Goal: Task Accomplishment & Management: Use online tool/utility

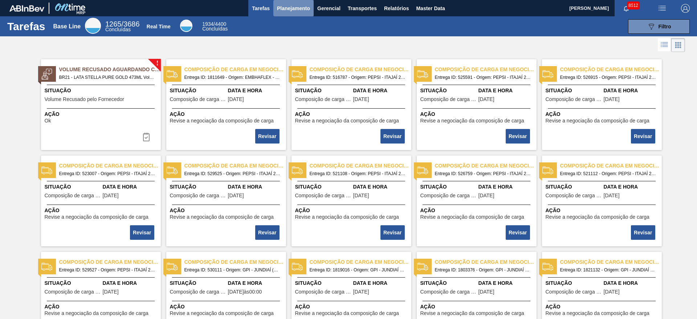
click at [298, 15] on button "Planejamento" at bounding box center [293, 8] width 40 height 16
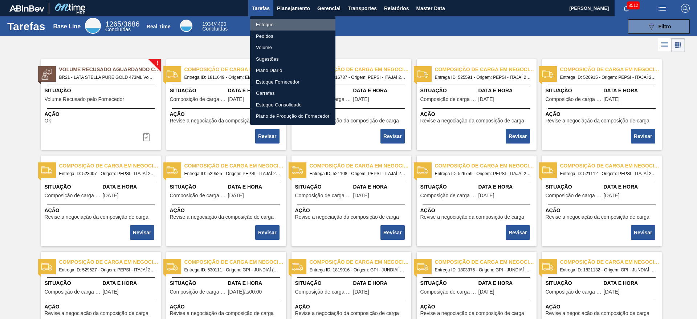
click at [295, 25] on li "Estoque" at bounding box center [292, 25] width 85 height 12
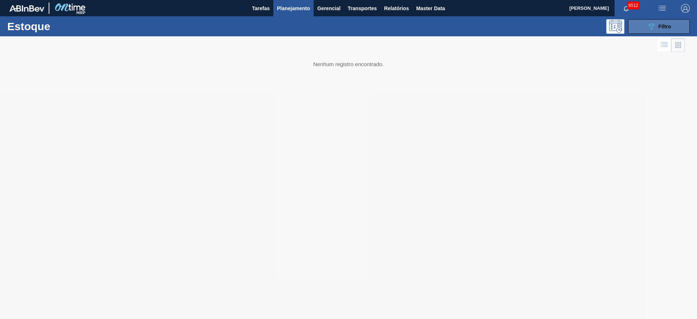
click at [657, 25] on div "089F7B8B-B2A5-4AFE-B5C0-19BA573D28AC Filtro" at bounding box center [659, 26] width 24 height 9
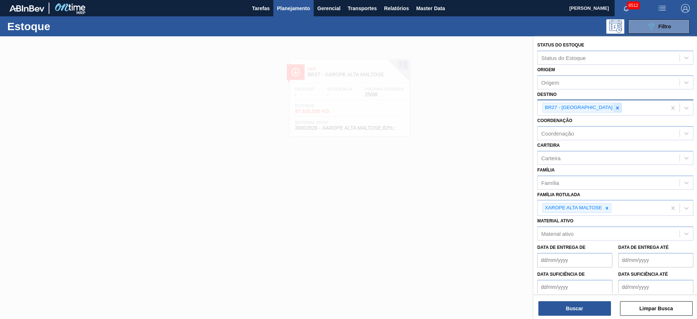
click at [613, 105] on div at bounding box center [617, 107] width 8 height 9
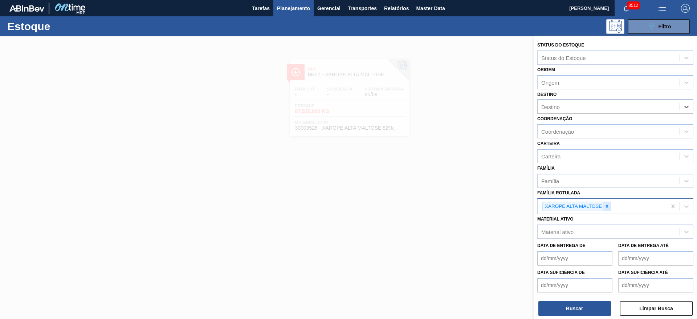
click at [608, 208] on icon at bounding box center [606, 206] width 5 height 5
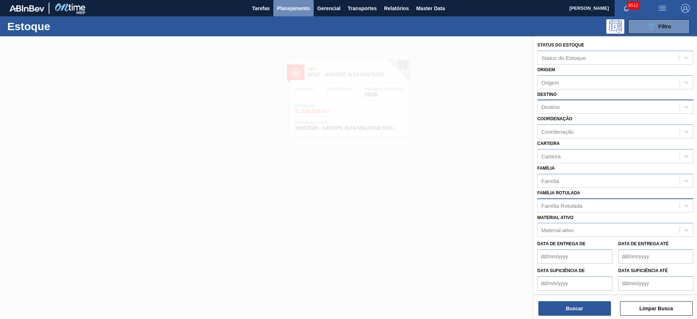
click at [296, 11] on span "Planejamento" at bounding box center [293, 8] width 33 height 9
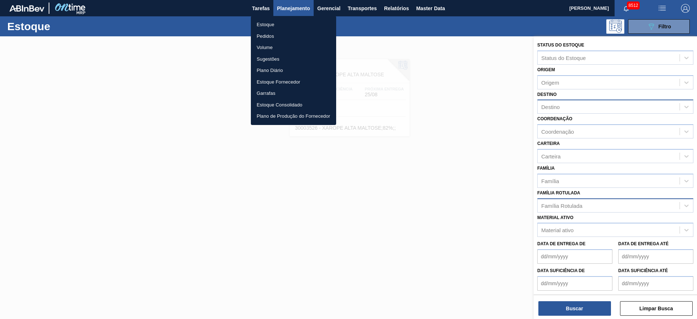
click at [681, 11] on div at bounding box center [348, 159] width 697 height 319
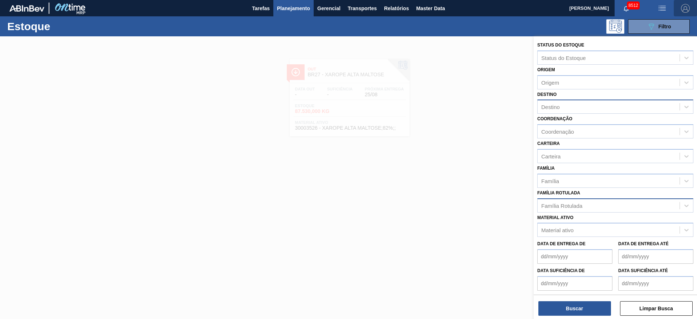
click at [685, 10] on img "button" at bounding box center [685, 8] width 9 height 9
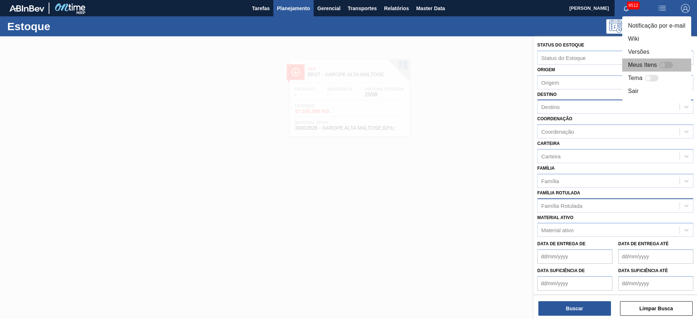
click at [668, 62] on div at bounding box center [666, 65] width 14 height 7
checkbox input "false"
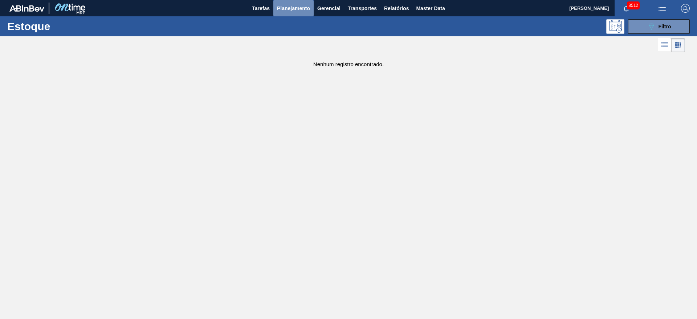
click at [303, 14] on button "Planejamento" at bounding box center [293, 8] width 40 height 16
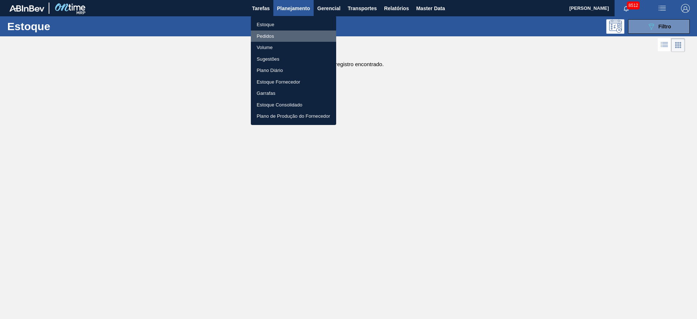
click at [279, 36] on li "Pedidos" at bounding box center [293, 36] width 85 height 12
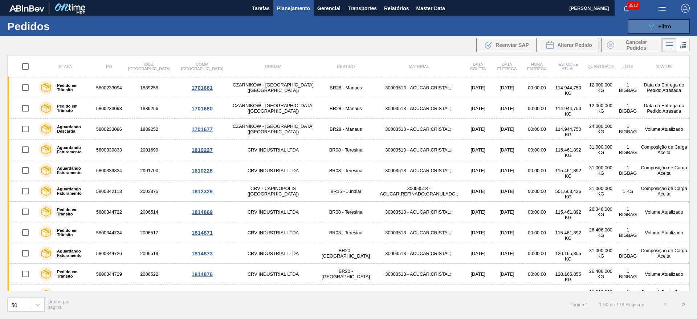
click at [647, 28] on icon "089F7B8B-B2A5-4AFE-B5C0-19BA573D28AC" at bounding box center [651, 26] width 9 height 9
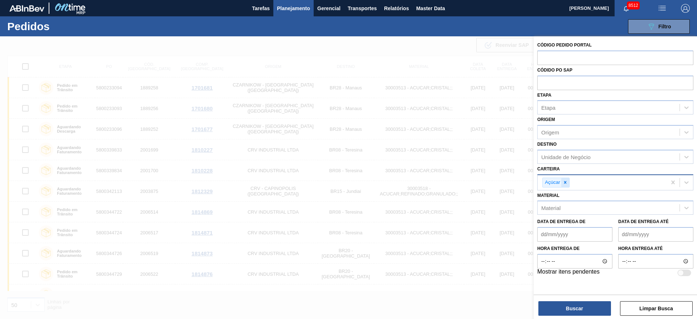
click at [568, 183] on div at bounding box center [565, 182] width 8 height 9
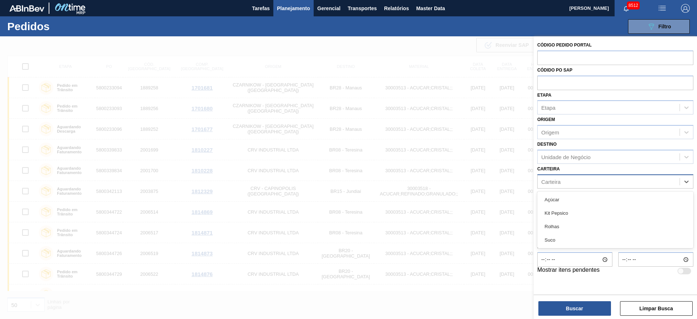
click at [568, 183] on div "Carteira" at bounding box center [609, 181] width 142 height 11
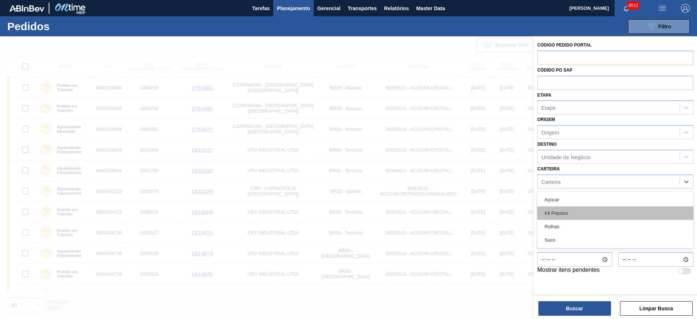
click at [569, 212] on div "Kit Pepsico" at bounding box center [615, 212] width 156 height 13
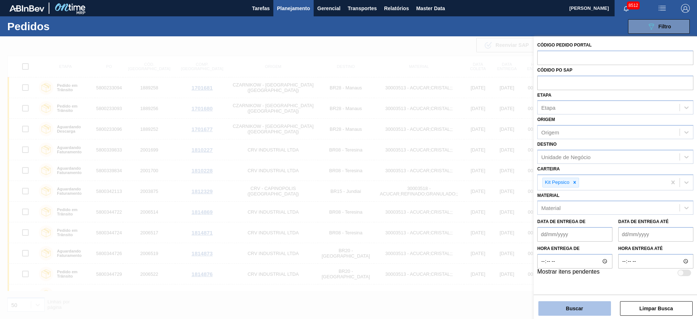
click at [570, 315] on button "Buscar" at bounding box center [574, 308] width 73 height 15
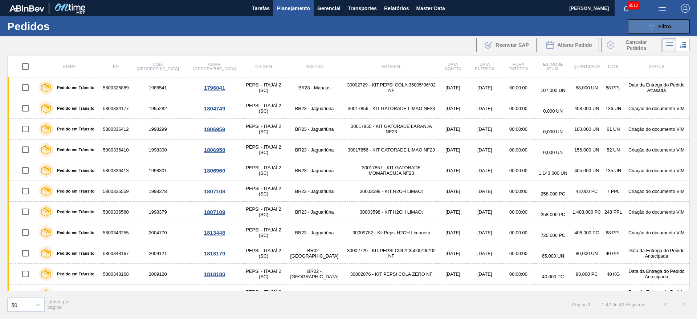
click at [653, 21] on button "089F7B8B-B2A5-4AFE-B5C0-19BA573D28AC Filtro" at bounding box center [659, 26] width 62 height 15
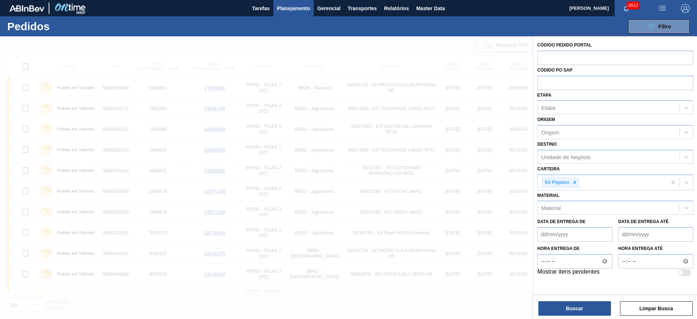
click at [570, 164] on div "Carteira Kit Pepsico" at bounding box center [615, 177] width 156 height 26
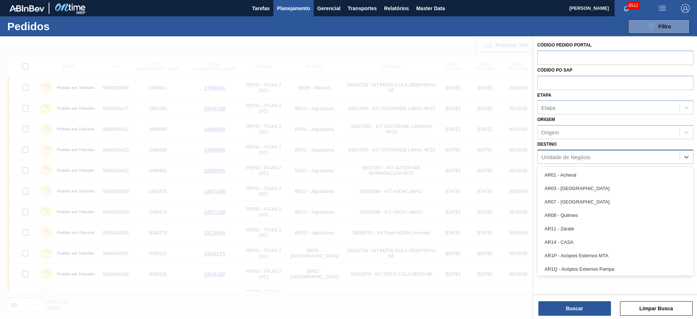
click at [575, 157] on div "Unidade de Negócio" at bounding box center [565, 157] width 49 height 6
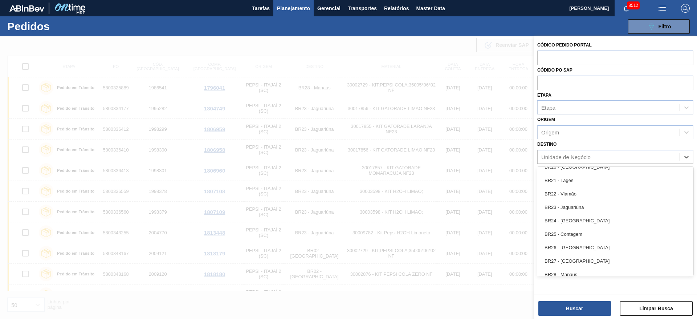
scroll to position [644, 0]
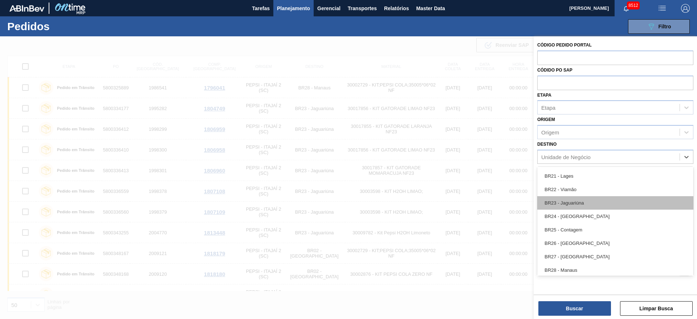
click at [573, 203] on div "BR23 - Jaguariúna" at bounding box center [615, 202] width 156 height 13
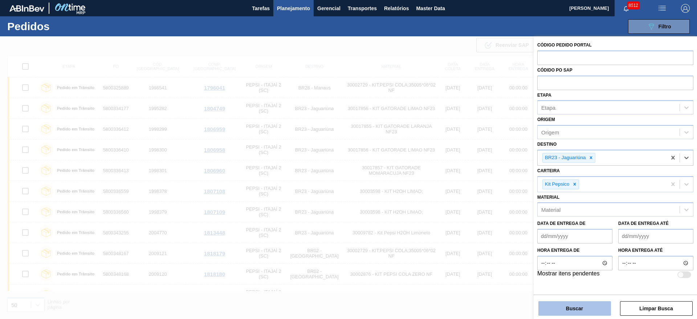
click at [563, 309] on button "Buscar" at bounding box center [574, 308] width 73 height 15
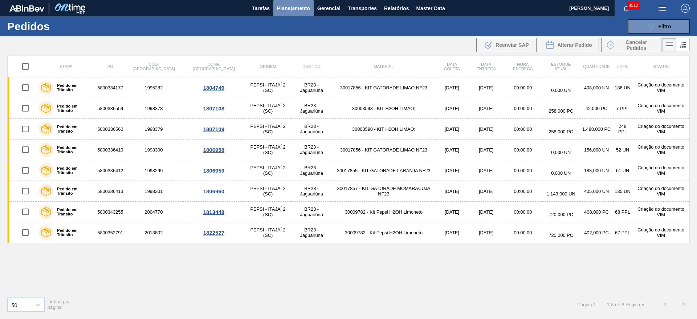
click at [285, 7] on span "Planejamento" at bounding box center [293, 8] width 33 height 9
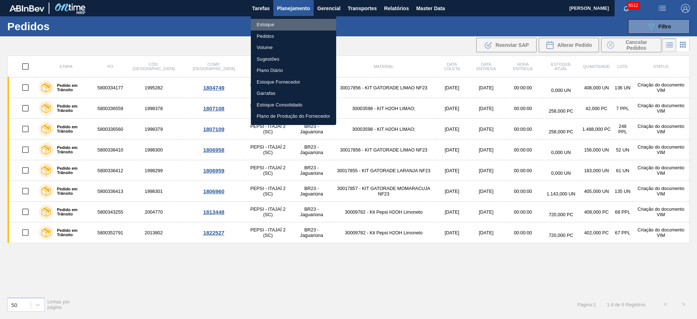
click at [277, 24] on li "Estoque" at bounding box center [293, 25] width 85 height 12
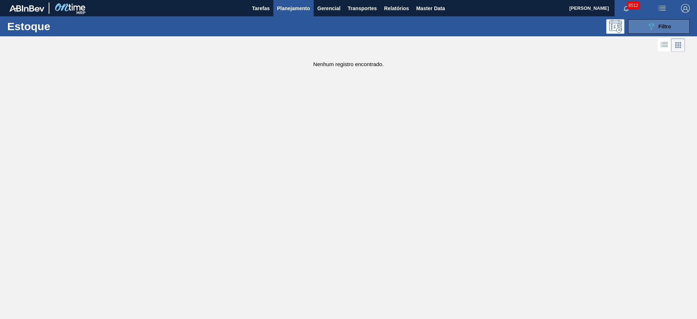
click at [659, 26] on span "Filtro" at bounding box center [664, 27] width 13 height 6
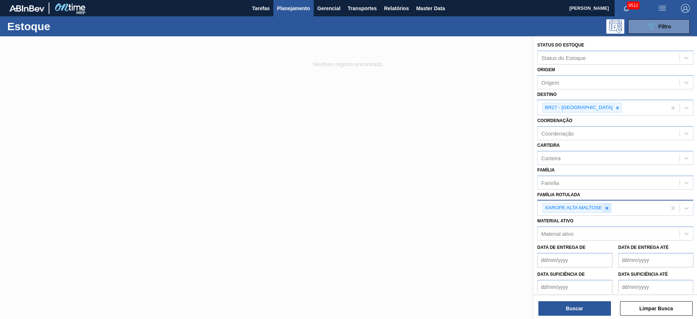
click at [606, 207] on icon at bounding box center [607, 208] width 3 height 3
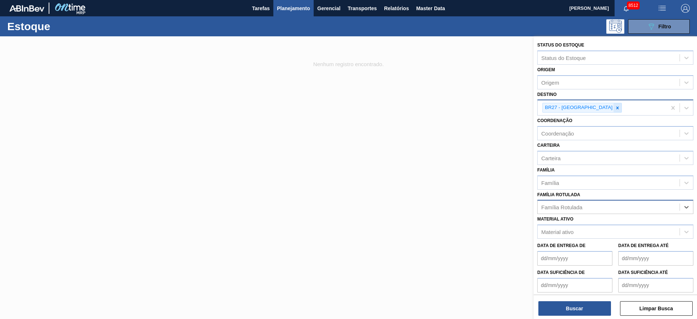
click at [615, 107] on icon at bounding box center [617, 107] width 5 height 5
click at [592, 107] on div "BR27 - Nova Minas" at bounding box center [602, 107] width 129 height 15
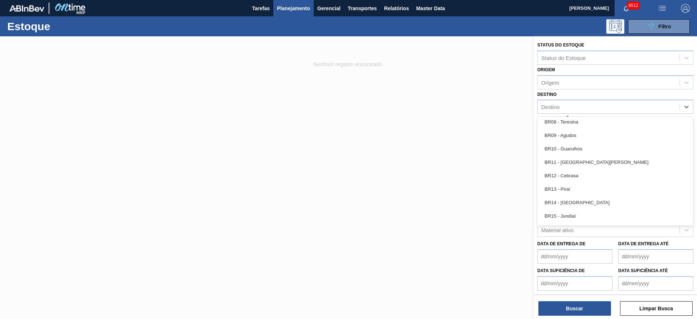
scroll to position [456, 0]
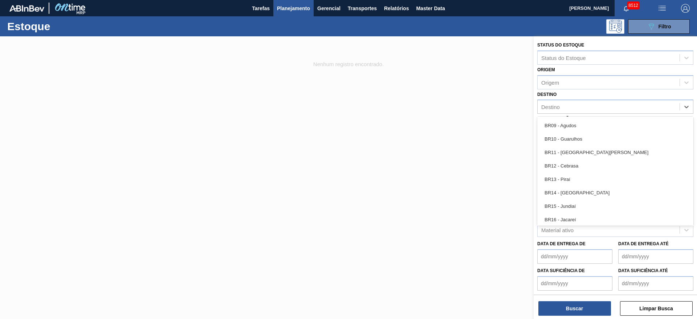
click at [568, 179] on div "BR13 - Piraí" at bounding box center [615, 178] width 156 height 13
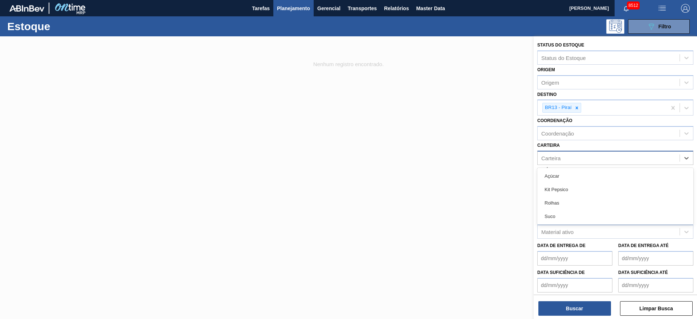
click at [567, 162] on div "Carteira" at bounding box center [609, 157] width 142 height 11
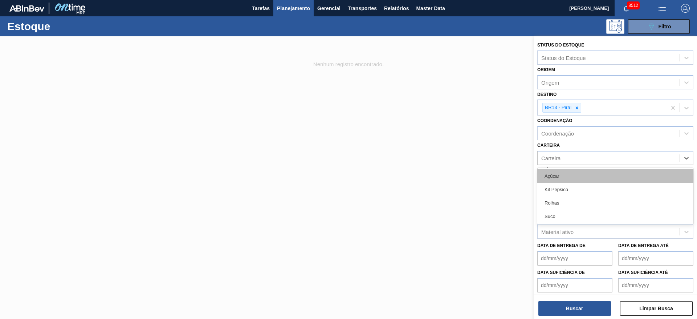
click at [564, 176] on div "Açúcar" at bounding box center [615, 175] width 156 height 13
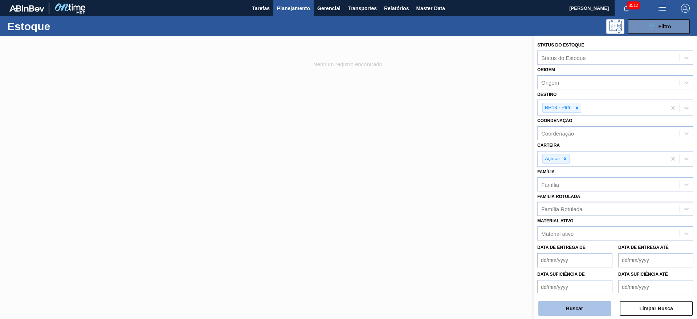
click at [568, 303] on button "Buscar" at bounding box center [574, 308] width 73 height 15
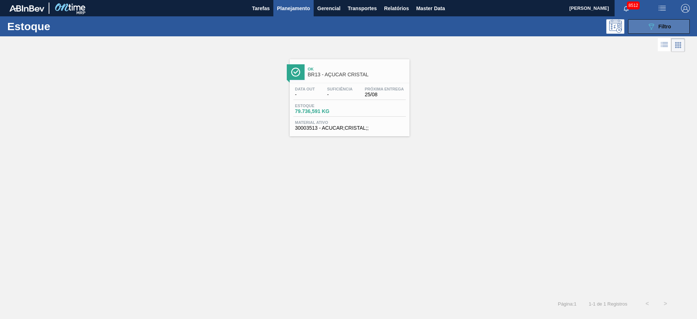
click at [640, 28] on button "089F7B8B-B2A5-4AFE-B5C0-19BA573D28AC Filtro" at bounding box center [659, 26] width 62 height 15
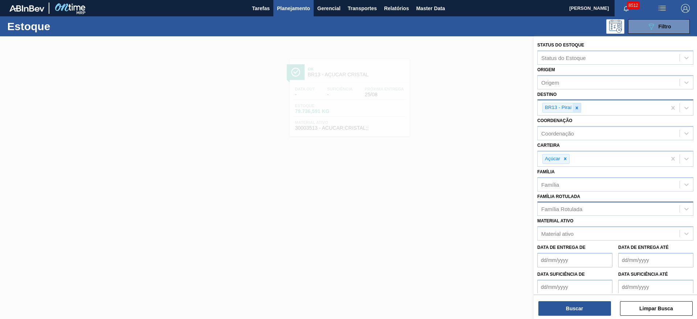
click at [579, 106] on icon at bounding box center [576, 107] width 5 height 5
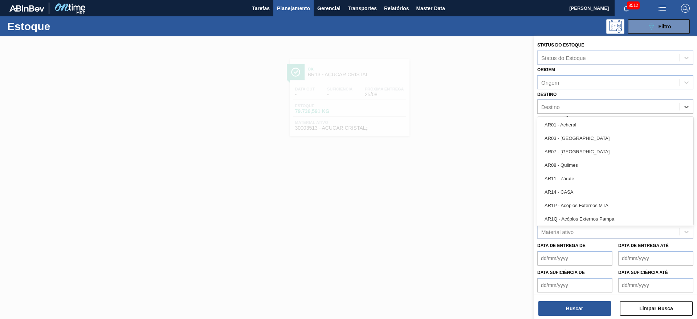
click at [579, 106] on div "Destino" at bounding box center [609, 107] width 142 height 11
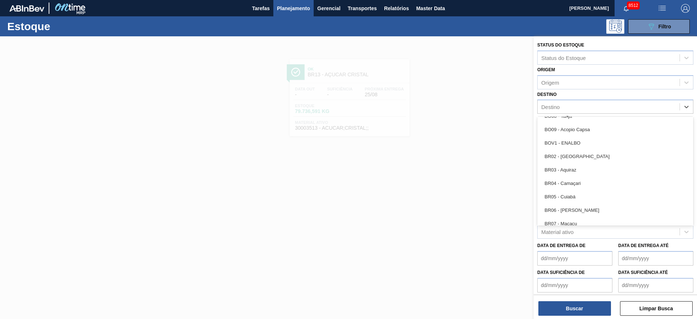
scroll to position [332, 0]
click at [568, 221] on div "BR07 - Macacu" at bounding box center [615, 222] width 156 height 13
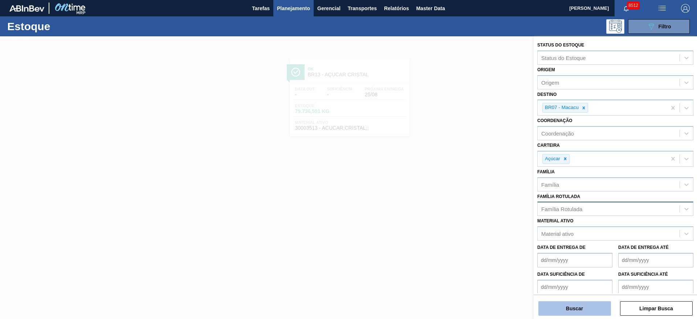
click at [567, 303] on button "Buscar" at bounding box center [574, 308] width 73 height 15
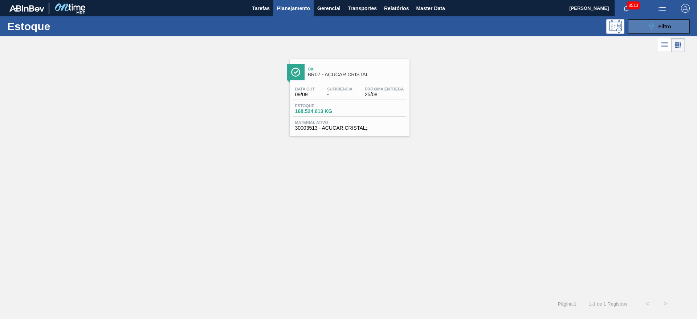
click at [653, 23] on icon "089F7B8B-B2A5-4AFE-B5C0-19BA573D28AC" at bounding box center [651, 26] width 9 height 9
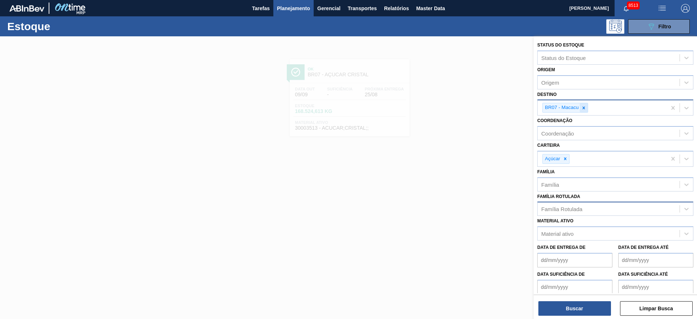
click at [583, 106] on icon at bounding box center [584, 107] width 3 height 3
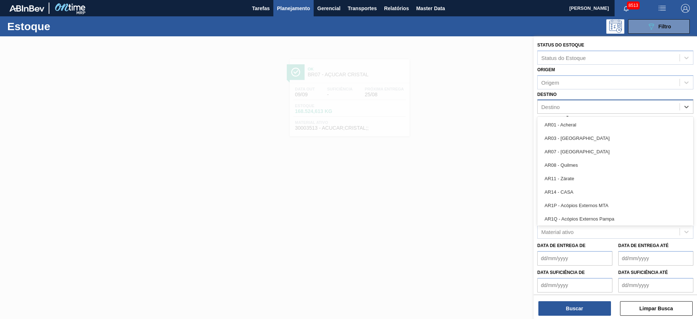
click at [583, 106] on div "Destino" at bounding box center [609, 107] width 142 height 11
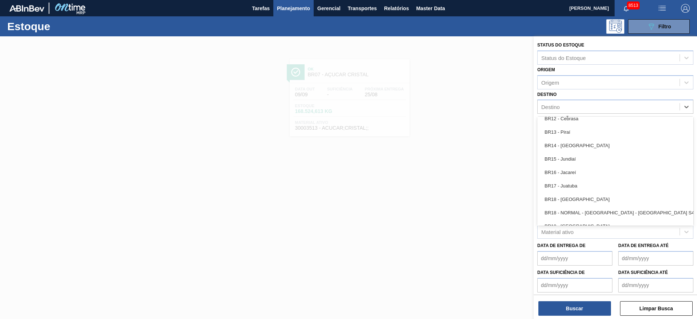
scroll to position [505, 0]
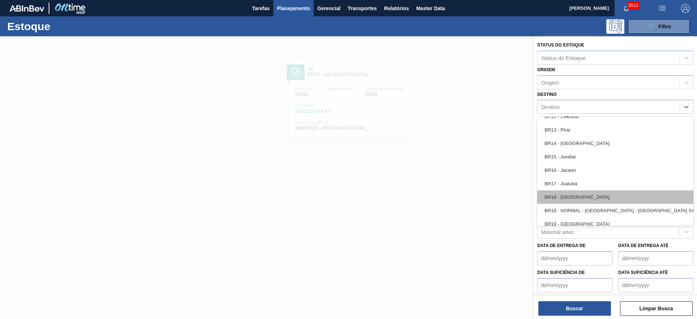
click at [573, 201] on div "BR18 - Pernambuco" at bounding box center [615, 196] width 156 height 13
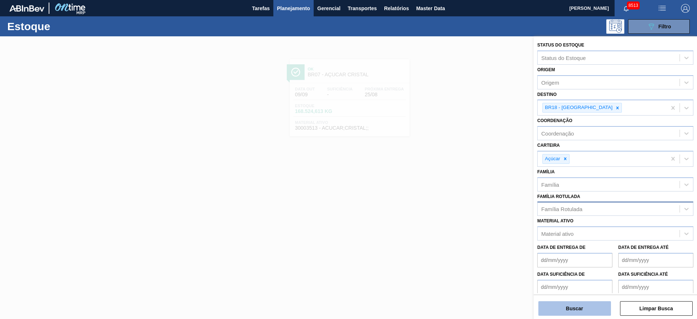
click at [568, 310] on button "Buscar" at bounding box center [574, 308] width 73 height 15
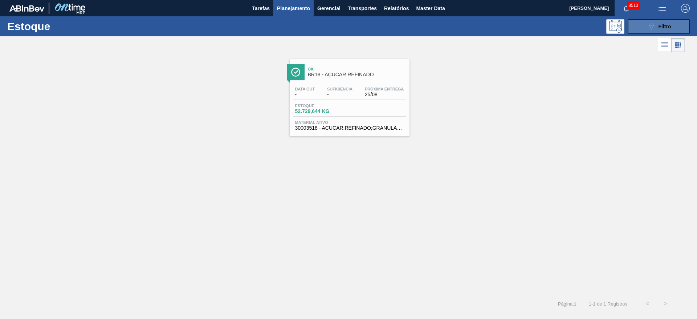
click at [659, 28] on span "Filtro" at bounding box center [664, 27] width 13 height 6
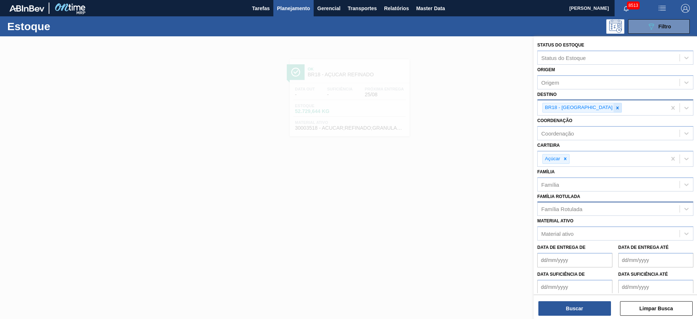
click at [615, 109] on icon at bounding box center [617, 107] width 5 height 5
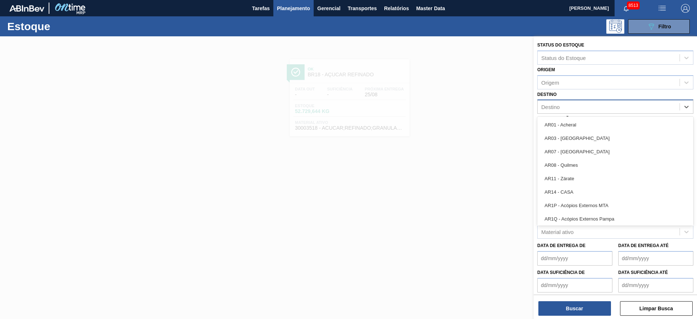
click at [592, 109] on div "Destino" at bounding box center [609, 107] width 142 height 11
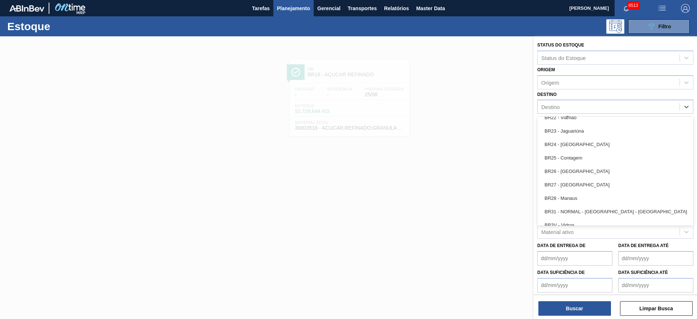
scroll to position [658, 0]
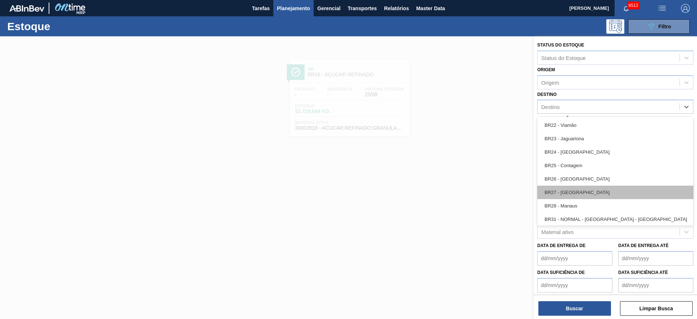
click at [583, 191] on div "BR27 - Nova Minas" at bounding box center [615, 191] width 156 height 13
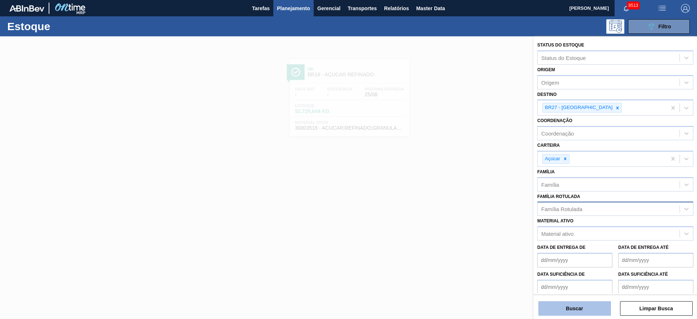
click at [563, 313] on button "Buscar" at bounding box center [574, 308] width 73 height 15
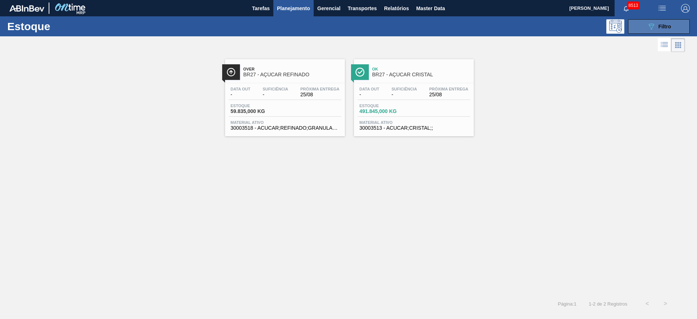
click at [654, 28] on icon "089F7B8B-B2A5-4AFE-B5C0-19BA573D28AC" at bounding box center [651, 26] width 9 height 9
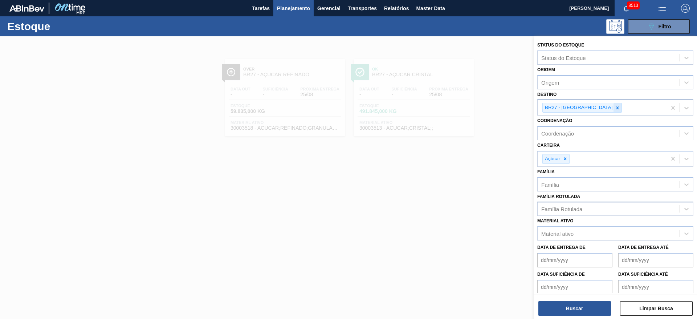
click at [615, 108] on icon at bounding box center [617, 107] width 5 height 5
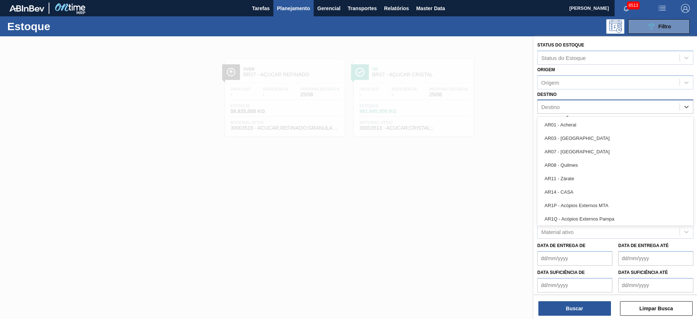
click at [594, 108] on div "Destino" at bounding box center [609, 107] width 142 height 11
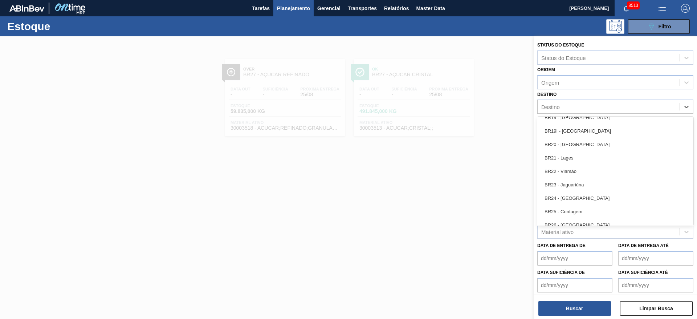
scroll to position [612, 0]
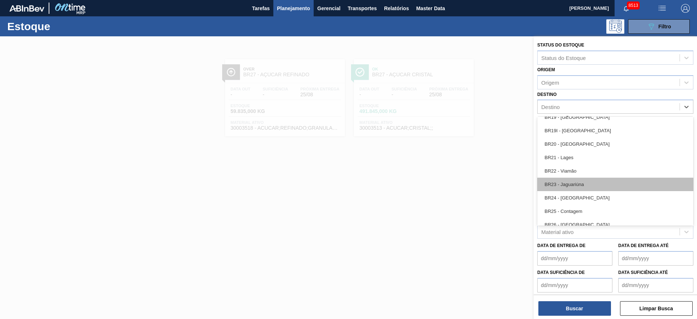
click at [574, 181] on div "BR23 - Jaguariúna" at bounding box center [615, 184] width 156 height 13
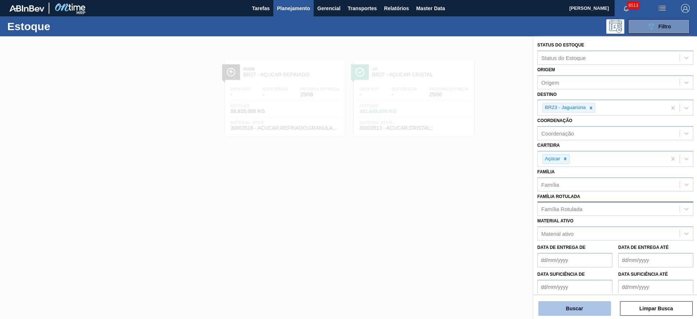
click at [563, 306] on button "Buscar" at bounding box center [574, 308] width 73 height 15
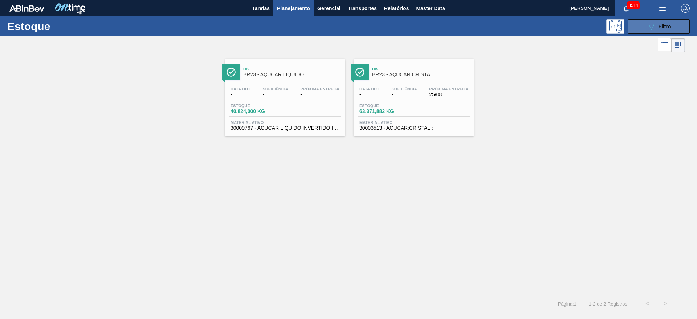
click at [660, 24] on span "Filtro" at bounding box center [664, 27] width 13 height 6
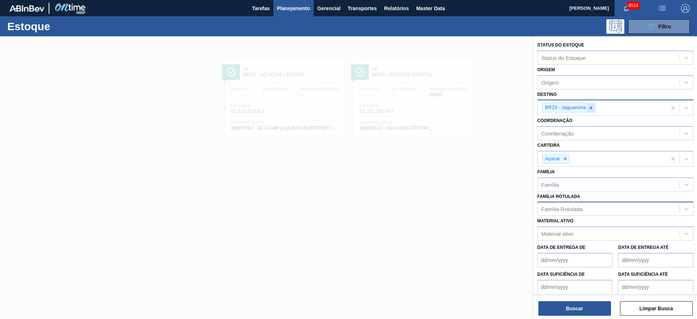
click at [591, 107] on icon at bounding box center [590, 107] width 5 height 5
click at [591, 107] on div "BR23 - Jaguariúna" at bounding box center [602, 107] width 129 height 15
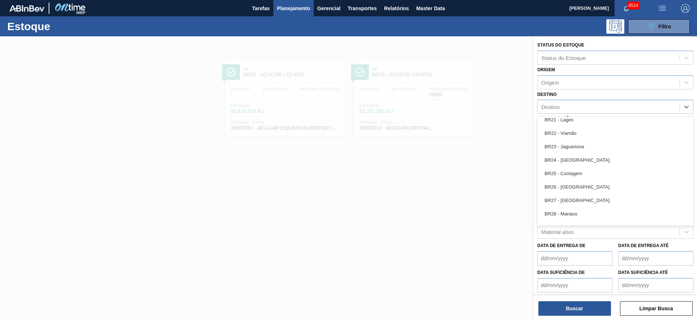
scroll to position [649, 0]
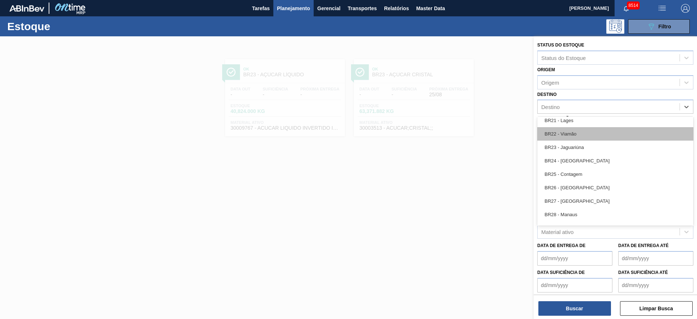
click at [577, 136] on div "BR22 - Viamão" at bounding box center [615, 133] width 156 height 13
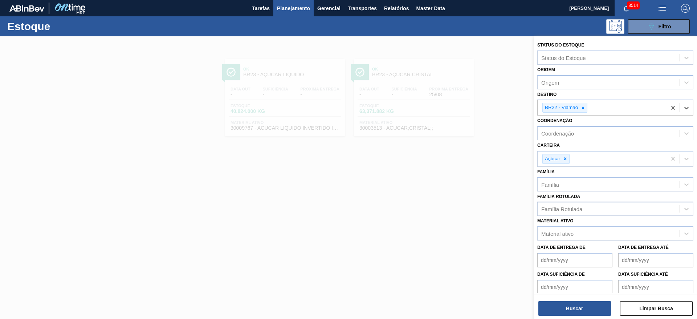
click at [508, 202] on div at bounding box center [348, 195] width 697 height 319
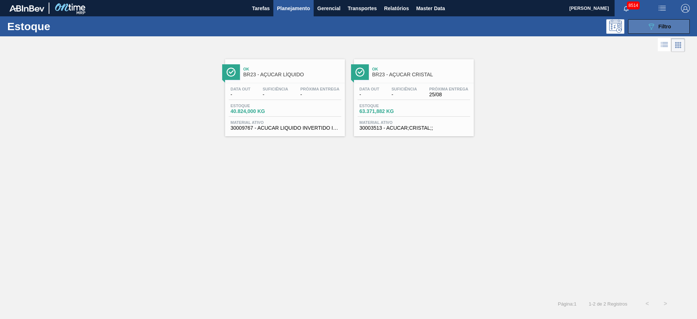
click at [658, 27] on span "Filtro" at bounding box center [664, 27] width 13 height 6
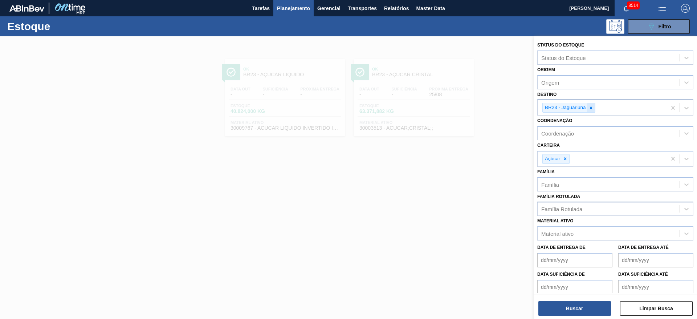
click at [591, 106] on icon at bounding box center [590, 107] width 5 height 5
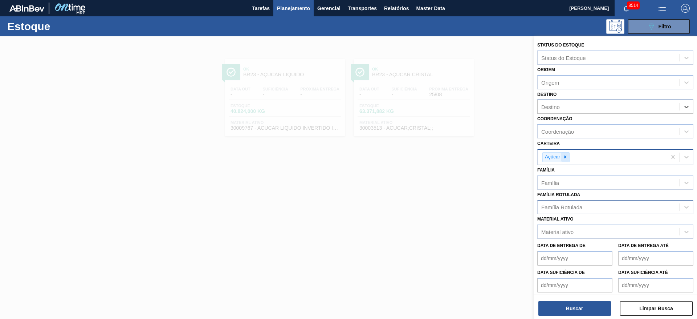
click at [564, 157] on icon at bounding box center [565, 156] width 5 height 5
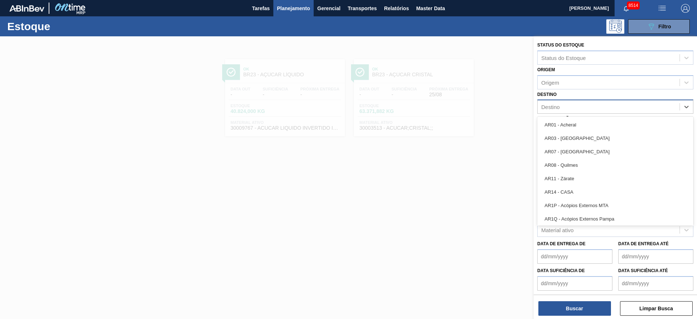
click at [568, 108] on div "Destino" at bounding box center [609, 107] width 142 height 11
type input "20"
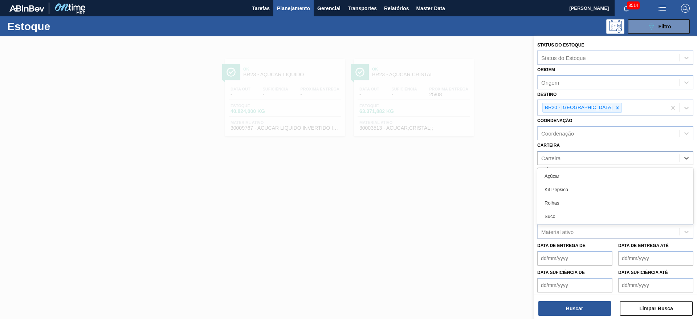
click at [570, 159] on div "Carteira" at bounding box center [609, 157] width 142 height 11
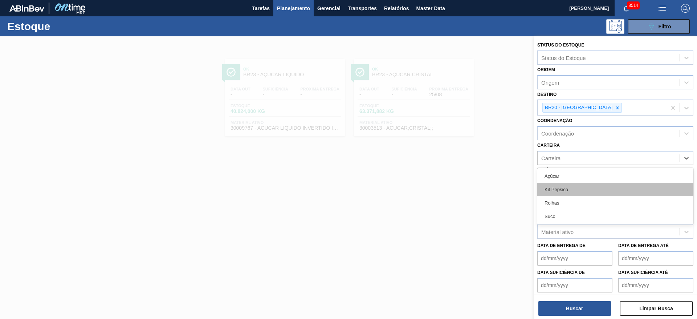
click at [570, 187] on div "Kit Pepsico" at bounding box center [615, 189] width 156 height 13
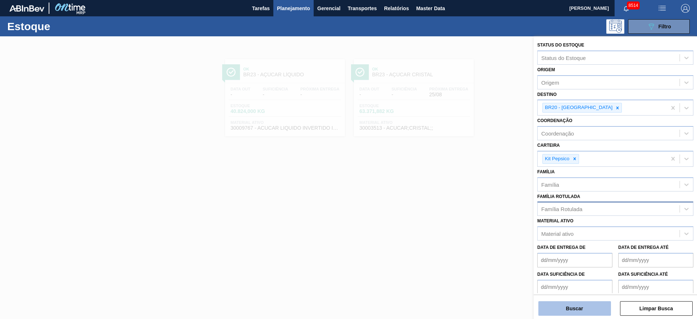
click at [569, 304] on button "Buscar" at bounding box center [574, 308] width 73 height 15
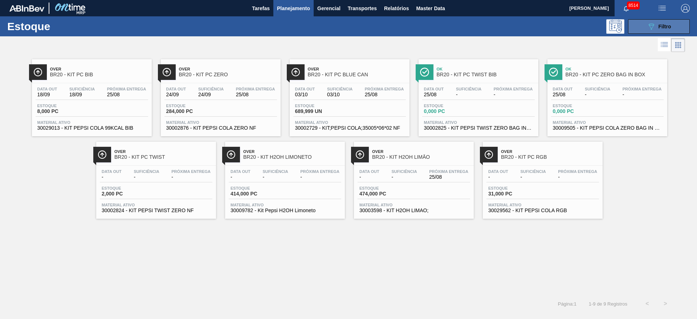
click at [653, 28] on icon "089F7B8B-B2A5-4AFE-B5C0-19BA573D28AC" at bounding box center [651, 26] width 9 height 9
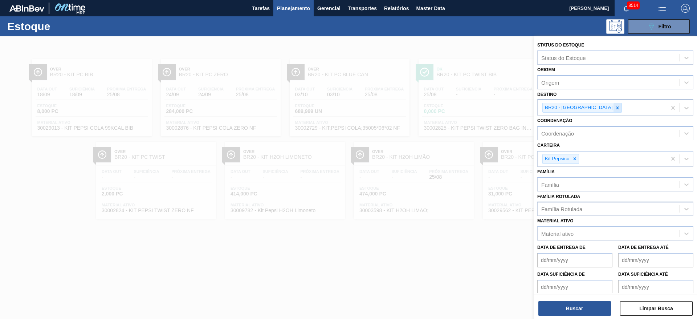
click at [613, 110] on div at bounding box center [617, 107] width 8 height 9
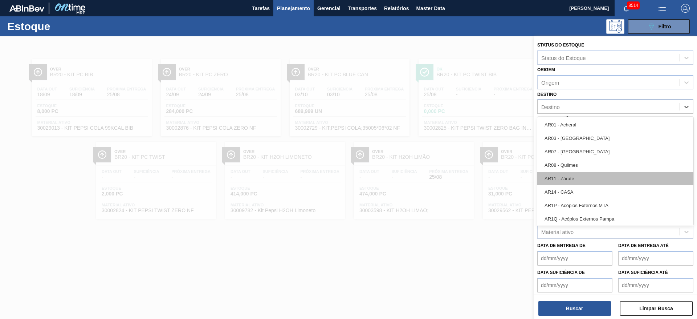
drag, startPoint x: 585, startPoint y: 110, endPoint x: 576, endPoint y: 177, distance: 67.1
click at [576, 114] on div "option BR20 - Sapucaia, deselected. option AR01 - Acheral focused, 1 of 92. 92 …" at bounding box center [615, 106] width 156 height 14
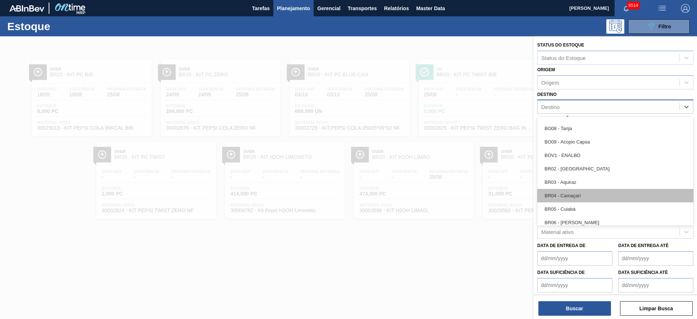
click at [576, 192] on div "BR04 - Camaçari" at bounding box center [615, 195] width 156 height 13
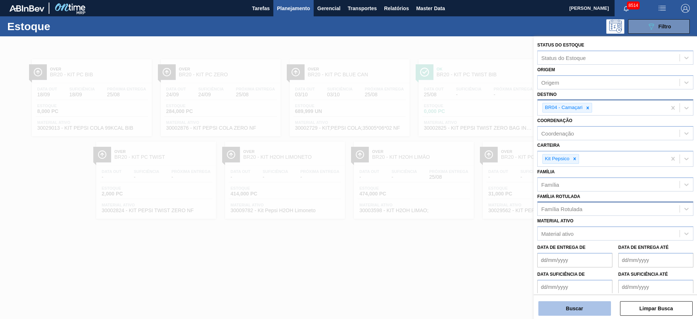
click at [570, 310] on button "Buscar" at bounding box center [574, 308] width 73 height 15
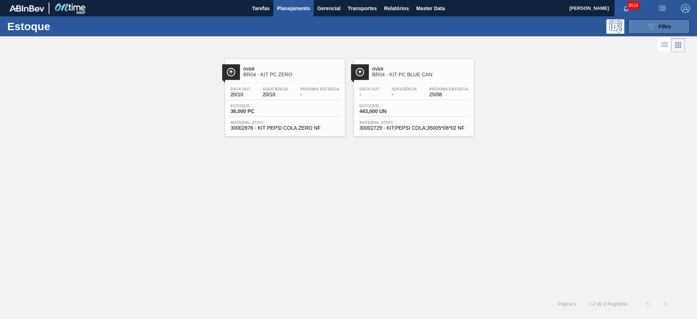
click at [648, 24] on icon "089F7B8B-B2A5-4AFE-B5C0-19BA573D28AC" at bounding box center [651, 26] width 9 height 9
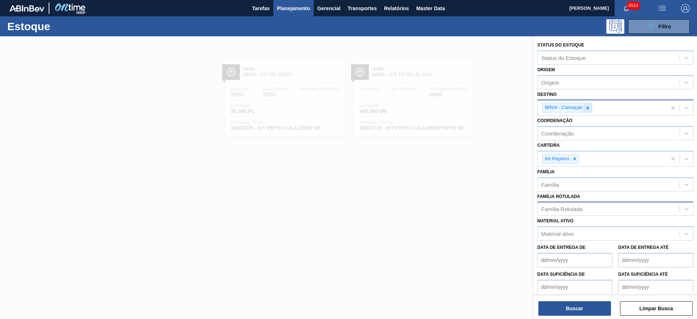
click at [587, 105] on icon at bounding box center [587, 107] width 5 height 5
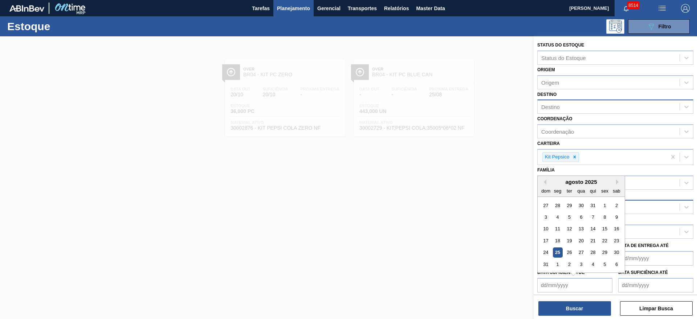
click at [553, 278] on de "Data suficiência de" at bounding box center [574, 285] width 75 height 15
click at [559, 179] on div "agosto 2025" at bounding box center [581, 182] width 87 height 6
click at [565, 250] on div "26" at bounding box center [569, 252] width 10 height 10
type de "26/08/2025"
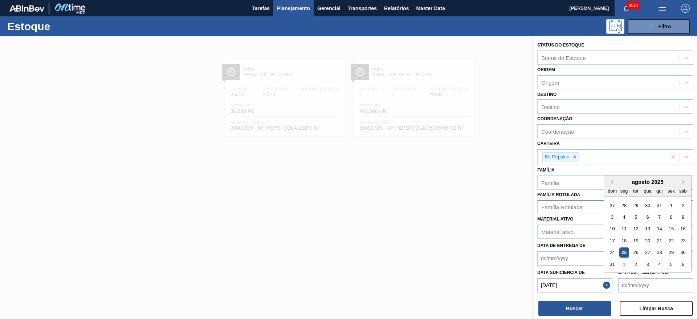
click at [637, 288] on até "Data suficiência até" at bounding box center [655, 285] width 75 height 15
click at [682, 183] on div "agosto 2025" at bounding box center [647, 182] width 87 height 6
click at [684, 180] on button "Next Month" at bounding box center [684, 181] width 5 height 5
click at [668, 229] on div "19" at bounding box center [671, 229] width 10 height 10
type até "19/09/2025"
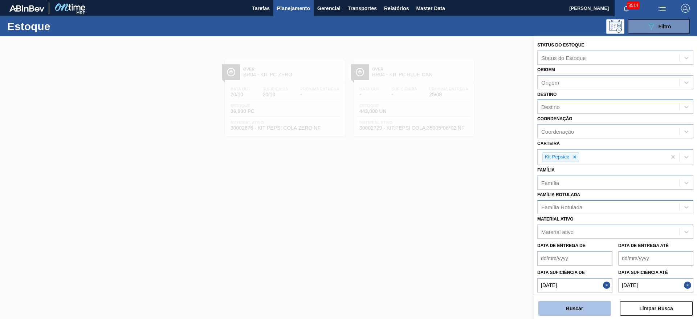
click at [573, 315] on button "Buscar" at bounding box center [574, 308] width 73 height 15
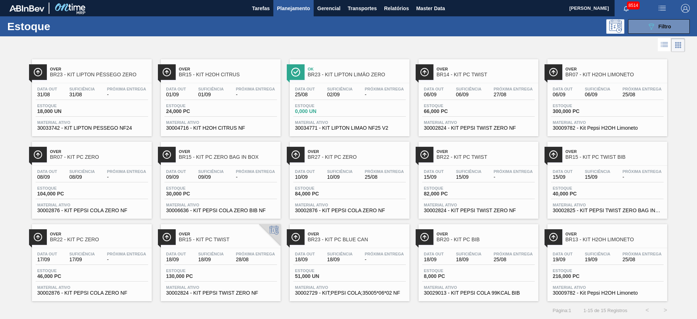
scroll to position [0, 0]
drag, startPoint x: 449, startPoint y: 70, endPoint x: 467, endPoint y: 76, distance: 18.7
click at [467, 76] on span "BR14 - KIT PC TWIST" at bounding box center [486, 74] width 98 height 5
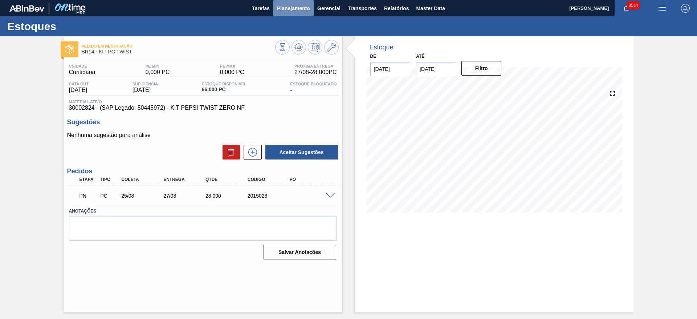
click at [288, 8] on span "Planejamento" at bounding box center [293, 8] width 33 height 9
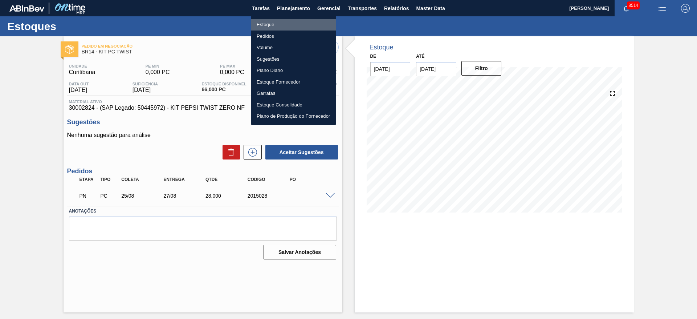
click at [295, 24] on li "Estoque" at bounding box center [293, 25] width 85 height 12
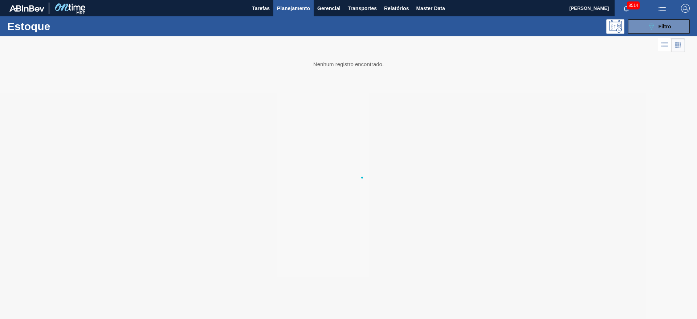
click at [295, 0] on body "Tarefas Planejamento Gerencial Transportes Relatórios Master Data José Albérico…" at bounding box center [348, 0] width 697 height 0
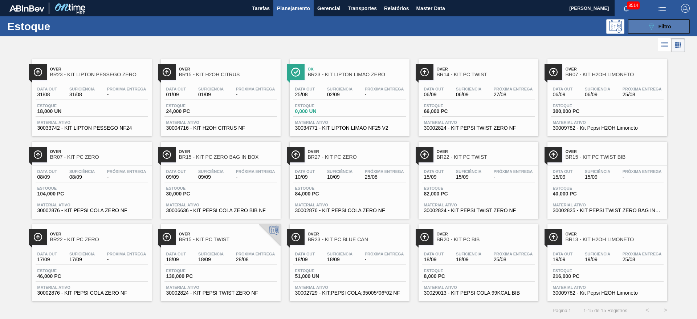
click at [638, 23] on button "089F7B8B-B2A5-4AFE-B5C0-19BA573D28AC Filtro" at bounding box center [659, 26] width 62 height 15
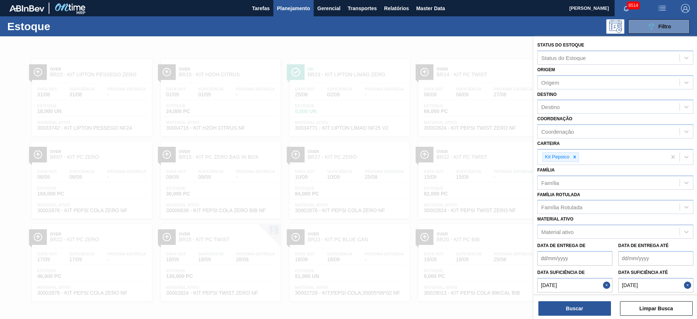
click at [0, 123] on div at bounding box center [348, 195] width 697 height 319
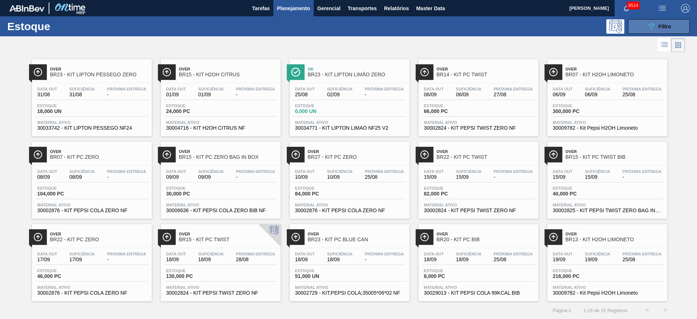
click at [656, 24] on div "089F7B8B-B2A5-4AFE-B5C0-19BA573D28AC Filtro" at bounding box center [659, 26] width 24 height 9
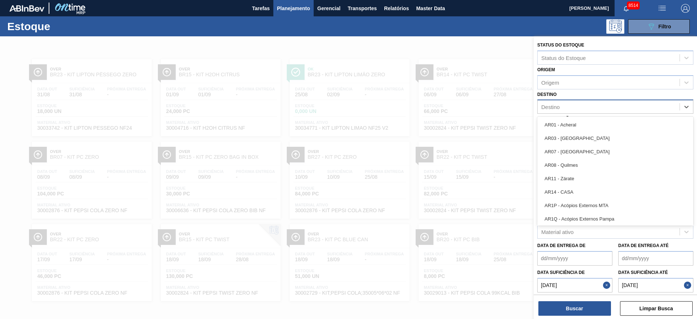
click at [571, 109] on div "Destino" at bounding box center [609, 107] width 142 height 11
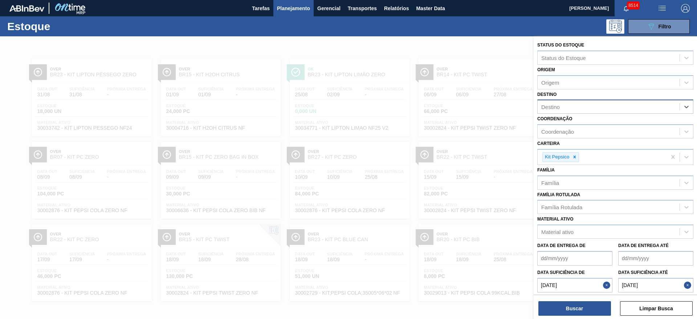
click at [571, 109] on div "Destino" at bounding box center [609, 107] width 142 height 11
click at [571, 109] on div "Destino 1" at bounding box center [609, 107] width 142 height 11
type input "13"
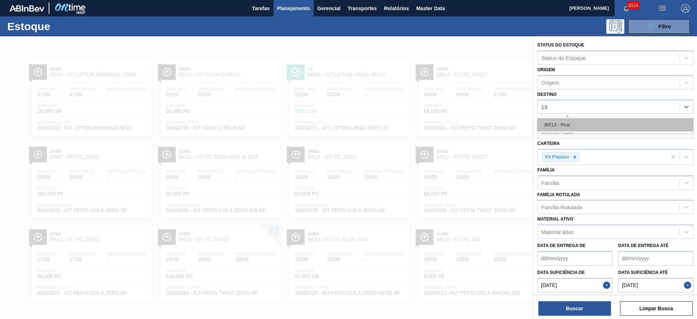
click at [571, 123] on div "BR13 - Piraí" at bounding box center [615, 124] width 156 height 13
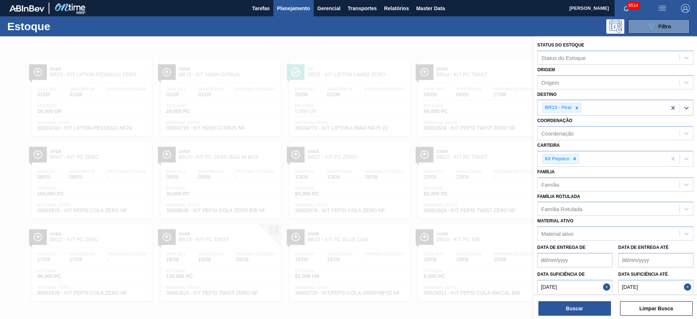
click at [608, 289] on button "Close" at bounding box center [607, 286] width 9 height 15
click at [684, 289] on button "Close" at bounding box center [688, 286] width 9 height 15
click at [577, 310] on button "Buscar" at bounding box center [574, 308] width 73 height 15
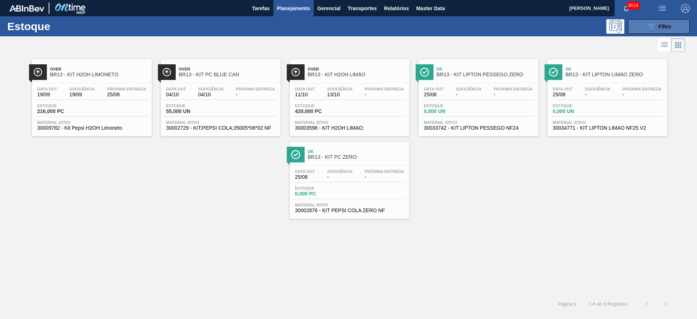
click at [646, 32] on button "089F7B8B-B2A5-4AFE-B5C0-19BA573D28AC Filtro" at bounding box center [659, 26] width 62 height 15
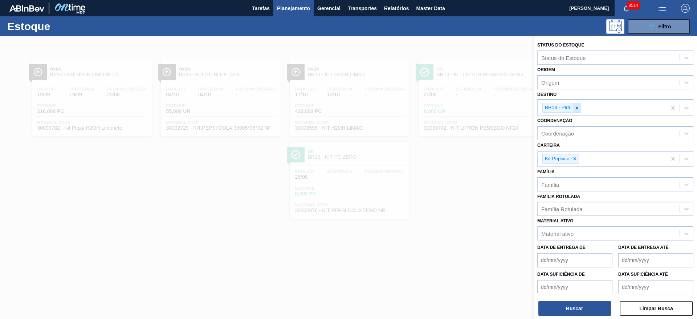
click at [577, 105] on icon at bounding box center [576, 107] width 5 height 5
type input "19"
click at [571, 306] on button "Buscar" at bounding box center [574, 308] width 73 height 15
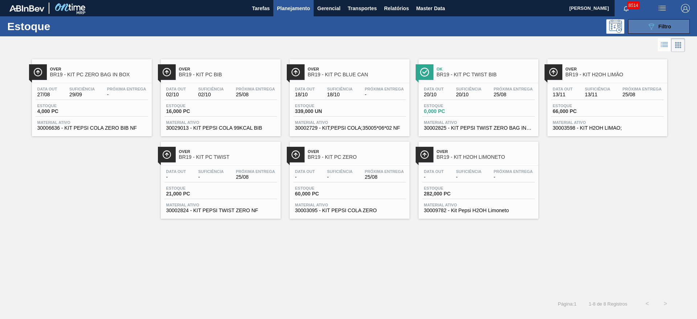
click at [652, 26] on icon "089F7B8B-B2A5-4AFE-B5C0-19BA573D28AC" at bounding box center [651, 26] width 9 height 9
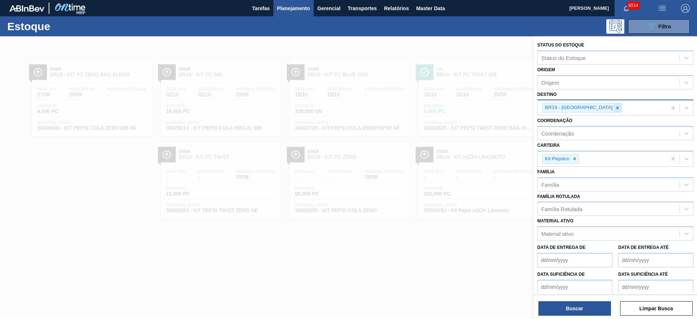
click at [613, 107] on div at bounding box center [617, 107] width 8 height 9
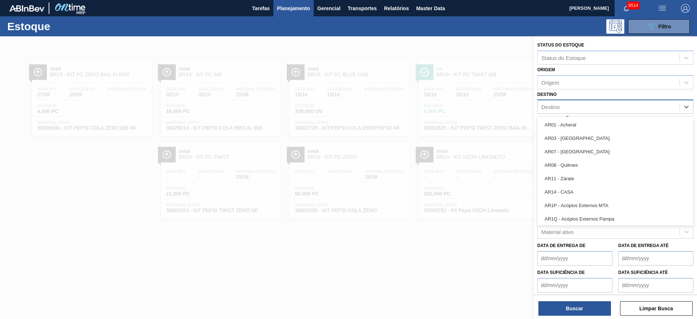
click at [583, 107] on div "Destino" at bounding box center [609, 107] width 142 height 11
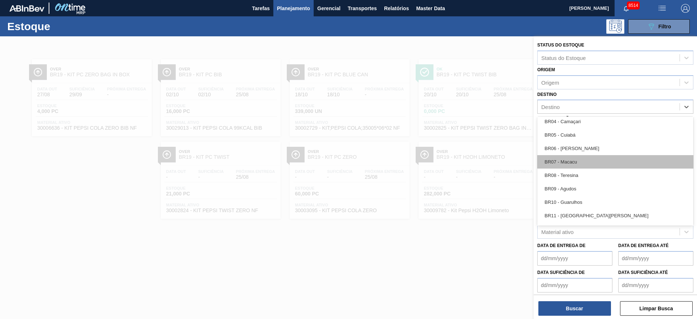
click at [575, 160] on div "BR07 - Macacu" at bounding box center [615, 161] width 156 height 13
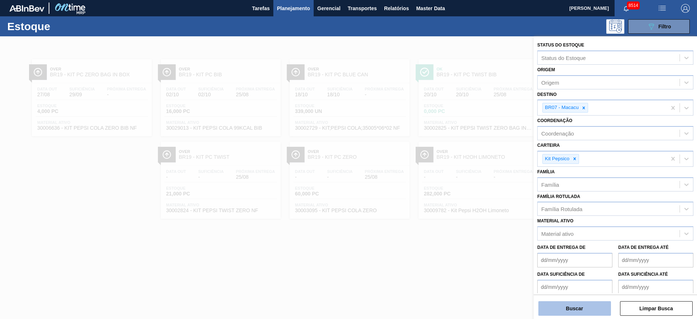
click at [570, 305] on button "Buscar" at bounding box center [574, 308] width 73 height 15
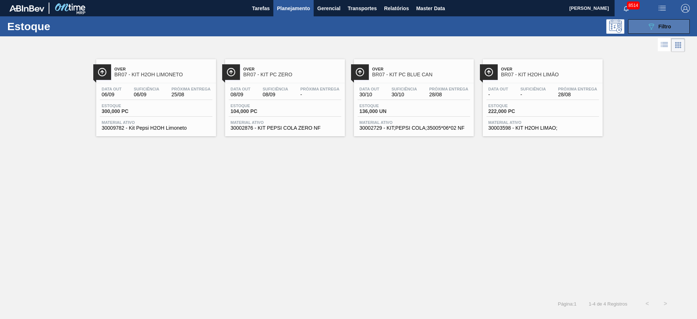
click at [661, 26] on span "Filtro" at bounding box center [664, 27] width 13 height 6
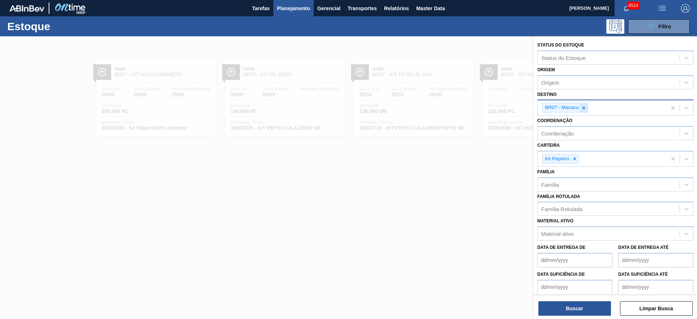
click at [585, 106] on icon at bounding box center [583, 107] width 5 height 5
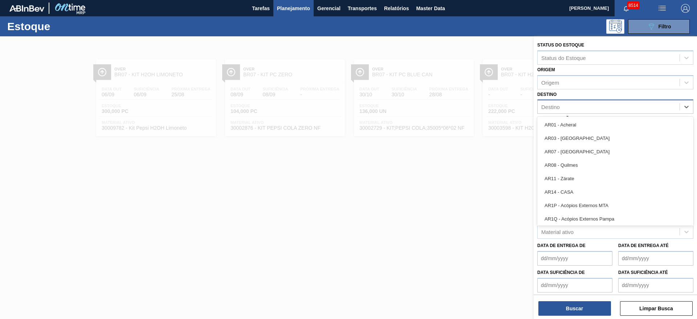
click at [585, 106] on div "Destino" at bounding box center [609, 107] width 142 height 11
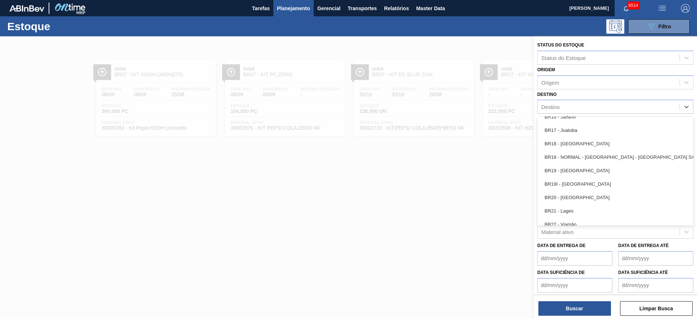
scroll to position [562, 0]
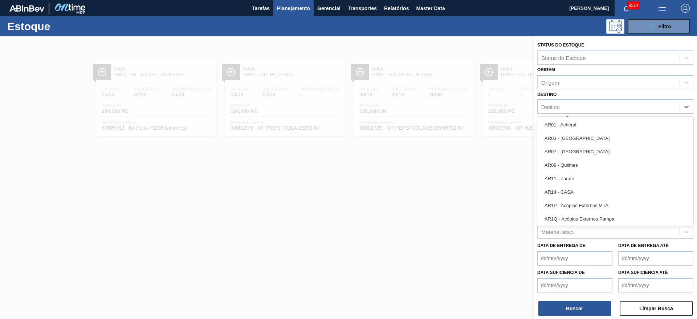
click at [587, 109] on div "Destino" at bounding box center [609, 107] width 142 height 11
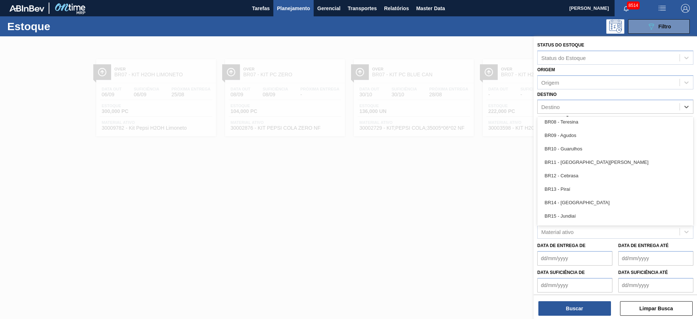
scroll to position [460, 0]
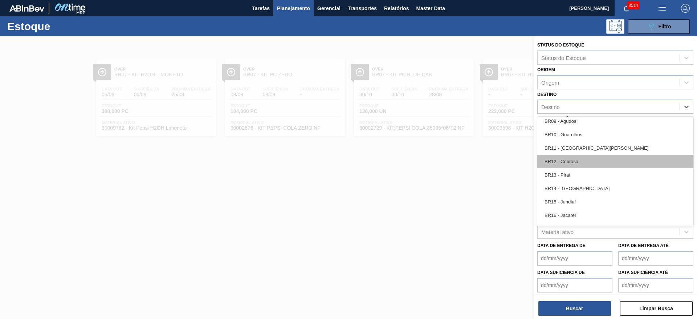
click at [588, 161] on div "BR12 - Cebrasa" at bounding box center [615, 161] width 156 height 13
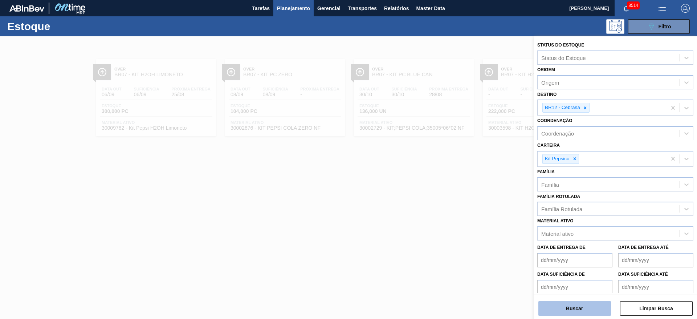
click at [572, 313] on button "Buscar" at bounding box center [574, 308] width 73 height 15
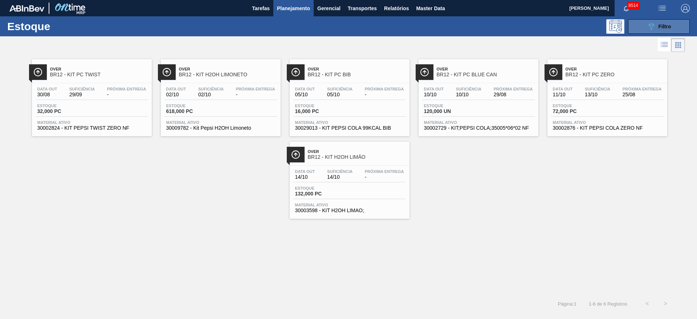
click at [650, 30] on icon "089F7B8B-B2A5-4AFE-B5C0-19BA573D28AC" at bounding box center [651, 26] width 9 height 9
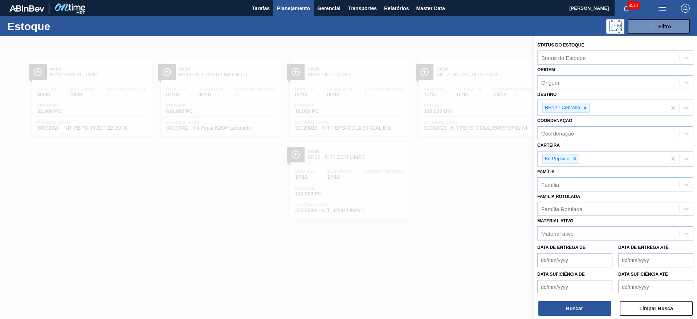
click at [521, 238] on div at bounding box center [348, 195] width 697 height 319
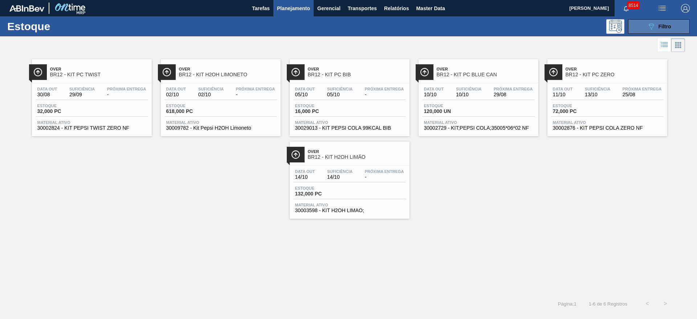
click at [642, 29] on button "089F7B8B-B2A5-4AFE-B5C0-19BA573D28AC Filtro" at bounding box center [659, 26] width 62 height 15
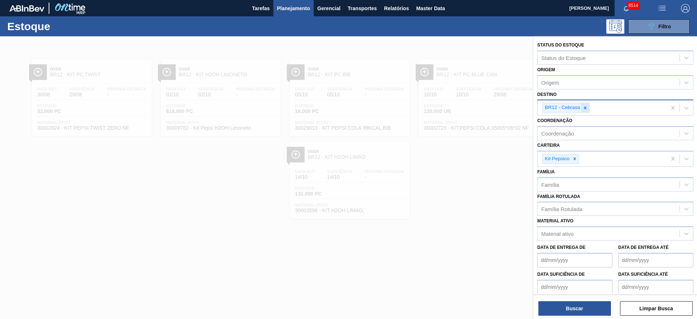
click at [586, 110] on icon at bounding box center [585, 107] width 5 height 5
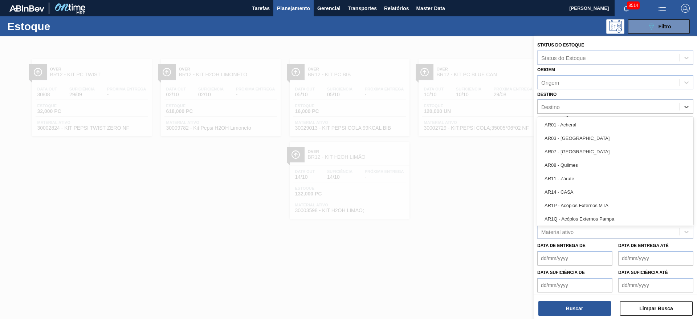
click at [586, 110] on div "Destino" at bounding box center [609, 107] width 142 height 11
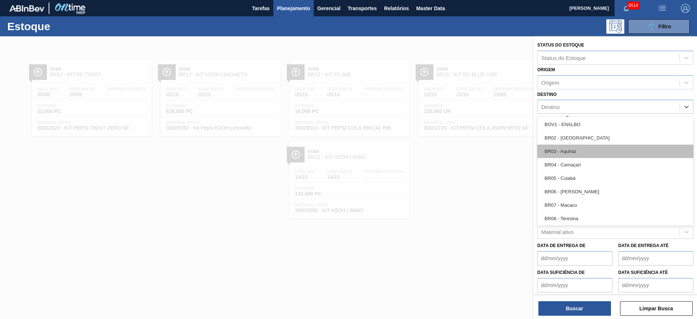
click at [585, 152] on div "BR03 - Aquiraz" at bounding box center [615, 150] width 156 height 13
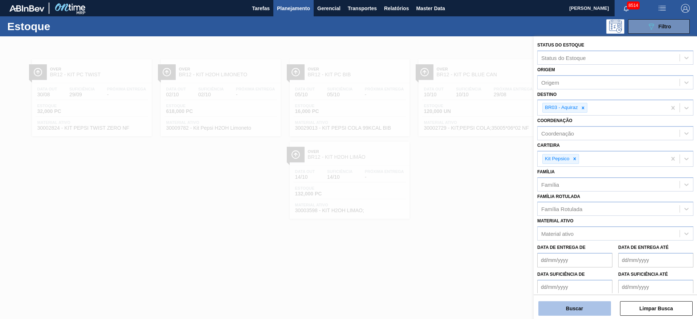
click at [557, 309] on button "Buscar" at bounding box center [574, 308] width 73 height 15
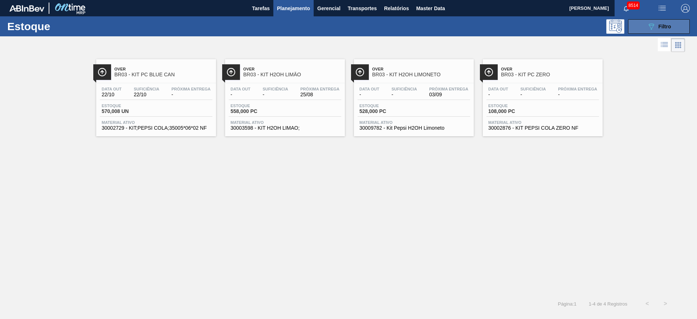
click at [652, 25] on icon at bounding box center [651, 27] width 5 height 6
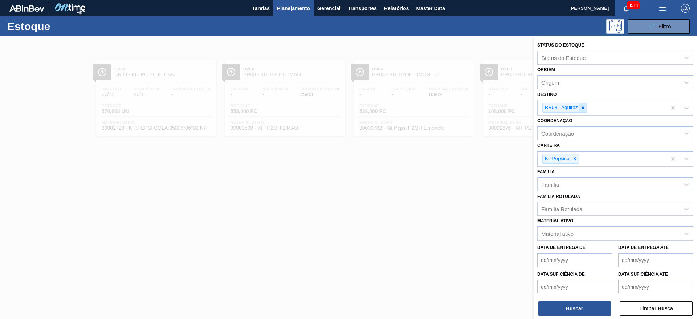
click at [584, 107] on icon at bounding box center [582, 107] width 5 height 5
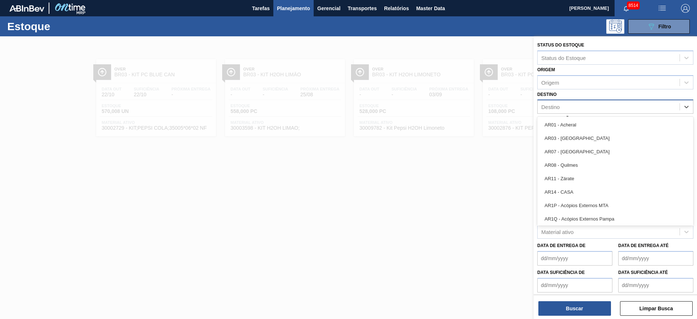
click at [584, 107] on div "Destino" at bounding box center [609, 107] width 142 height 11
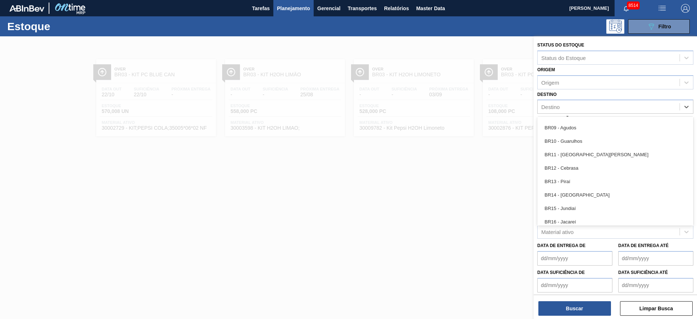
scroll to position [454, 0]
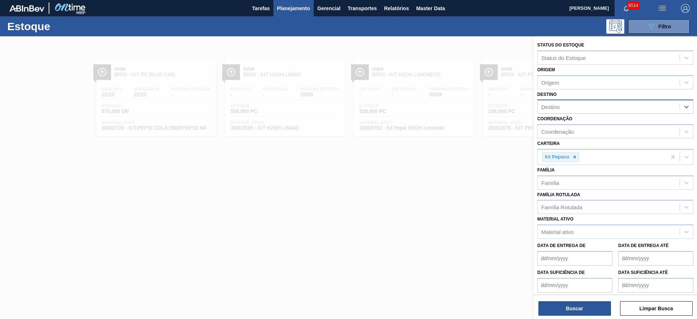
type input "22"
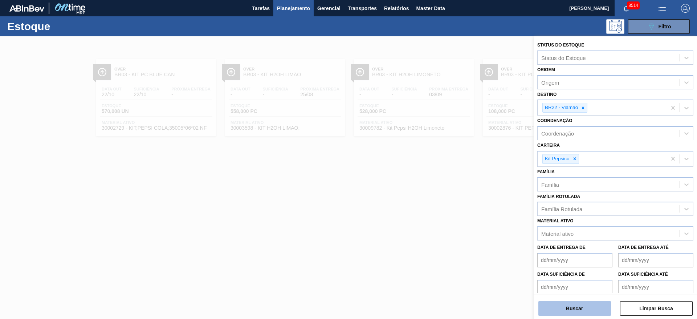
click at [576, 310] on button "Buscar" at bounding box center [574, 308] width 73 height 15
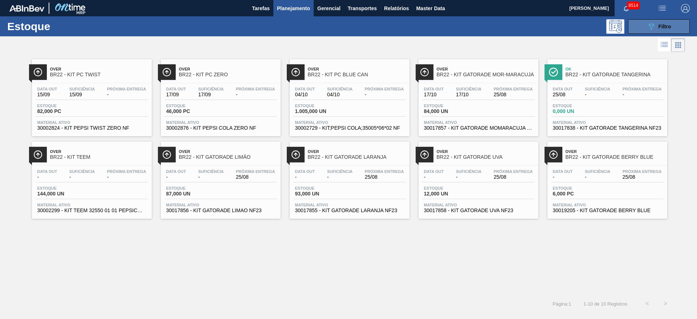
click at [643, 26] on button "089F7B8B-B2A5-4AFE-B5C0-19BA573D28AC Filtro" at bounding box center [659, 26] width 62 height 15
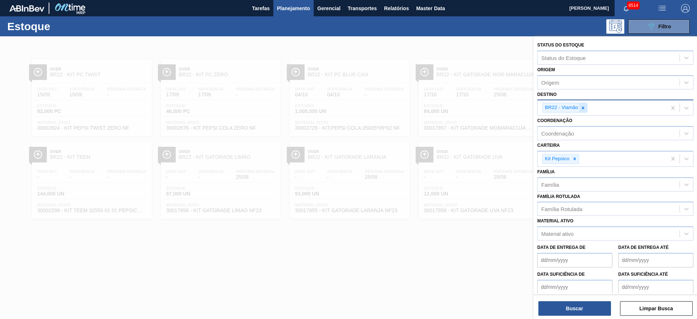
click at [581, 106] on icon at bounding box center [582, 107] width 5 height 5
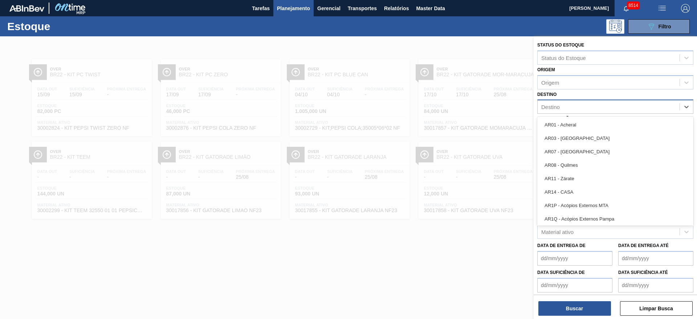
click at [581, 106] on div "Destino" at bounding box center [609, 107] width 142 height 11
click at [572, 107] on div "Destino" at bounding box center [609, 107] width 142 height 11
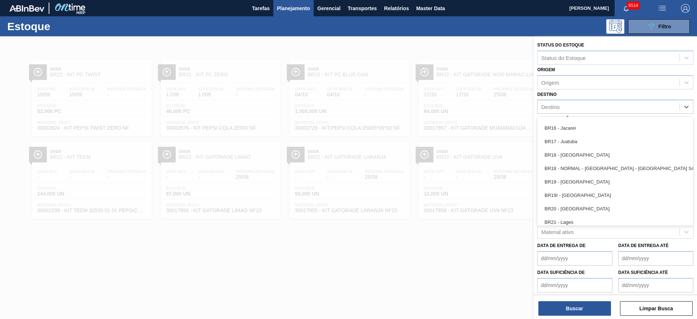
scroll to position [553, 0]
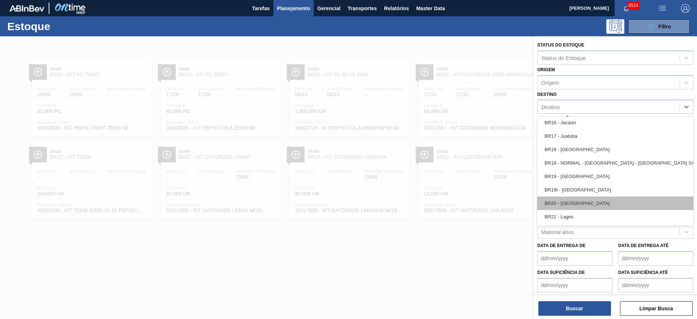
click at [566, 206] on div "BR20 - Sapucaia" at bounding box center [615, 202] width 156 height 13
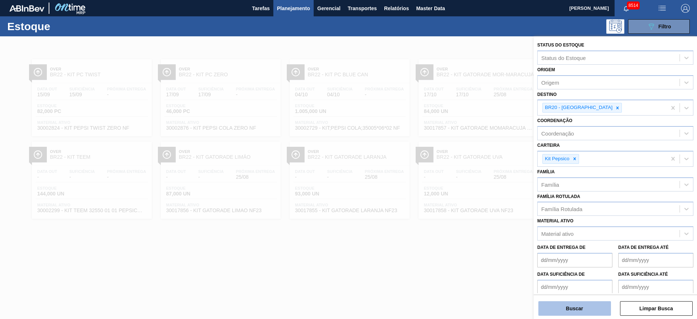
click at [567, 311] on button "Buscar" at bounding box center [574, 308] width 73 height 15
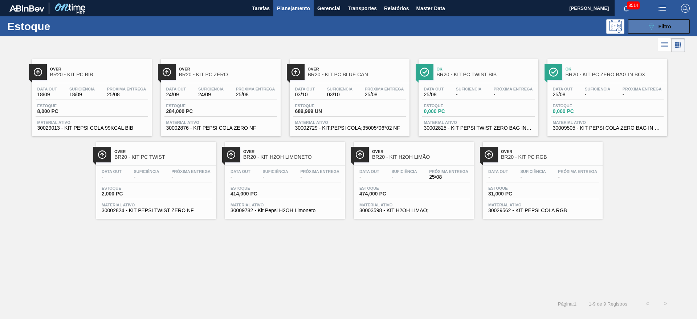
click at [659, 31] on button "089F7B8B-B2A5-4AFE-B5C0-19BA573D28AC Filtro" at bounding box center [659, 26] width 62 height 15
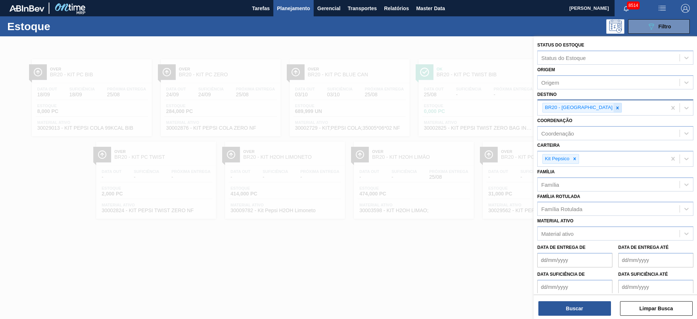
click at [613, 106] on div at bounding box center [617, 107] width 8 height 9
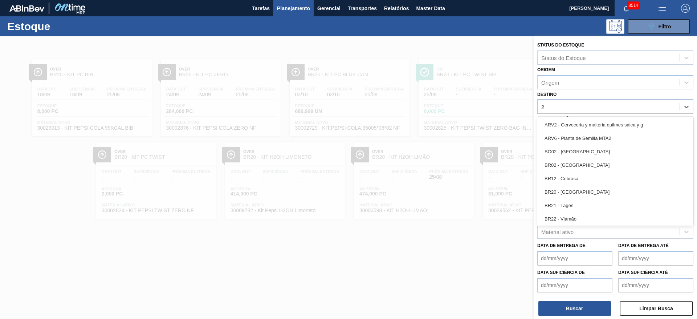
type input "23"
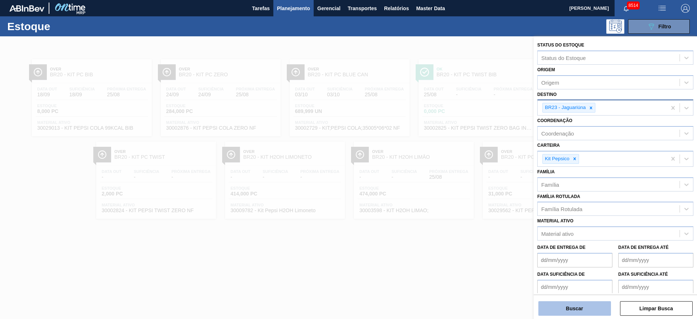
click at [583, 311] on button "Buscar" at bounding box center [574, 308] width 73 height 15
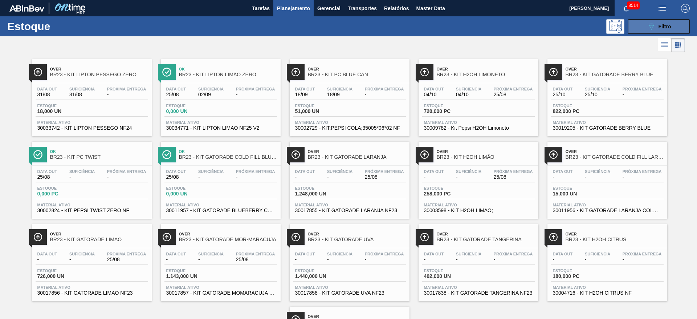
click at [652, 24] on icon "089F7B8B-B2A5-4AFE-B5C0-19BA573D28AC" at bounding box center [651, 26] width 9 height 9
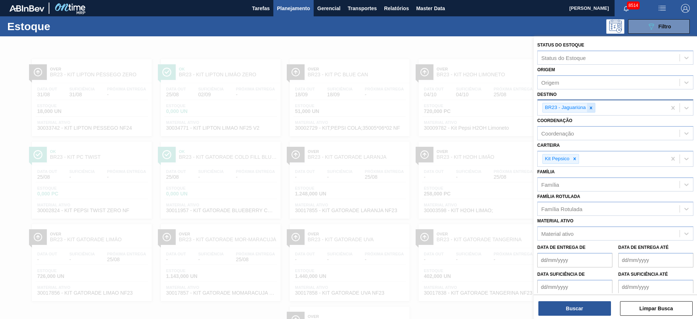
click at [589, 111] on div at bounding box center [591, 107] width 8 height 9
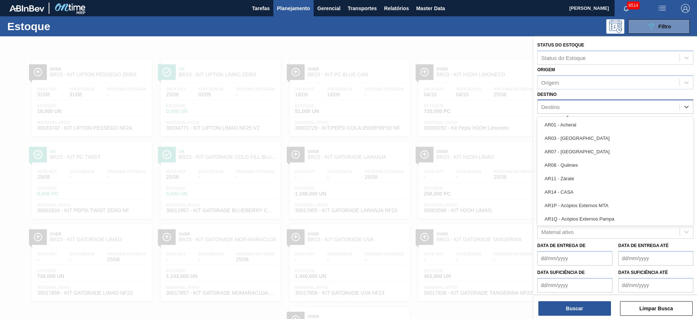
click at [589, 111] on div "Destino" at bounding box center [609, 107] width 142 height 11
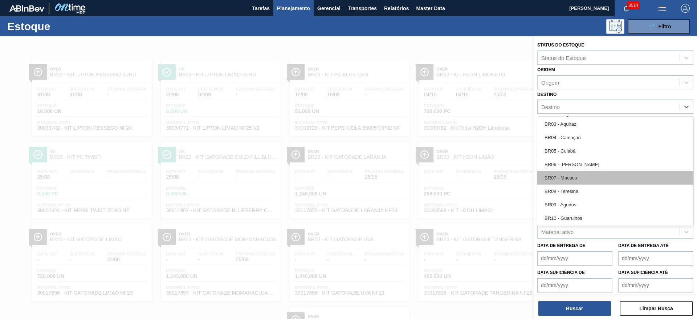
click at [579, 173] on div "BR07 - Macacu" at bounding box center [615, 177] width 156 height 13
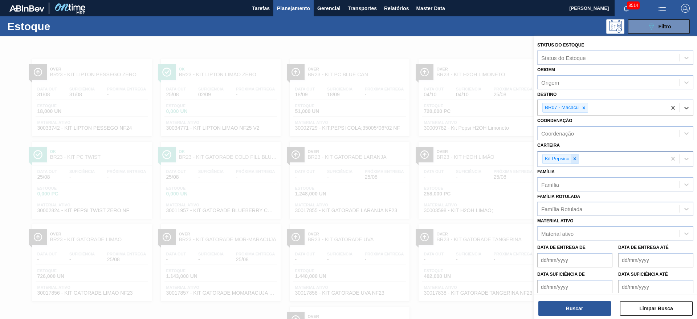
click at [577, 155] on div at bounding box center [575, 158] width 8 height 9
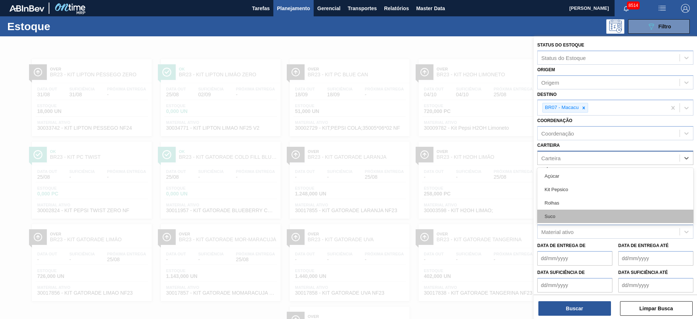
drag, startPoint x: 577, startPoint y: 155, endPoint x: 568, endPoint y: 211, distance: 57.3
click at [568, 165] on div "option Kit Pepsico, deselected. option Açúcar focused, 1 of 4. 4 results availa…" at bounding box center [615, 158] width 156 height 14
click at [568, 211] on div "Suco" at bounding box center [615, 215] width 156 height 13
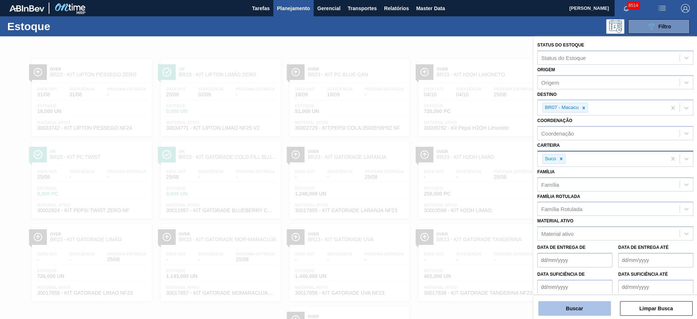
click at [569, 307] on button "Buscar" at bounding box center [574, 308] width 73 height 15
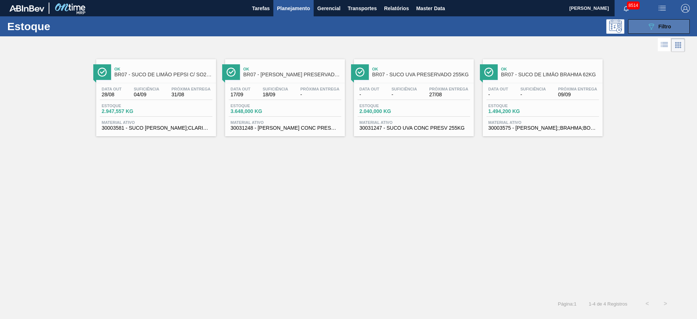
click at [661, 24] on span "Filtro" at bounding box center [664, 27] width 13 height 6
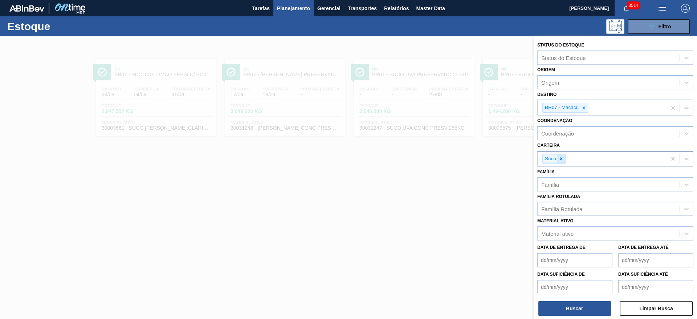
drag, startPoint x: 585, startPoint y: 106, endPoint x: 558, endPoint y: 160, distance: 60.1
click at [558, 160] on div "Status do Estoque Status do Estoque Origem Origem Destino BR07 - Macacu Coorden…" at bounding box center [615, 180] width 163 height 288
click at [558, 160] on div at bounding box center [561, 158] width 8 height 9
click at [558, 160] on div "Carteira" at bounding box center [550, 158] width 19 height 6
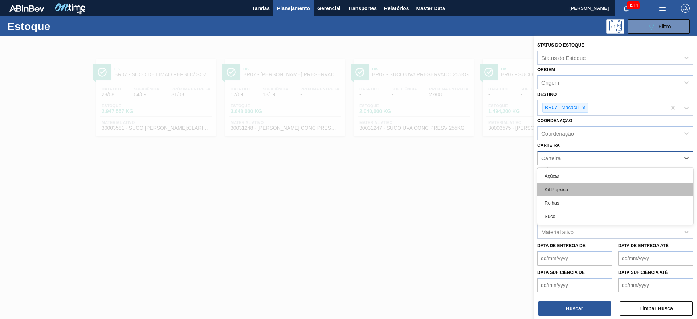
click at [560, 185] on div "Kit Pepsico" at bounding box center [615, 189] width 156 height 13
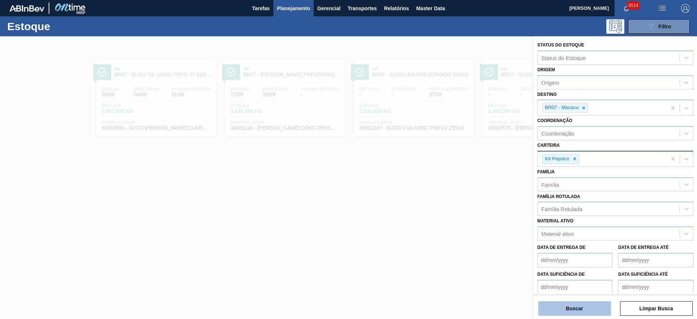
click at [571, 302] on button "Buscar" at bounding box center [574, 308] width 73 height 15
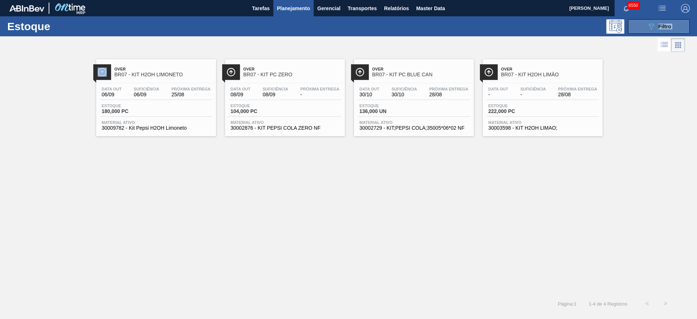
drag, startPoint x: 646, startPoint y: 38, endPoint x: 646, endPoint y: 28, distance: 10.2
click at [646, 28] on div "Estoque 089F7B8B-B2A5-4AFE-B5C0-19BA573D28AC Filtro Status do Estoque Status do…" at bounding box center [348, 164] width 697 height 296
click at [646, 28] on button "089F7B8B-B2A5-4AFE-B5C0-19BA573D28AC Filtro" at bounding box center [659, 26] width 62 height 15
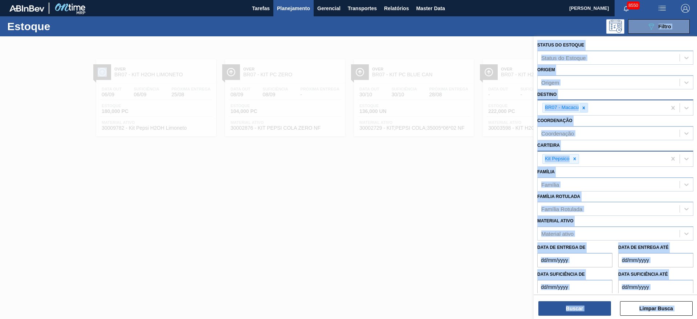
click at [587, 108] on div at bounding box center [584, 107] width 8 height 9
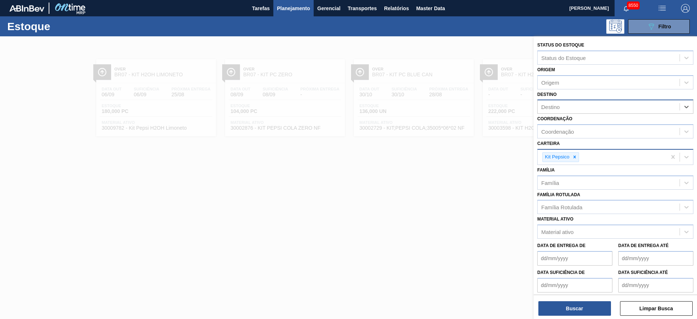
type input "20"
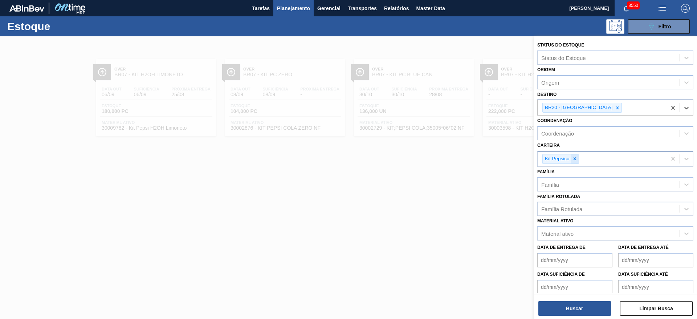
click at [576, 160] on icon at bounding box center [574, 158] width 5 height 5
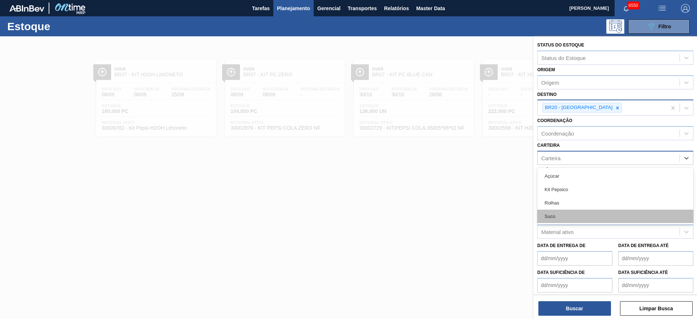
drag, startPoint x: 576, startPoint y: 160, endPoint x: 566, endPoint y: 210, distance: 50.8
click at [566, 165] on div "option Kit Pepsico, deselected. option Rolhas focused, 3 of 4. 4 results availa…" at bounding box center [615, 158] width 156 height 14
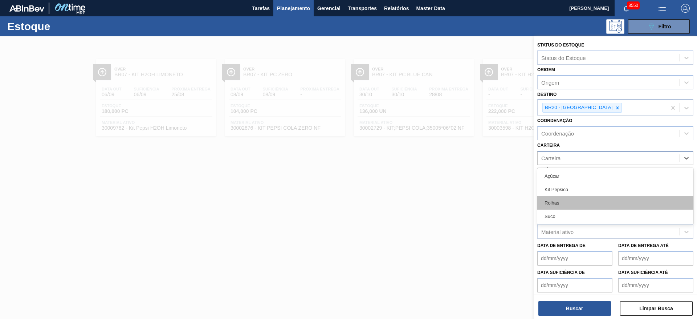
click at [566, 205] on div "Rolhas" at bounding box center [615, 202] width 156 height 13
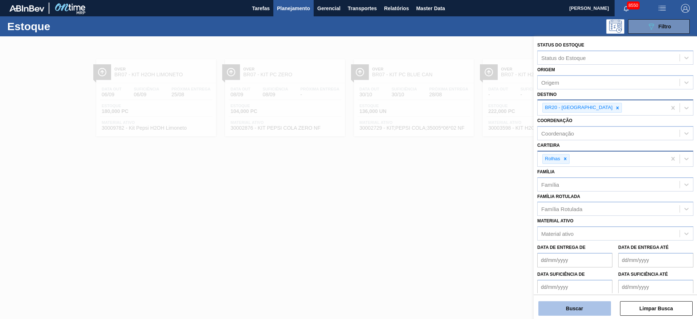
click at [570, 304] on button "Buscar" at bounding box center [574, 308] width 73 height 15
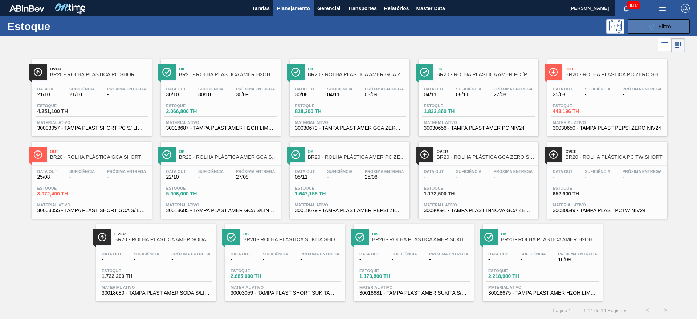
click at [647, 30] on icon "089F7B8B-B2A5-4AFE-B5C0-19BA573D28AC" at bounding box center [651, 26] width 9 height 9
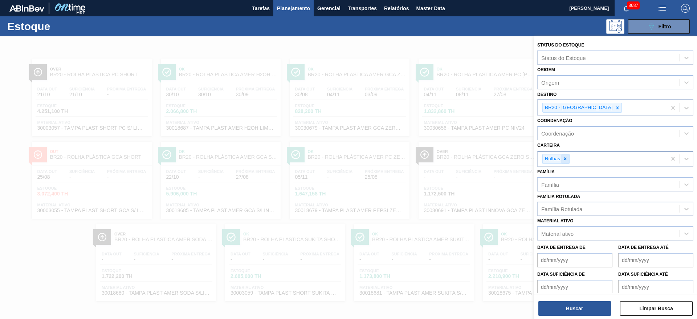
click at [565, 158] on icon at bounding box center [565, 158] width 5 height 5
click at [565, 158] on div "Carteira" at bounding box center [609, 157] width 142 height 11
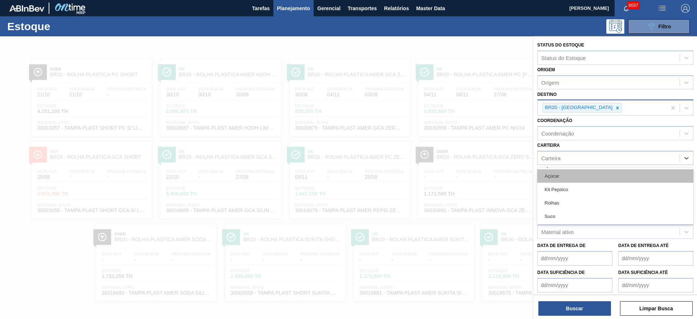
click at [564, 178] on div "Açúcar" at bounding box center [615, 175] width 156 height 13
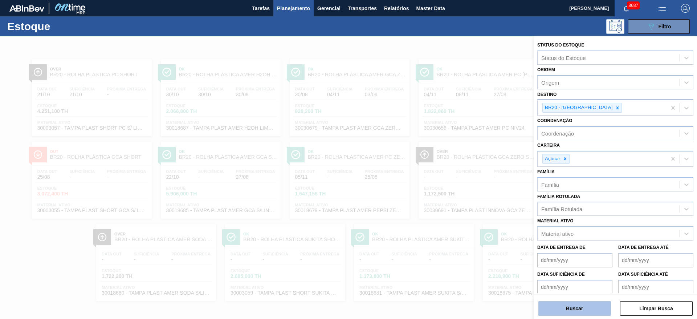
click at [567, 306] on button "Buscar" at bounding box center [574, 308] width 73 height 15
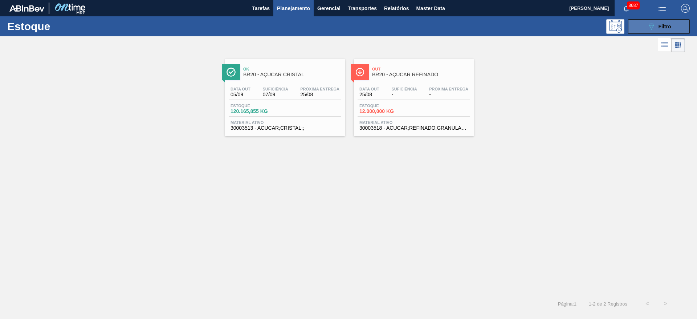
click at [636, 28] on button "089F7B8B-B2A5-4AFE-B5C0-19BA573D28AC Filtro" at bounding box center [659, 26] width 62 height 15
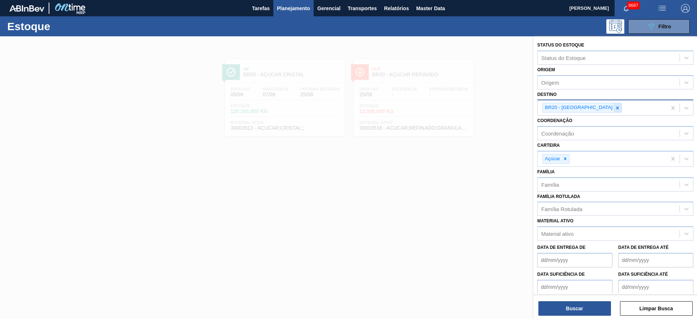
click at [615, 106] on icon at bounding box center [617, 107] width 5 height 5
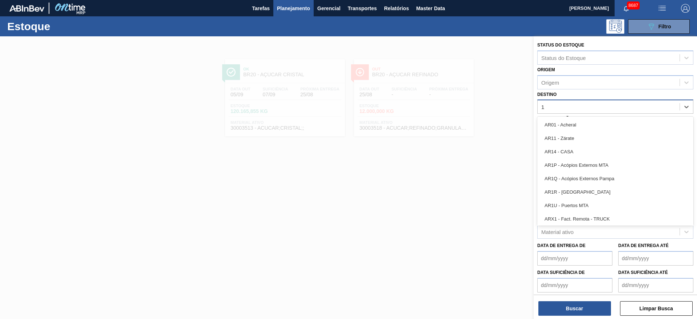
type input "14"
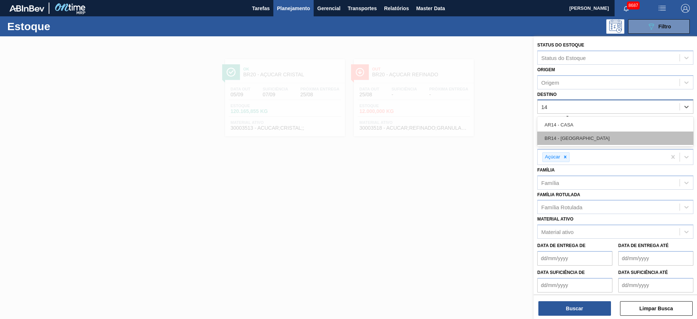
click at [579, 135] on div "BR14 - Curitibana" at bounding box center [615, 137] width 156 height 13
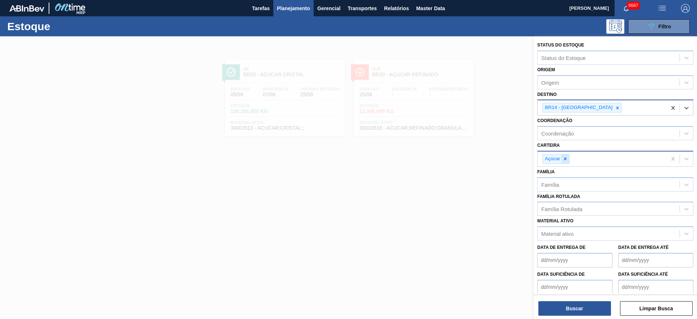
click at [564, 162] on div at bounding box center [565, 158] width 8 height 9
click at [564, 162] on div "Carteira" at bounding box center [609, 157] width 142 height 11
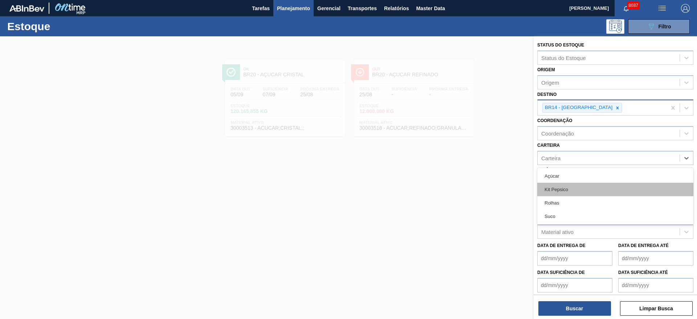
click at [559, 191] on div "Kit Pepsico" at bounding box center [615, 189] width 156 height 13
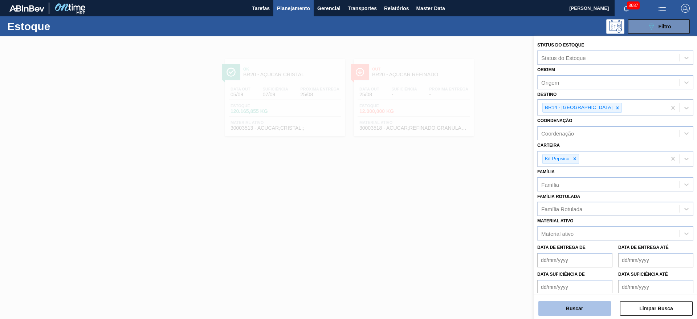
click at [567, 314] on div "Status do Estoque Status do Estoque Origem Origem Destino BR14 - Curitibana Coo…" at bounding box center [615, 178] width 163 height 284
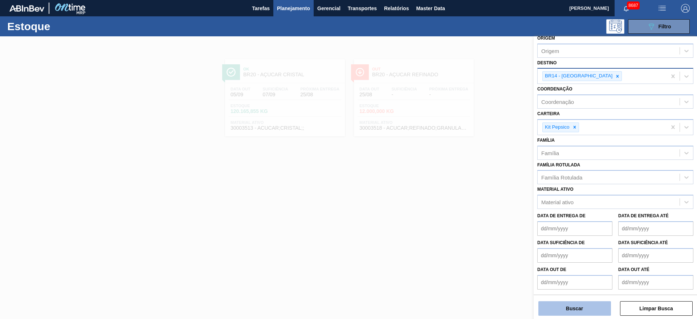
click at [567, 314] on button "Buscar" at bounding box center [574, 308] width 73 height 15
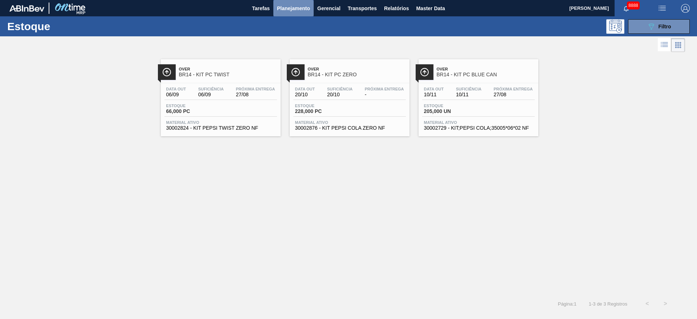
click at [289, 12] on span "Planejamento" at bounding box center [293, 8] width 33 height 9
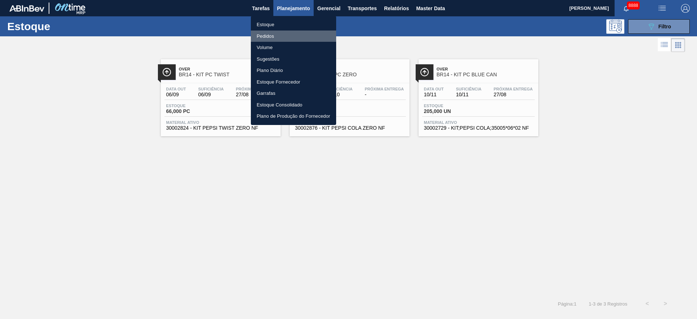
click at [275, 34] on li "Pedidos" at bounding box center [293, 36] width 85 height 12
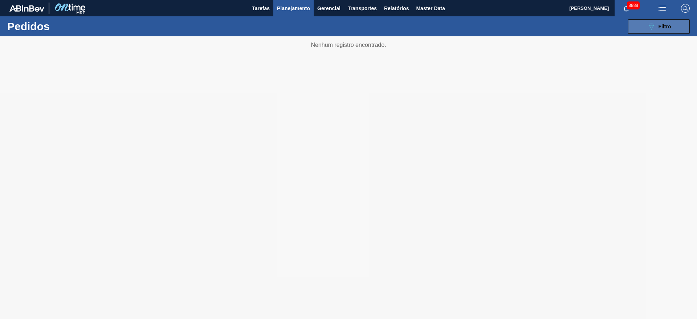
click at [654, 30] on icon "089F7B8B-B2A5-4AFE-B5C0-19BA573D28AC" at bounding box center [651, 26] width 9 height 9
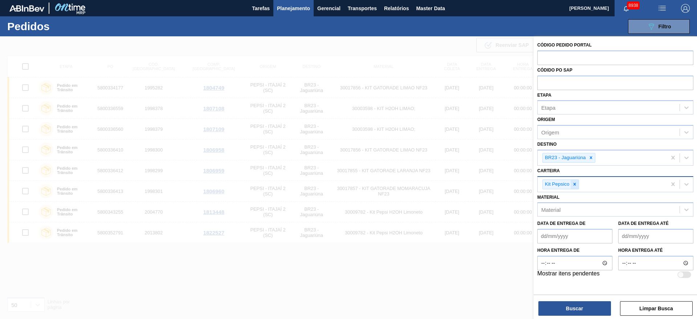
click at [576, 184] on icon at bounding box center [574, 183] width 5 height 5
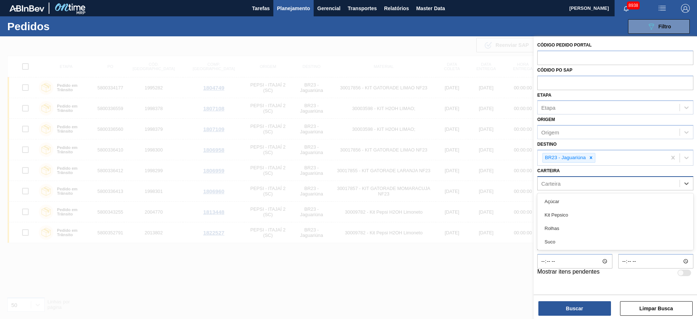
click at [576, 184] on div "Carteira" at bounding box center [609, 183] width 142 height 11
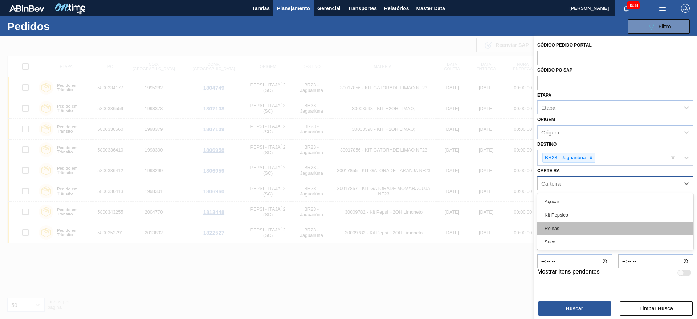
click at [570, 227] on div "Rolhas" at bounding box center [615, 227] width 156 height 13
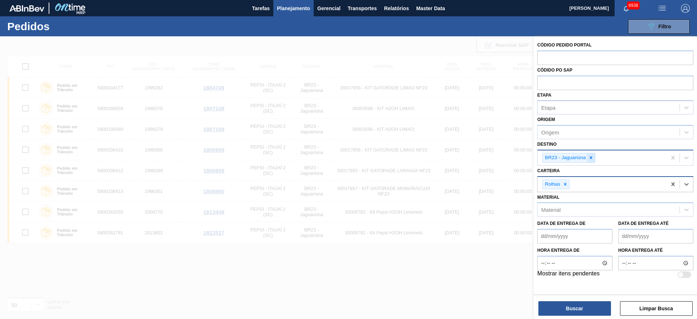
click at [594, 153] on div at bounding box center [591, 157] width 8 height 9
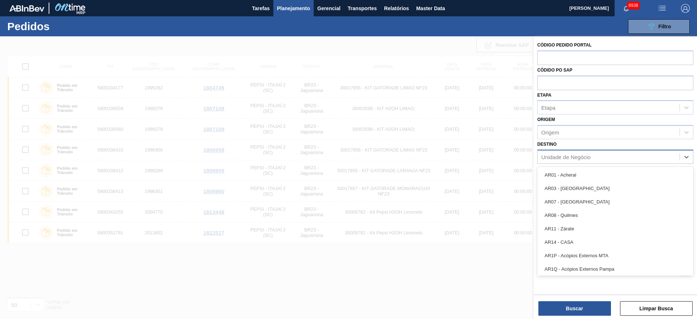
click at [594, 153] on div "Unidade de Negócio" at bounding box center [609, 156] width 142 height 11
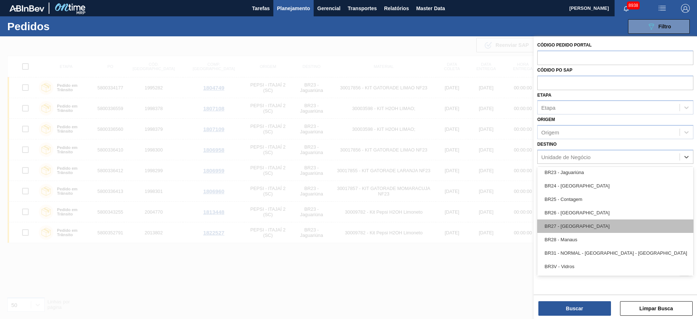
click at [566, 228] on div "BR27 - Nova Minas" at bounding box center [615, 225] width 156 height 13
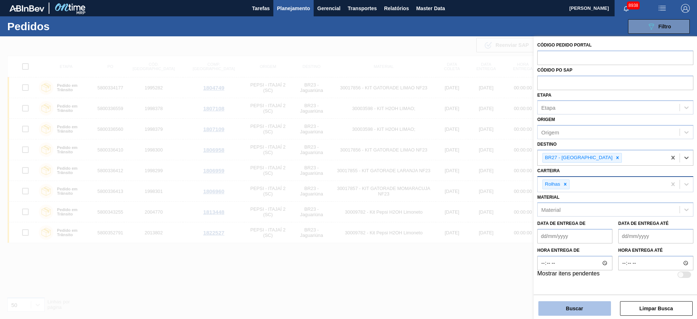
click at [555, 307] on button "Buscar" at bounding box center [574, 308] width 73 height 15
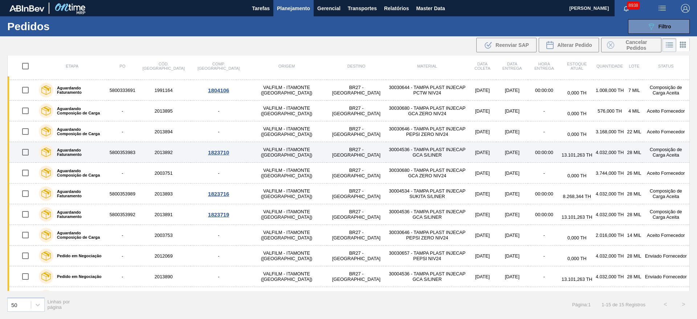
scroll to position [97, 0]
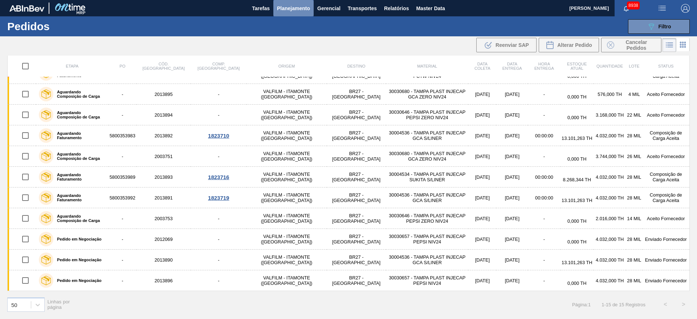
click at [286, 11] on span "Planejamento" at bounding box center [293, 8] width 33 height 9
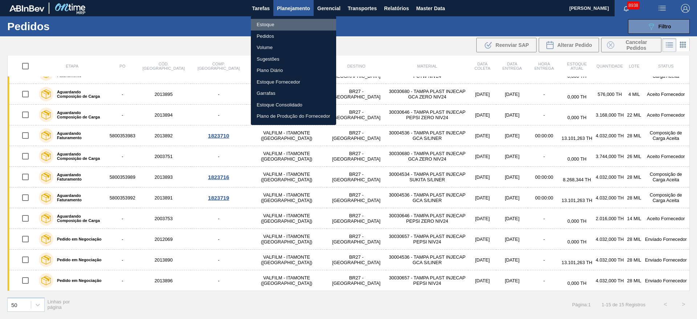
click at [282, 26] on li "Estoque" at bounding box center [293, 25] width 85 height 12
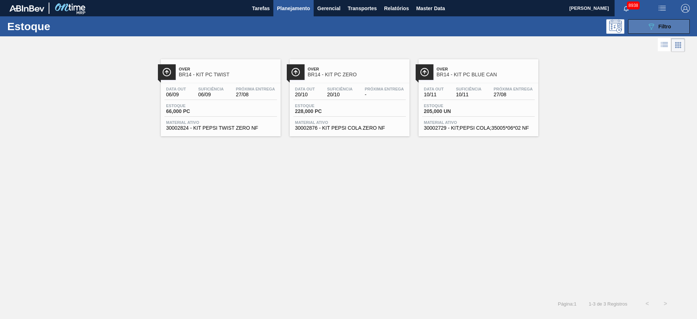
click at [662, 28] on span "Filtro" at bounding box center [664, 27] width 13 height 6
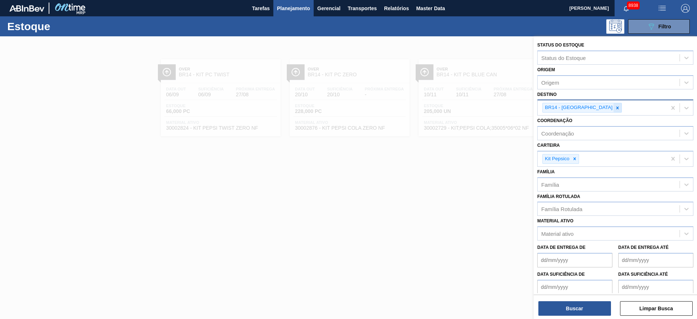
click at [613, 105] on div at bounding box center [617, 107] width 8 height 9
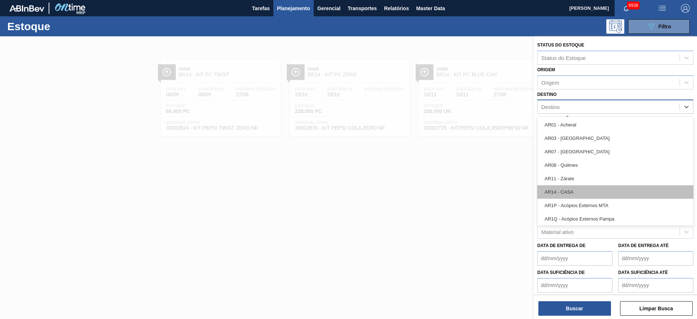
drag, startPoint x: 593, startPoint y: 105, endPoint x: 577, endPoint y: 186, distance: 82.1
click at [577, 114] on div "option BR14 - Curitibana, deselected. option AR01 - Acheral focused, 1 of 92. 9…" at bounding box center [615, 106] width 156 height 14
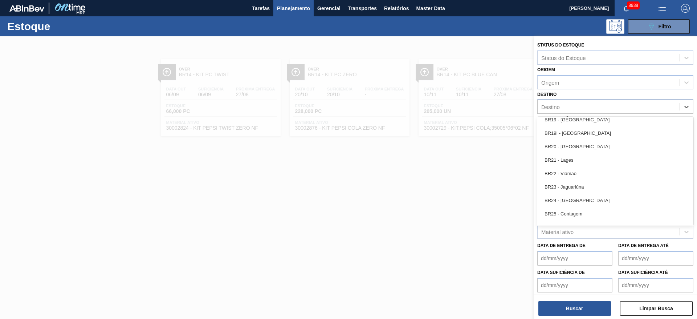
scroll to position [647, 0]
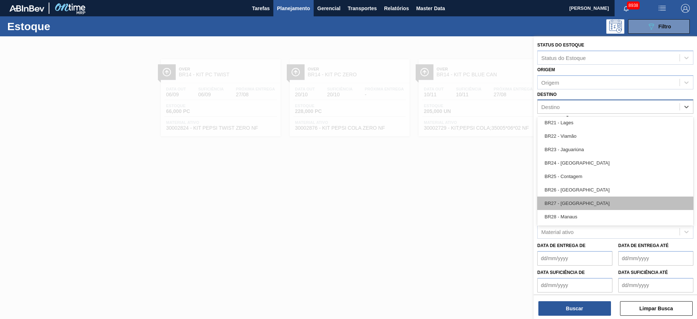
click at [571, 203] on div "BR27 - Nova Minas" at bounding box center [615, 202] width 156 height 13
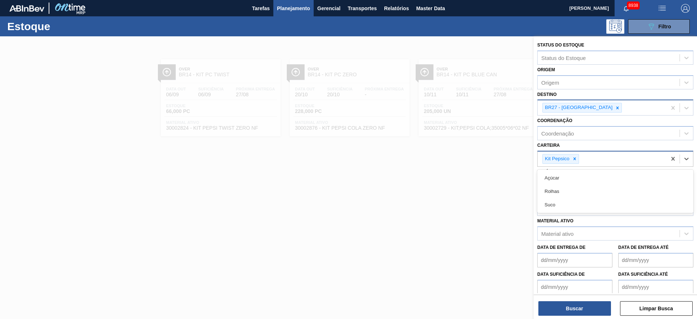
click at [572, 154] on div "Kit Pepsico" at bounding box center [560, 159] width 37 height 10
click at [572, 156] on icon at bounding box center [574, 158] width 5 height 5
click at [572, 156] on div "Carteira" at bounding box center [609, 157] width 142 height 11
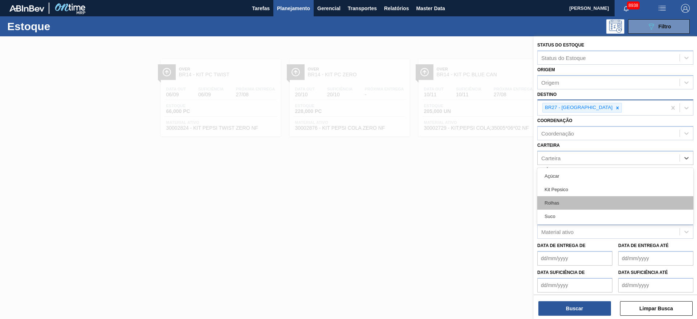
click at [566, 203] on div "Rolhas" at bounding box center [615, 202] width 156 height 13
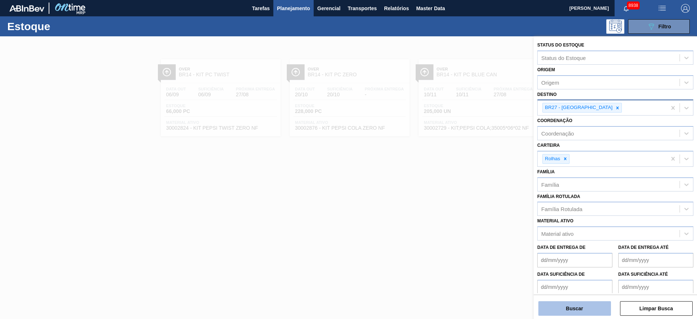
click at [566, 313] on button "Buscar" at bounding box center [574, 308] width 73 height 15
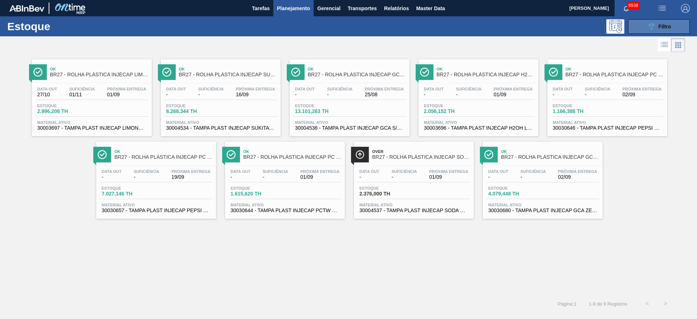
click at [642, 26] on button "089F7B8B-B2A5-4AFE-B5C0-19BA573D28AC Filtro" at bounding box center [659, 26] width 62 height 15
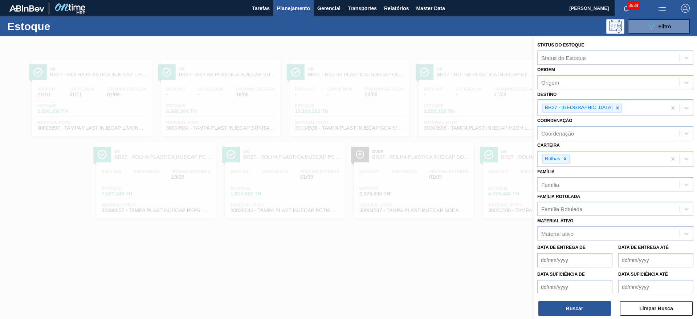
click at [472, 46] on div at bounding box center [348, 195] width 697 height 319
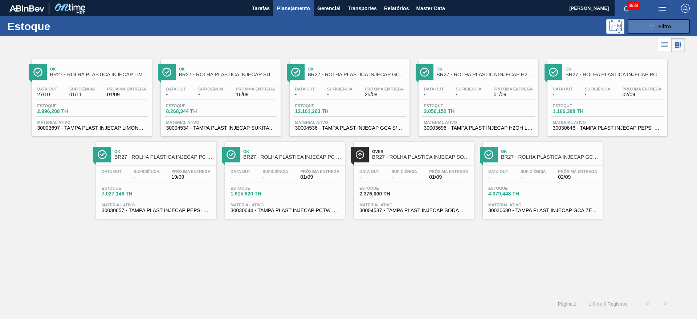
click at [651, 29] on icon "089F7B8B-B2A5-4AFE-B5C0-19BA573D28AC" at bounding box center [651, 26] width 9 height 9
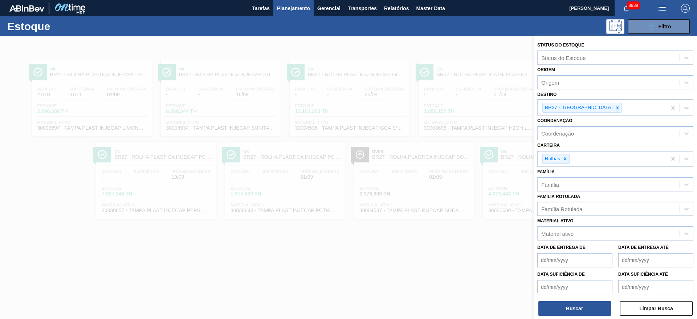
click at [396, 47] on div at bounding box center [348, 195] width 697 height 319
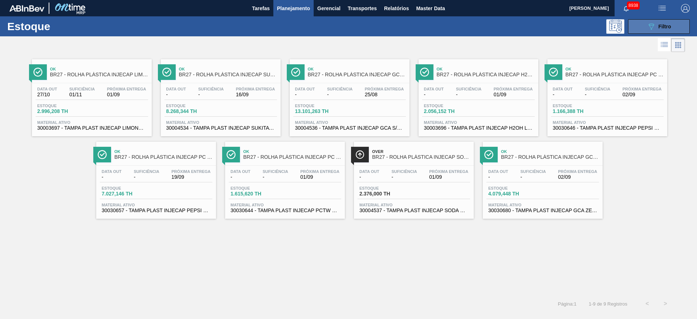
click at [648, 22] on icon "089F7B8B-B2A5-4AFE-B5C0-19BA573D28AC" at bounding box center [651, 26] width 9 height 9
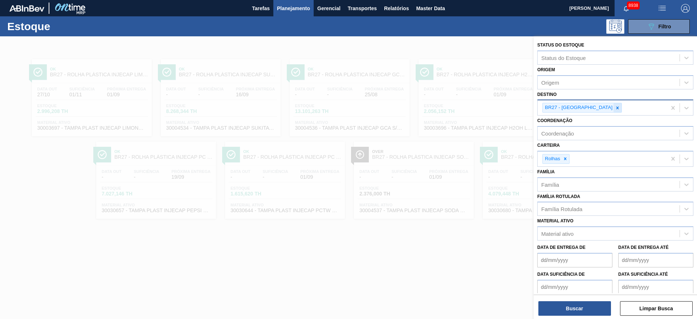
click at [616, 106] on icon at bounding box center [617, 107] width 3 height 3
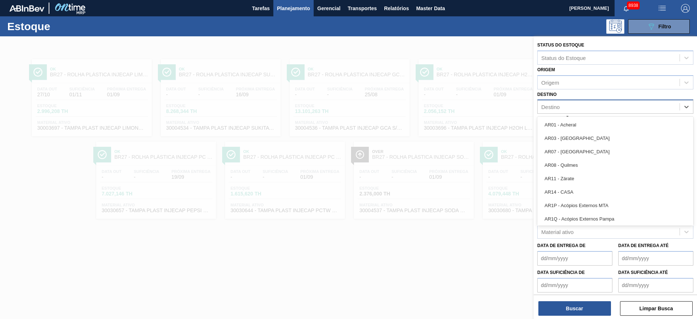
click at [572, 105] on div "Destino" at bounding box center [609, 107] width 142 height 11
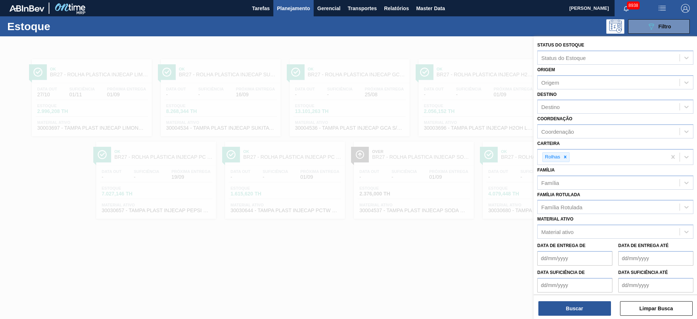
click at [378, 38] on div at bounding box center [348, 195] width 697 height 319
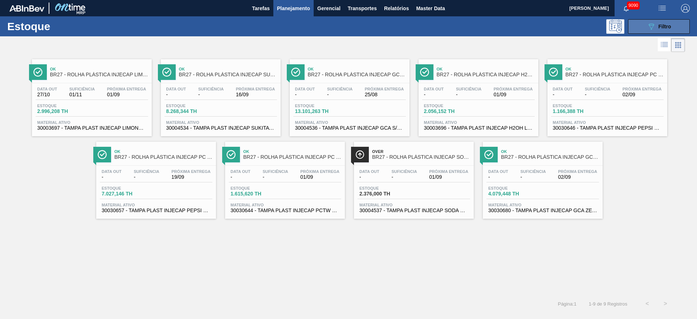
click at [653, 26] on icon "089F7B8B-B2A5-4AFE-B5C0-19BA573D28AC" at bounding box center [651, 26] width 9 height 9
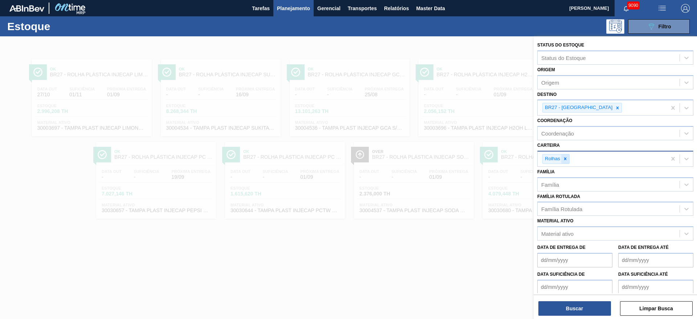
click at [562, 162] on div at bounding box center [565, 158] width 8 height 9
click at [562, 162] on div "Carteira" at bounding box center [609, 157] width 142 height 11
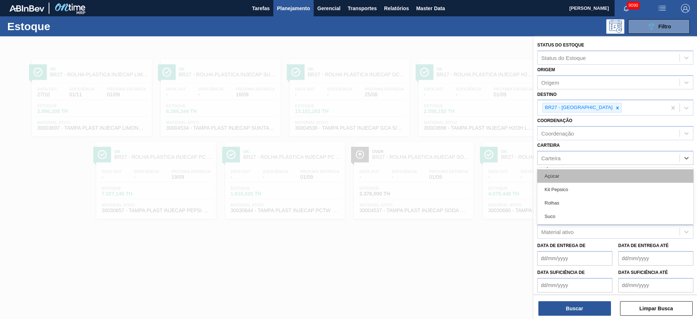
click at [562, 177] on div "Açúcar" at bounding box center [615, 175] width 156 height 13
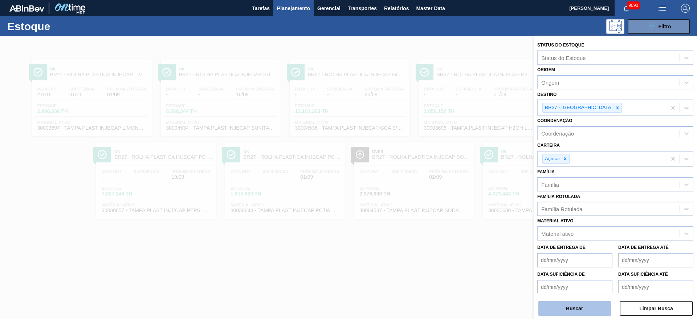
click at [588, 309] on button "Buscar" at bounding box center [574, 308] width 73 height 15
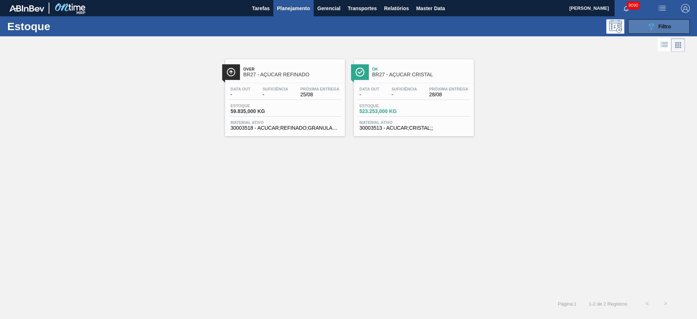
click at [666, 26] on span "Filtro" at bounding box center [664, 27] width 13 height 6
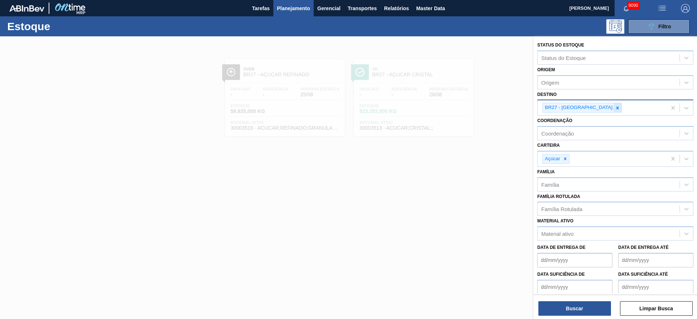
click at [615, 107] on icon at bounding box center [617, 107] width 5 height 5
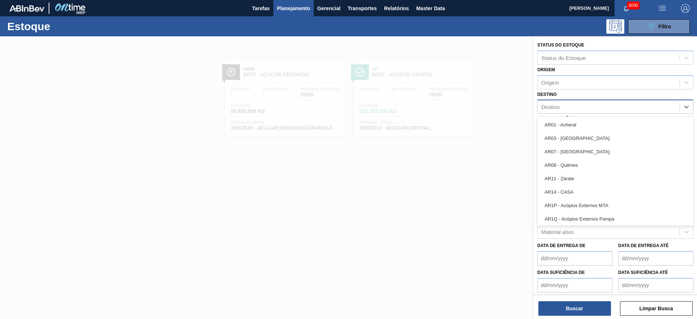
click at [591, 107] on div "Destino" at bounding box center [609, 107] width 142 height 11
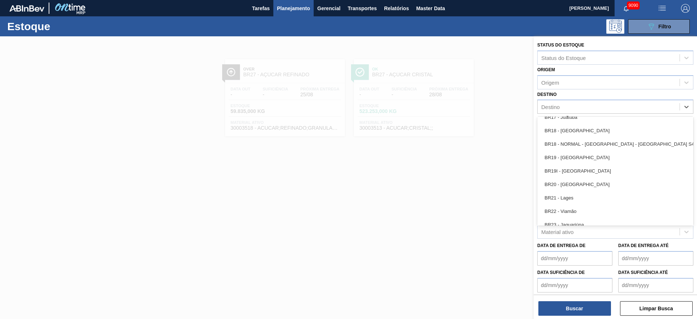
scroll to position [575, 0]
click at [565, 219] on div "BR23 - Jaguariúna" at bounding box center [615, 221] width 156 height 13
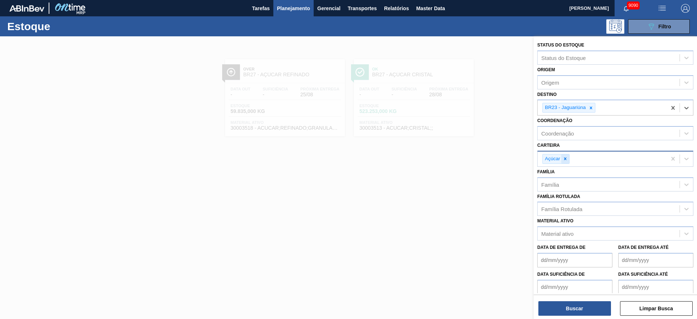
click at [561, 158] on div at bounding box center [565, 158] width 8 height 9
click at [561, 158] on div "Carteira" at bounding box center [609, 157] width 142 height 11
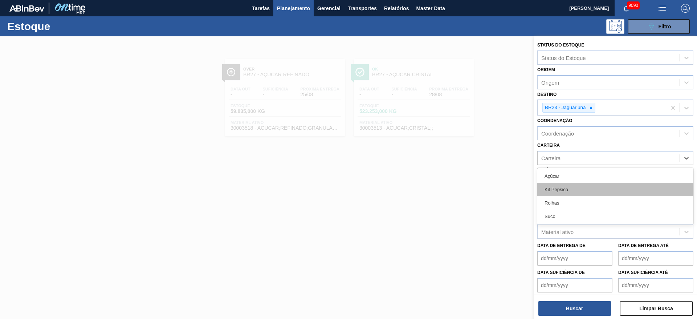
click at [568, 194] on div "Kit Pepsico" at bounding box center [615, 189] width 156 height 13
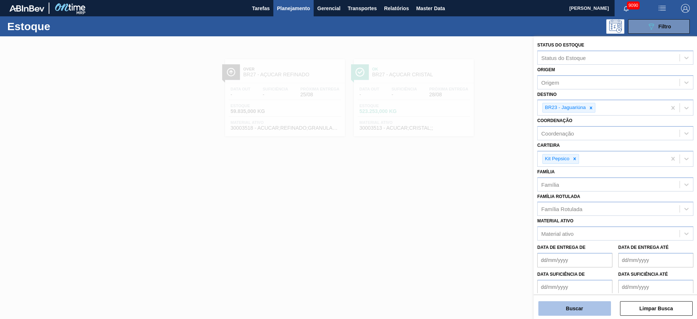
click at [568, 307] on button "Buscar" at bounding box center [574, 308] width 73 height 15
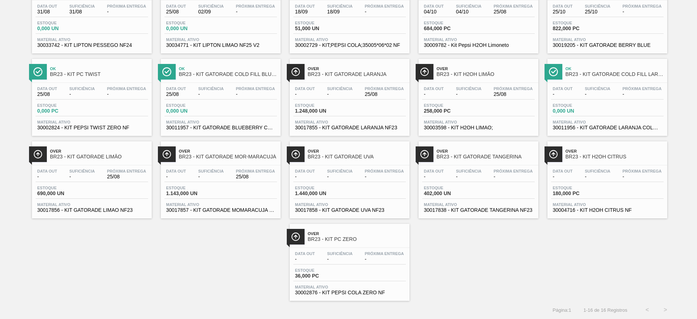
scroll to position [0, 0]
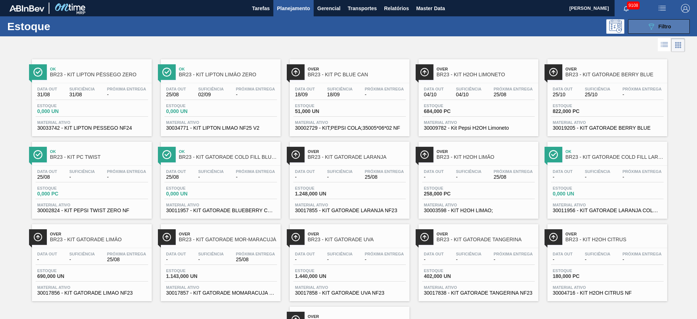
click at [658, 26] on span "Filtro" at bounding box center [664, 27] width 13 height 6
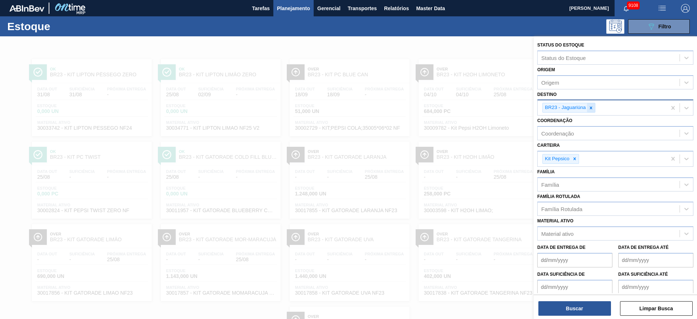
click at [591, 109] on icon at bounding box center [590, 107] width 5 height 5
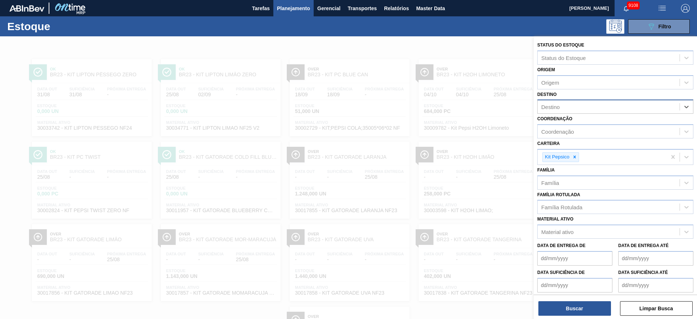
type input "15"
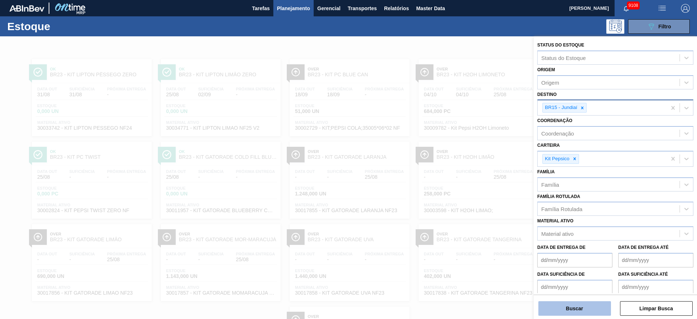
click at [583, 311] on button "Buscar" at bounding box center [574, 308] width 73 height 15
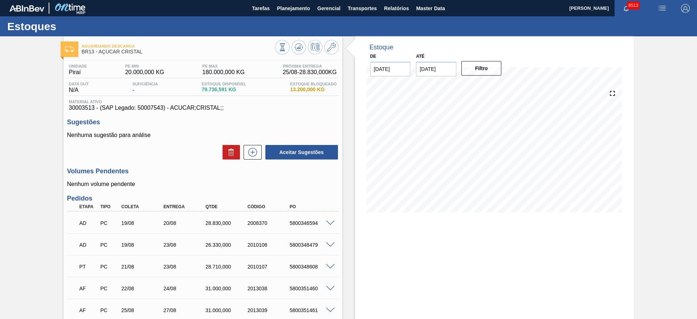
scroll to position [142, 0]
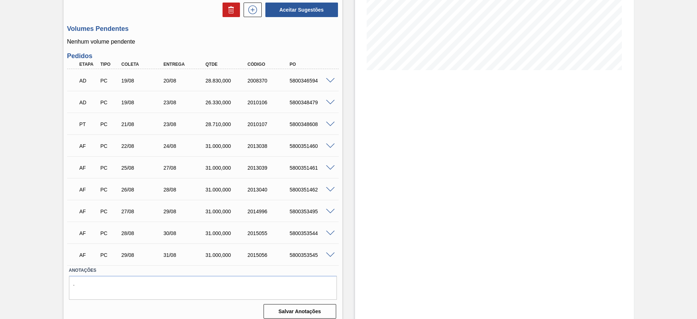
click at [384, 176] on div "Estoque De 25/08/2025 Até 08/09/2025 Filtro" at bounding box center [494, 109] width 279 height 431
click at [330, 146] on span at bounding box center [330, 145] width 9 height 5
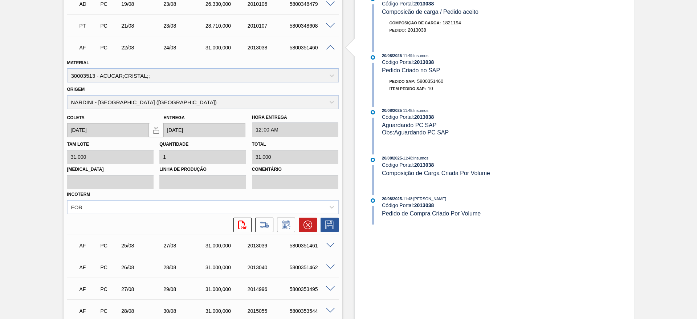
scroll to position [241, 0]
click at [293, 231] on div "AF PC 22/08 24/08 31.000,000 2013038 5800351460 Material 30003513 - ACUCAR;CRIS…" at bounding box center [203, 134] width 272 height 198
click at [290, 229] on button at bounding box center [286, 224] width 18 height 15
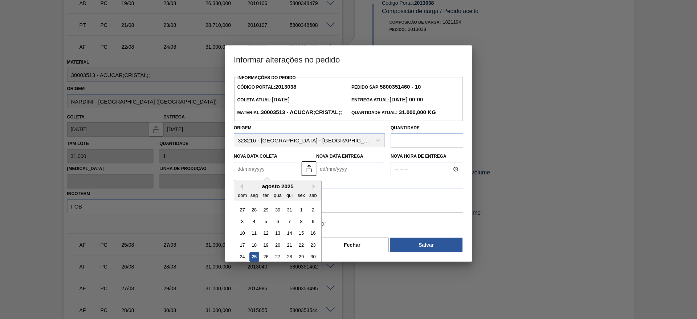
click at [242, 176] on Coleta2013038 "Nova Data Coleta" at bounding box center [268, 169] width 68 height 15
click at [264, 262] on div "26" at bounding box center [266, 257] width 10 height 10
type Coleta2013038 "[DATE]"
type Entrega2013038 "[DATE]"
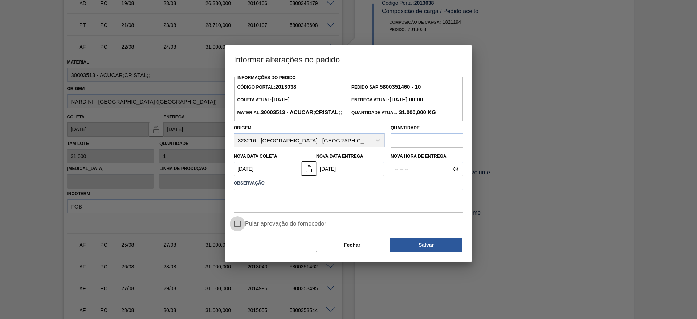
click at [238, 231] on input "Pular aprovação do fornecedor" at bounding box center [237, 223] width 15 height 15
checkbox input "true"
click at [354, 212] on textarea at bounding box center [348, 200] width 229 height 24
type textarea "."
click at [416, 252] on button "Salvar" at bounding box center [426, 244] width 73 height 15
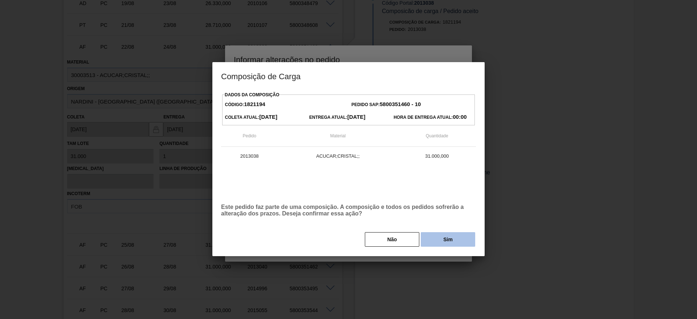
click at [440, 236] on button "Sim" at bounding box center [448, 239] width 54 height 15
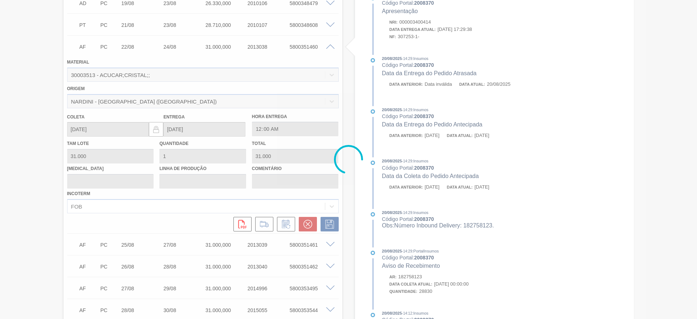
type input "."
type input "[DATE]"
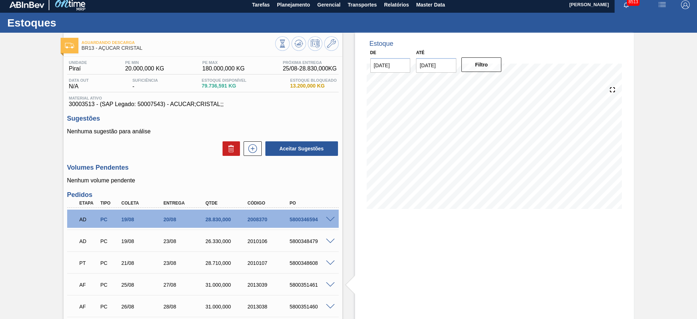
scroll to position [0, 0]
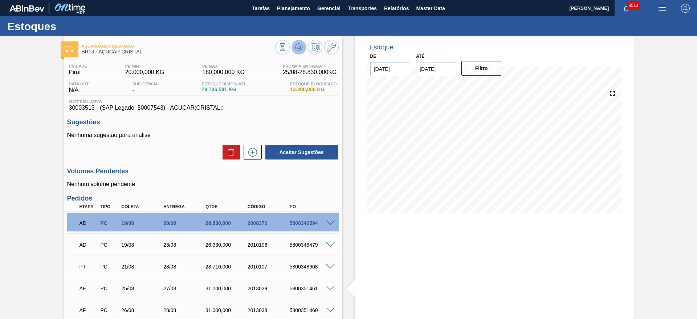
click at [295, 51] on icon at bounding box center [298, 47] width 9 height 9
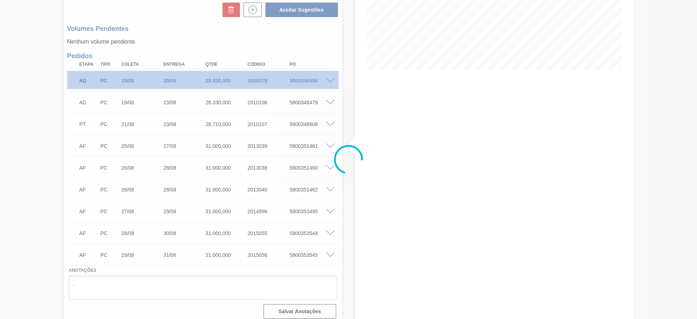
scroll to position [148, 0]
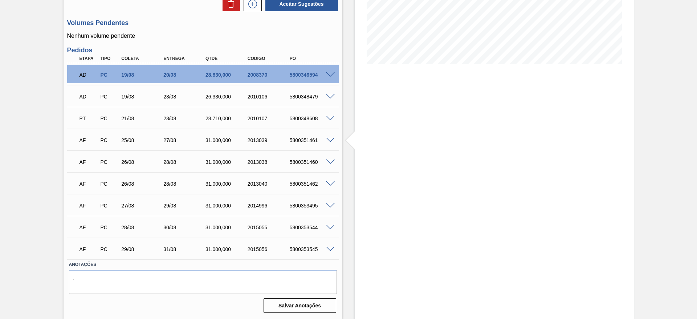
click at [359, 188] on div "Estoque De 25/08/2025 Até 08/09/2025 Filtro" at bounding box center [494, 103] width 279 height 431
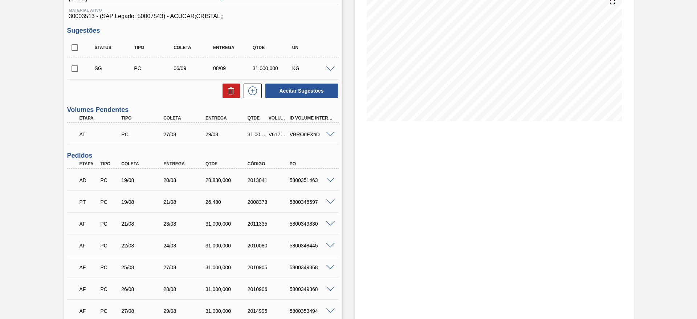
scroll to position [82, 0]
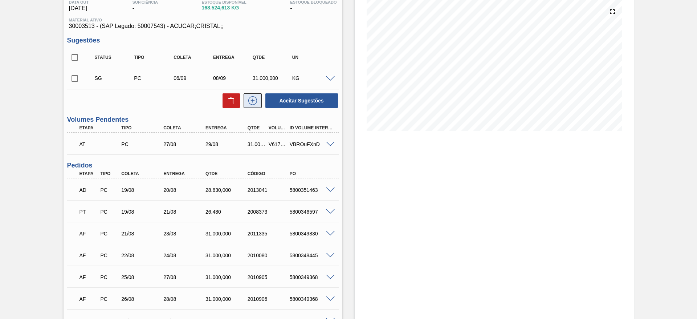
click at [256, 102] on icon at bounding box center [253, 100] width 12 height 9
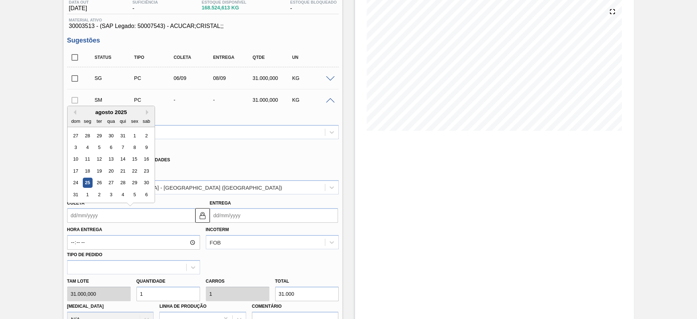
click at [79, 209] on input "Coleta" at bounding box center [131, 215] width 128 height 15
click at [99, 184] on div "26" at bounding box center [99, 183] width 10 height 10
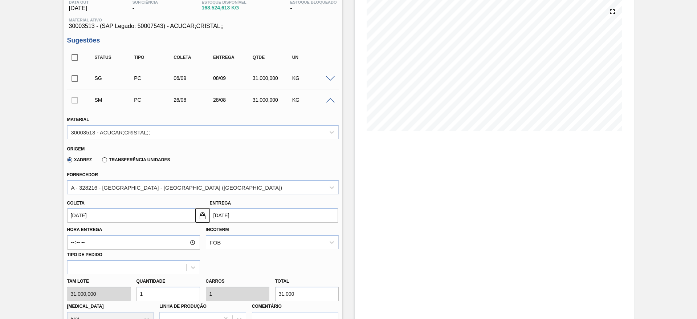
type input "[DATE]"
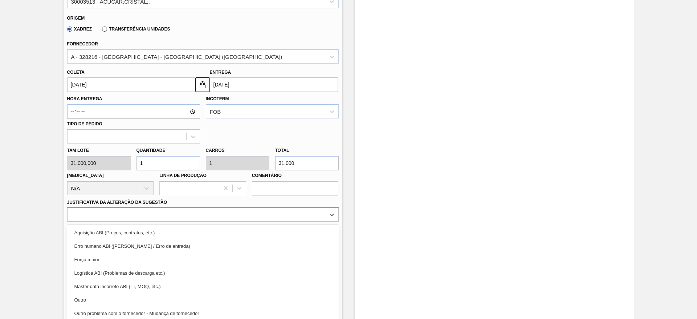
scroll to position [230, 0]
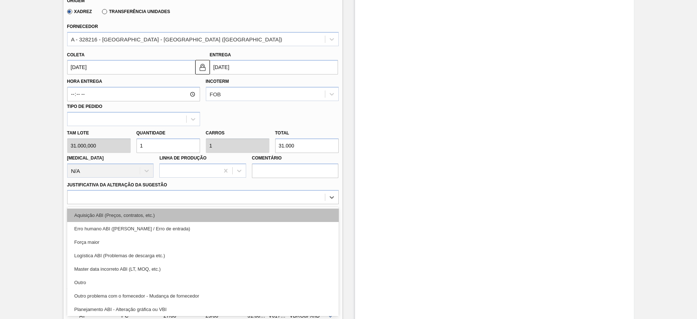
drag, startPoint x: 220, startPoint y: 211, endPoint x: 232, endPoint y: 212, distance: 12.8
click at [232, 204] on div "option Aquisição ABI (Preços, contratos, etc.) focused, 1 of 18. 18 results ava…" at bounding box center [203, 197] width 272 height 14
click at [232, 212] on div "Aquisição ABI (Preços, contratos, etc.)" at bounding box center [203, 214] width 272 height 13
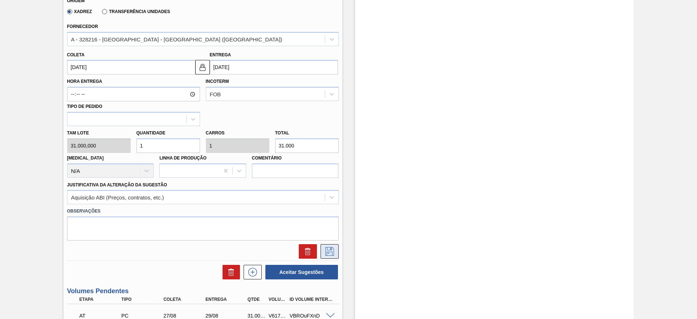
click at [324, 248] on icon at bounding box center [330, 251] width 12 height 9
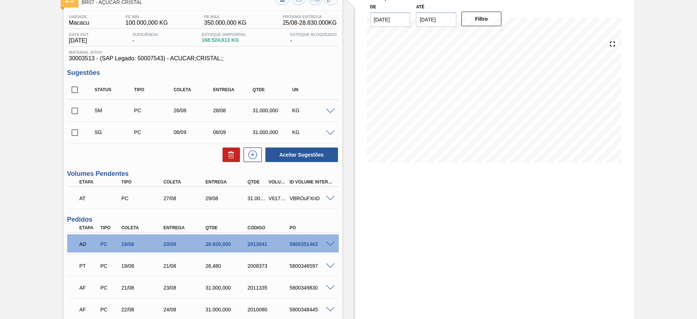
scroll to position [53, 0]
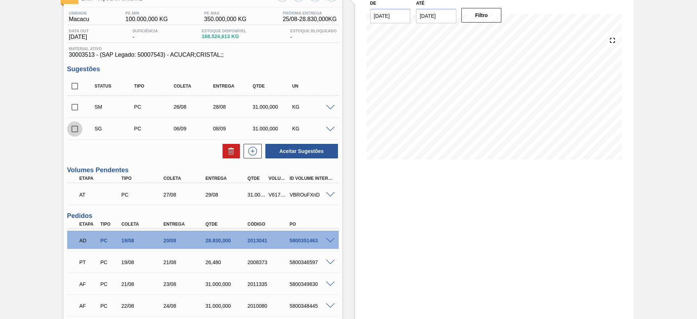
click at [71, 133] on input "checkbox" at bounding box center [74, 128] width 15 height 15
click at [225, 152] on button at bounding box center [231, 151] width 17 height 15
checkbox input "false"
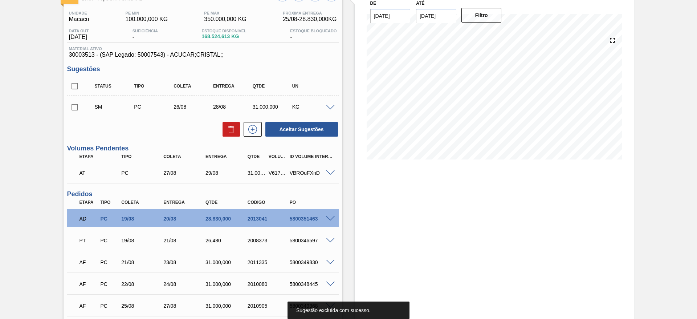
click at [76, 107] on input "checkbox" at bounding box center [74, 106] width 15 height 15
checkbox input "true"
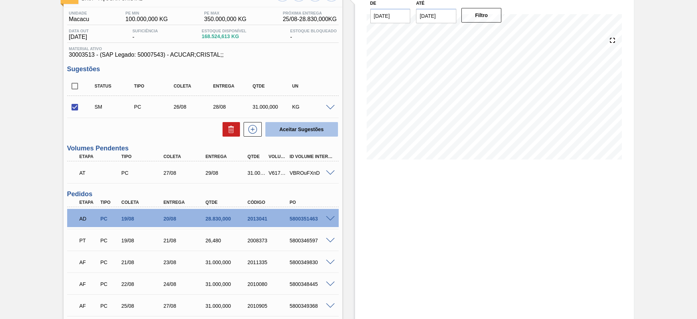
click at [294, 135] on button "Aceitar Sugestões" at bounding box center [301, 129] width 73 height 15
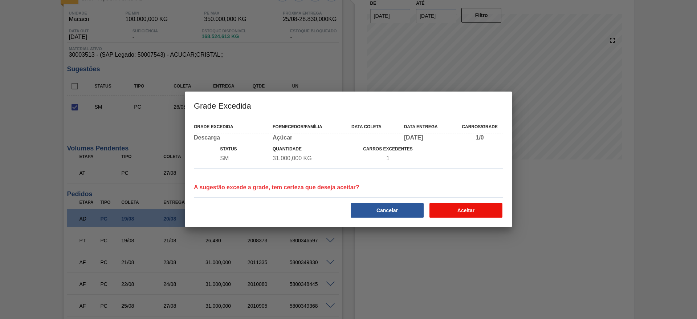
click at [464, 213] on button "Aceitar" at bounding box center [465, 210] width 73 height 15
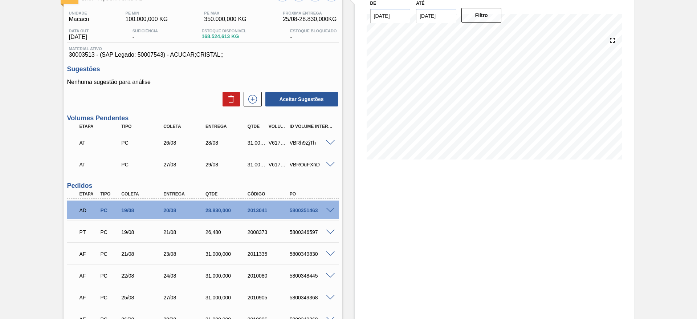
click at [328, 273] on span at bounding box center [330, 275] width 9 height 5
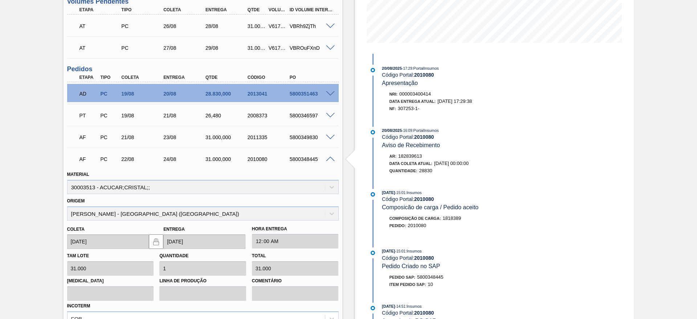
scroll to position [167, 0]
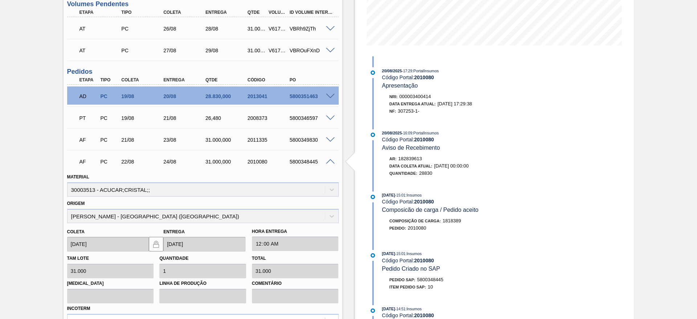
click at [326, 162] on span at bounding box center [330, 161] width 9 height 5
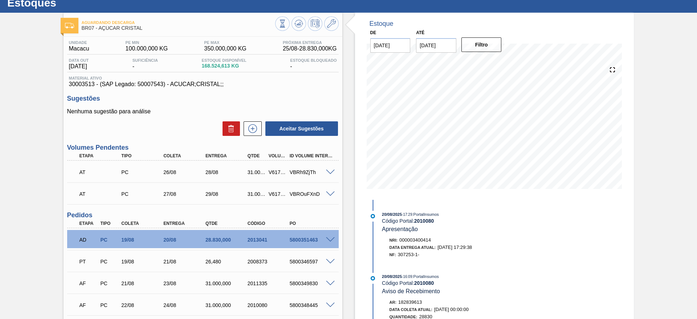
scroll to position [0, 0]
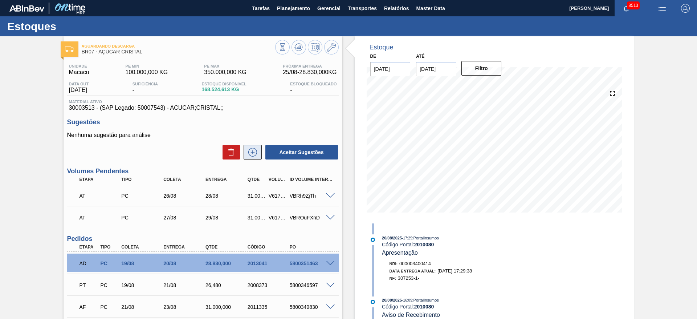
click at [249, 146] on button at bounding box center [253, 152] width 18 height 15
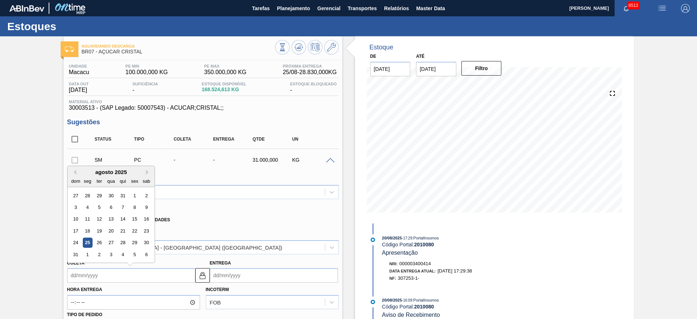
click at [72, 273] on input "Coleta" at bounding box center [131, 275] width 128 height 15
click at [120, 246] on div "28" at bounding box center [123, 243] width 10 height 10
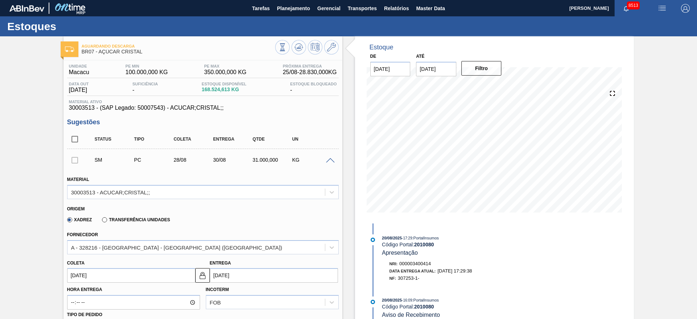
type input "[DATE]"
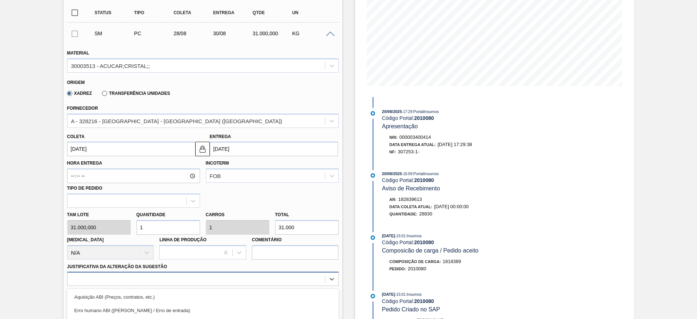
scroll to position [208, 0]
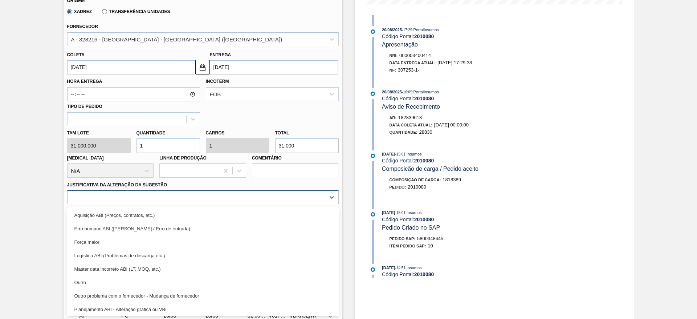
click at [240, 204] on div "option Outro focused, 6 of 18. 18 results available. Use Up and Down to choose …" at bounding box center [203, 197] width 272 height 14
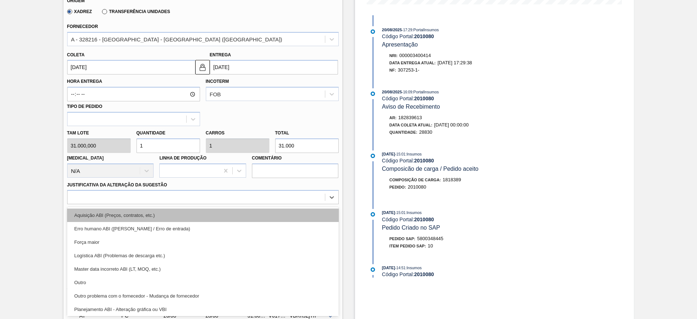
click at [256, 216] on div "Aquisição ABI (Preços, contratos, etc.)" at bounding box center [203, 214] width 272 height 13
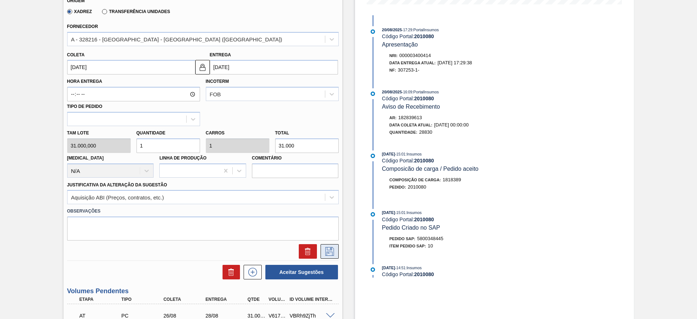
click at [333, 257] on button at bounding box center [330, 251] width 18 height 15
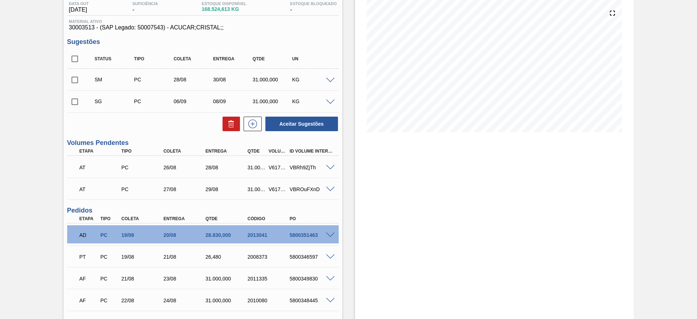
scroll to position [0, 0]
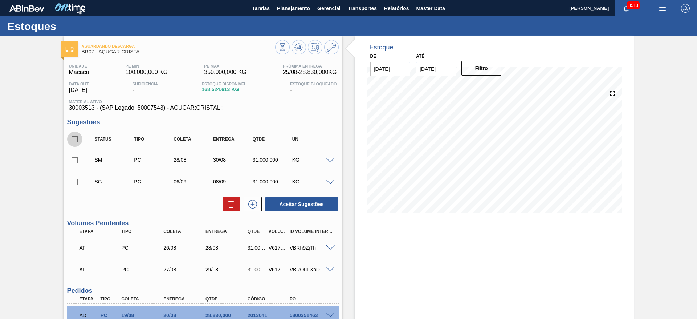
click at [76, 137] on input "checkbox" at bounding box center [74, 138] width 15 height 15
checkbox input "true"
click at [327, 180] on span at bounding box center [330, 182] width 9 height 5
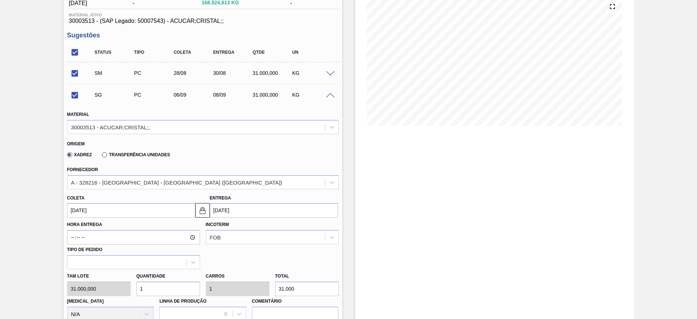
scroll to position [87, 0]
click at [72, 98] on input "checkbox" at bounding box center [74, 94] width 15 height 15
checkbox input "false"
click at [75, 49] on input "checkbox" at bounding box center [74, 51] width 15 height 15
checkbox input "false"
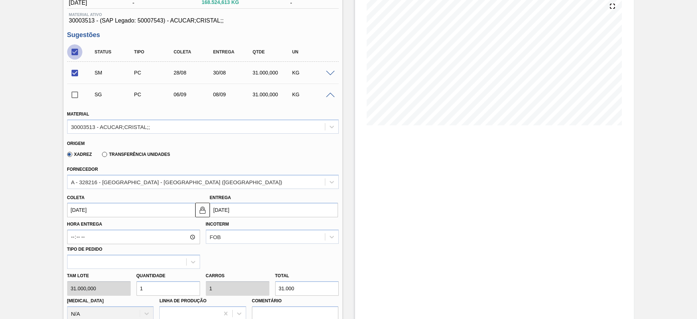
checkbox input "false"
click at [71, 98] on input "checkbox" at bounding box center [74, 94] width 15 height 15
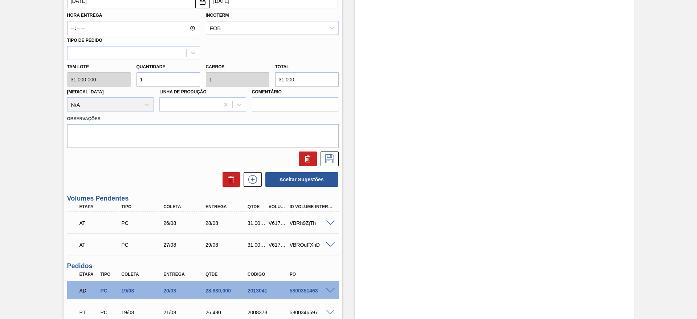
scroll to position [296, 0]
click at [229, 178] on icon at bounding box center [231, 179] width 5 height 5
checkbox input "false"
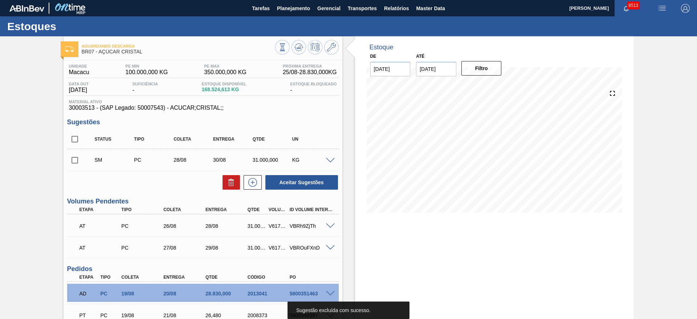
scroll to position [0, 0]
click at [73, 156] on input "checkbox" at bounding box center [74, 159] width 15 height 15
checkbox input "true"
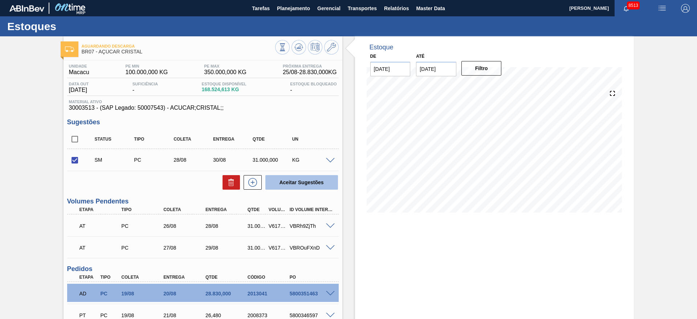
click at [295, 182] on button "Aceitar Sugestões" at bounding box center [301, 182] width 73 height 15
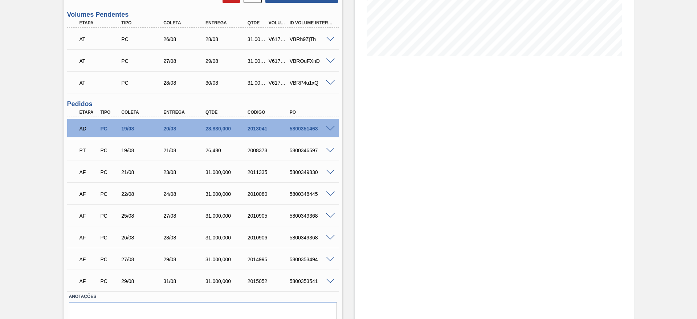
scroll to position [157, 0]
click at [332, 194] on span at bounding box center [330, 193] width 9 height 5
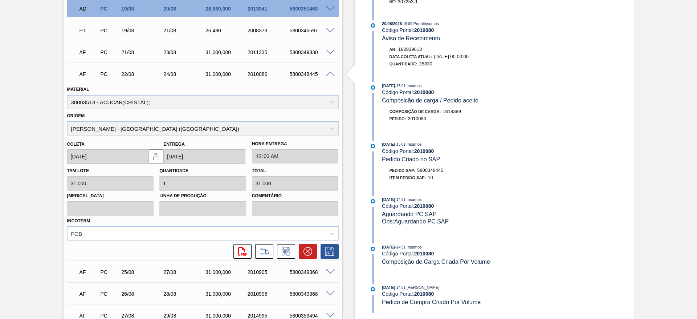
scroll to position [283, 0]
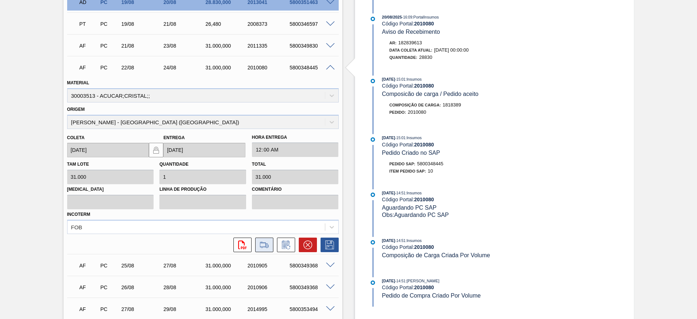
click at [266, 244] on icon at bounding box center [264, 244] width 12 height 9
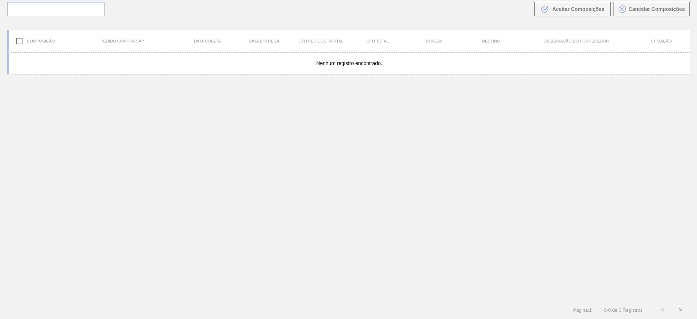
scroll to position [52, 0]
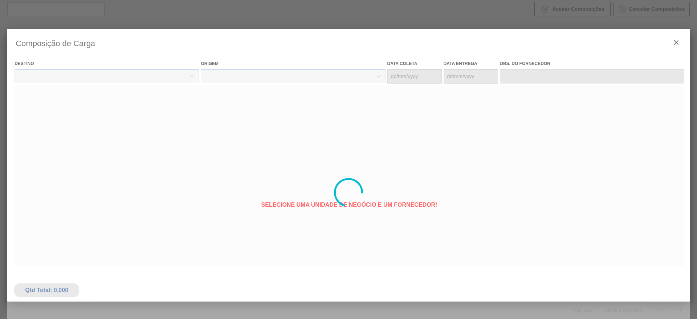
type coleta "[DATE]"
type entrega "[DATE]"
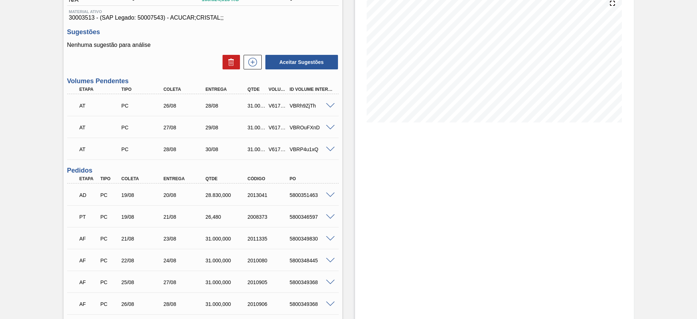
scroll to position [103, 0]
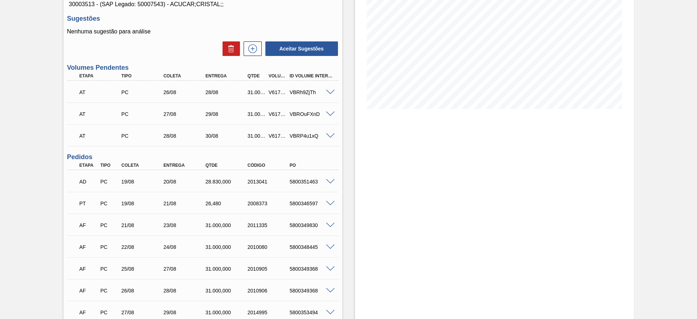
click at [327, 245] on span at bounding box center [330, 246] width 9 height 5
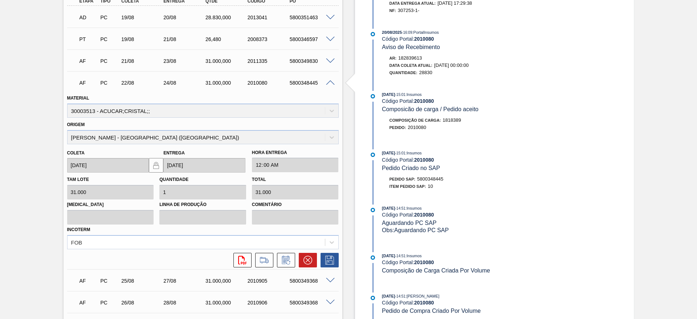
scroll to position [294, 0]
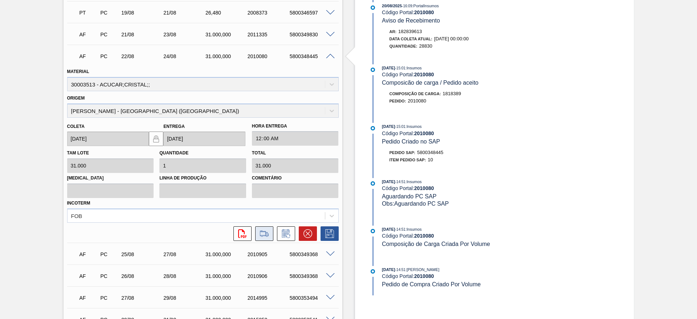
click at [261, 237] on icon at bounding box center [264, 233] width 12 height 9
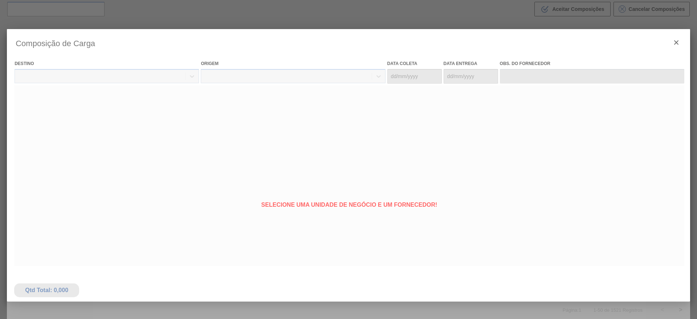
type coleta "[DATE]"
type entrega "24/08/2025"
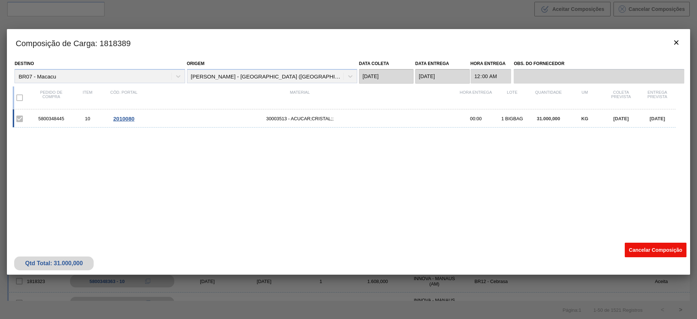
click at [649, 251] on button "Cancelar Composição" at bounding box center [656, 249] width 62 height 15
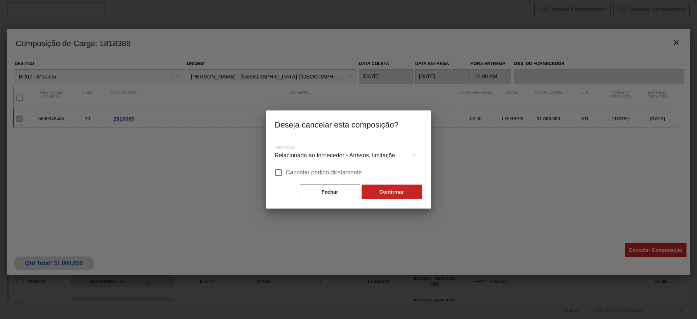
click at [343, 175] on span "Cancelar pedido diretamente" at bounding box center [324, 172] width 76 height 9
click at [286, 175] on input "Cancelar pedido diretamente" at bounding box center [278, 172] width 15 height 15
checkbox input "true"
click at [393, 195] on button "Confirmar" at bounding box center [392, 191] width 60 height 15
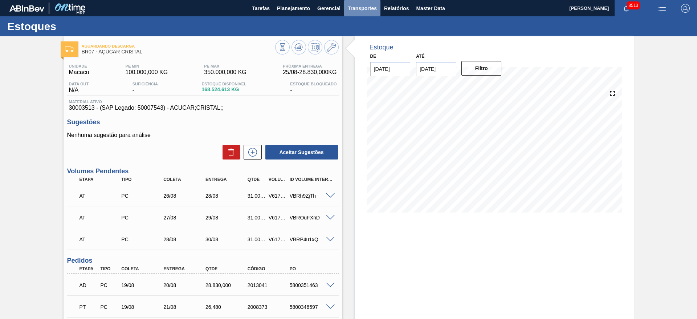
click at [360, 5] on span "Transportes" at bounding box center [362, 8] width 29 height 9
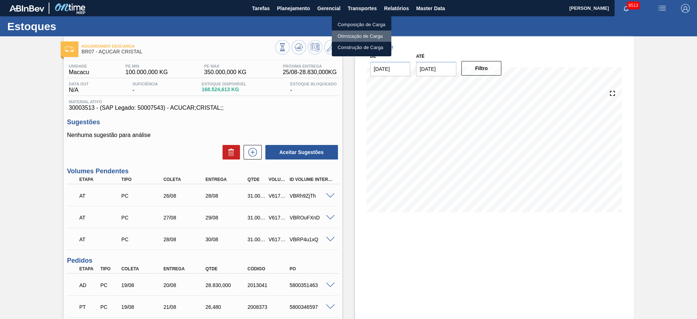
click at [348, 32] on li "Otimização de Carga" at bounding box center [362, 36] width 60 height 12
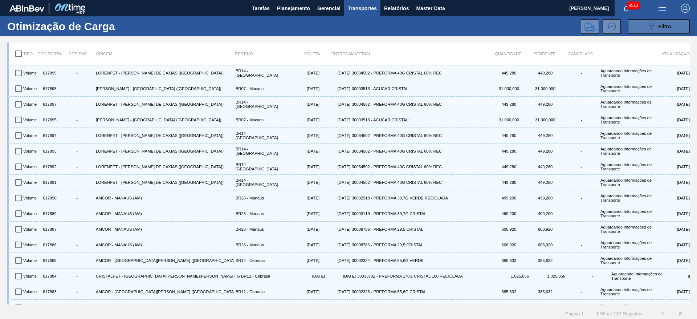
click at [636, 27] on button "089F7B8B-B2A5-4AFE-B5C0-19BA573D28AC Filtro" at bounding box center [659, 26] width 62 height 15
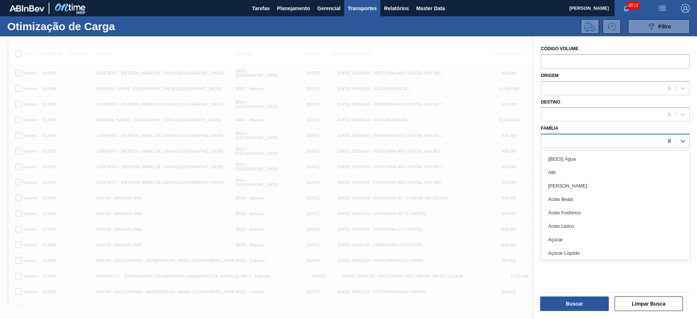
click at [571, 141] on div at bounding box center [602, 141] width 122 height 11
click at [570, 242] on div "Açúcar" at bounding box center [615, 239] width 149 height 13
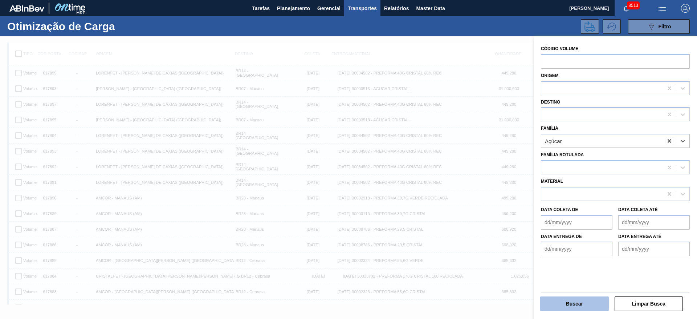
click at [568, 303] on button "Buscar" at bounding box center [574, 303] width 69 height 15
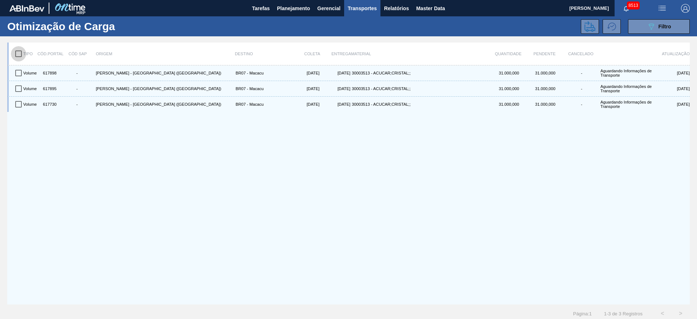
click at [19, 49] on input "checkbox" at bounding box center [18, 53] width 15 height 15
checkbox input "true"
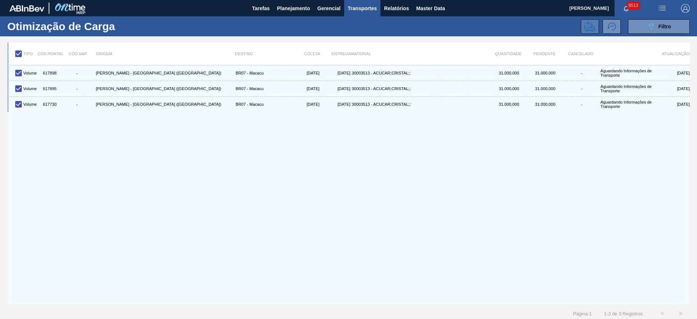
click at [582, 32] on button at bounding box center [590, 26] width 18 height 15
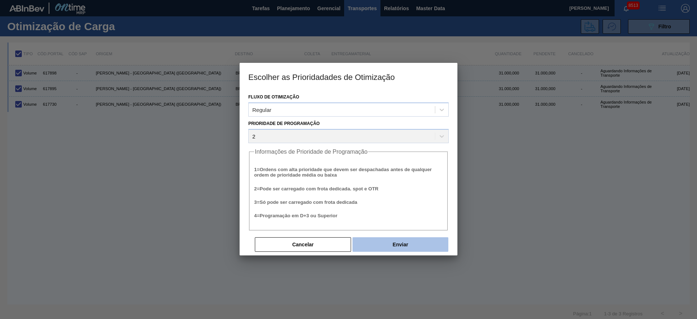
click at [395, 239] on button "Enviar" at bounding box center [400, 244] width 96 height 15
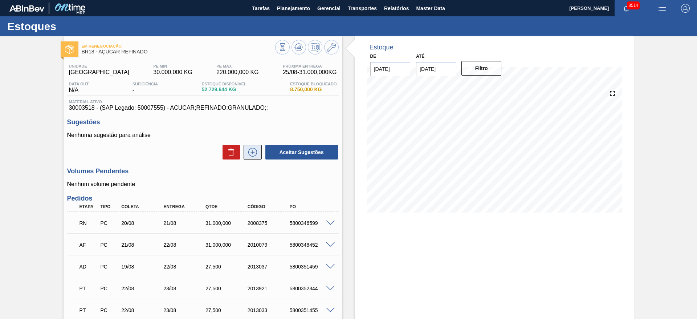
click at [258, 148] on button at bounding box center [253, 152] width 18 height 15
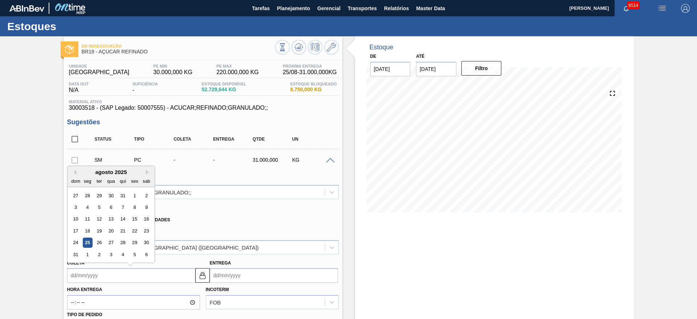
click at [87, 269] on input "Coleta" at bounding box center [131, 275] width 128 height 15
click at [88, 256] on div "1" at bounding box center [87, 254] width 10 height 10
type input "[DATE]"
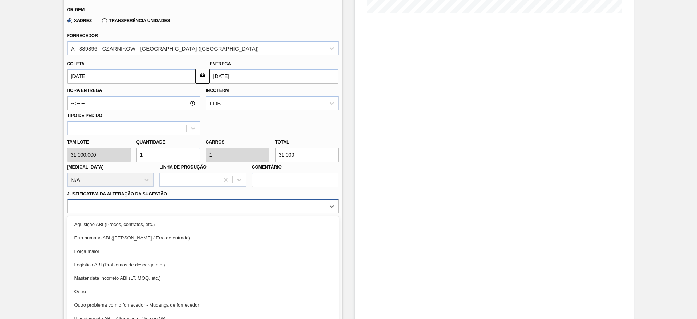
scroll to position [208, 0]
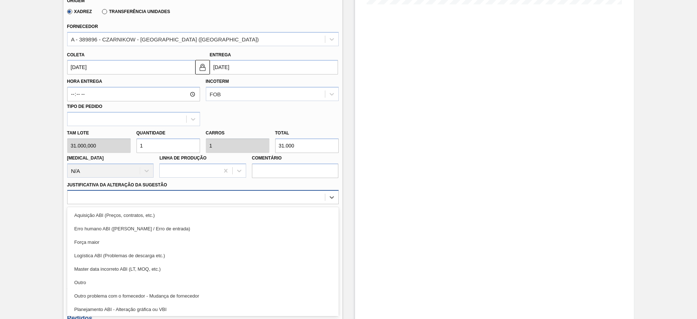
click at [233, 204] on div at bounding box center [203, 197] width 272 height 14
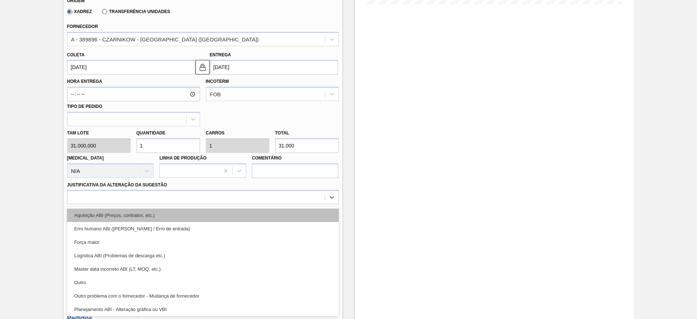
click at [236, 210] on div "Aquisição ABI (Preços, contratos, etc.)" at bounding box center [203, 214] width 272 height 13
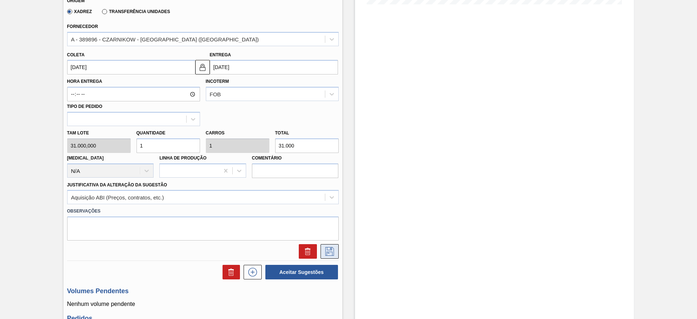
click at [326, 252] on icon at bounding box center [329, 251] width 9 height 9
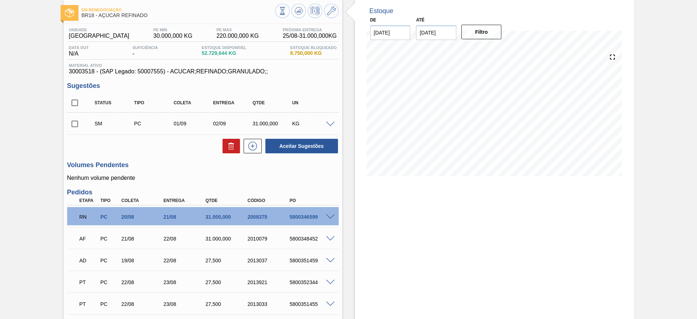
scroll to position [0, 0]
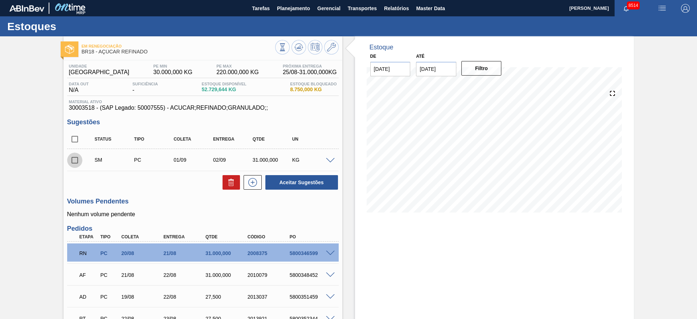
click at [74, 159] on input "checkbox" at bounding box center [74, 159] width 15 height 15
click at [293, 181] on button "Aceitar Sugestões" at bounding box center [301, 182] width 73 height 15
checkbox input "false"
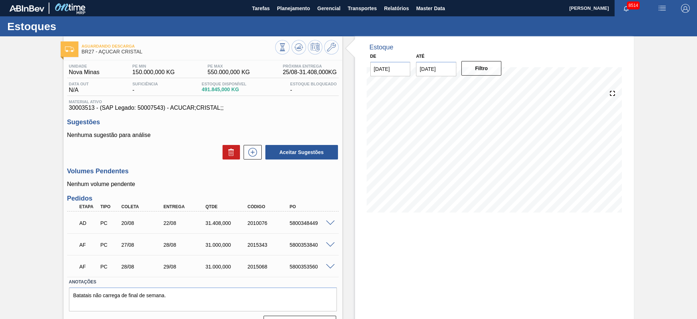
click at [330, 246] on span at bounding box center [330, 244] width 9 height 5
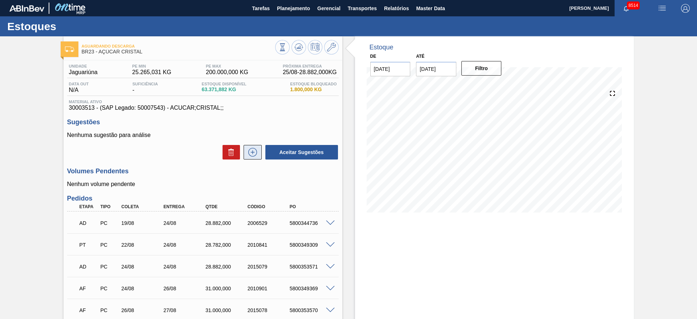
click at [253, 153] on icon at bounding box center [253, 152] width 12 height 9
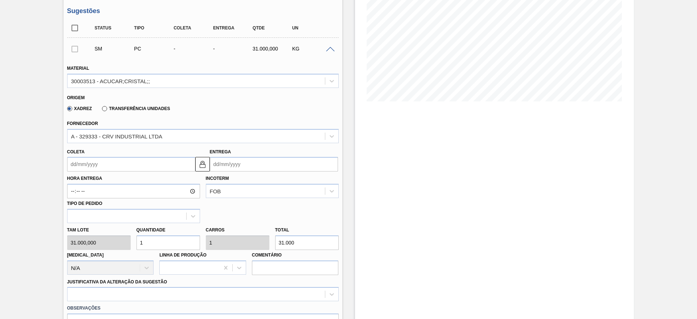
scroll to position [115, 0]
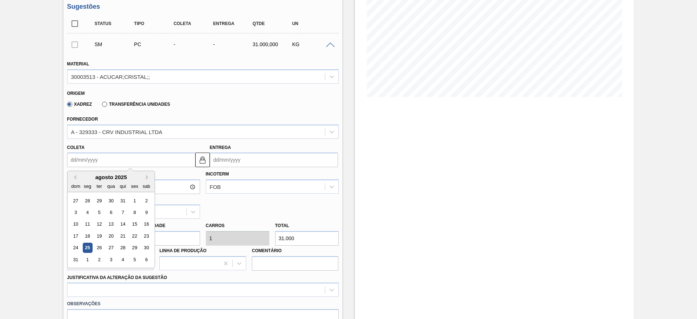
click at [92, 160] on input "Coleta" at bounding box center [131, 159] width 128 height 15
click at [145, 247] on div "30" at bounding box center [146, 248] width 10 height 10
type input "30/08/2025"
type input "01/09/2025"
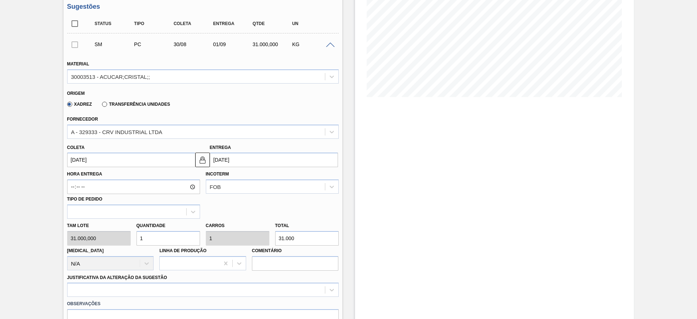
click at [156, 237] on input "1" at bounding box center [168, 238] width 64 height 15
type input "2"
type input "62.000"
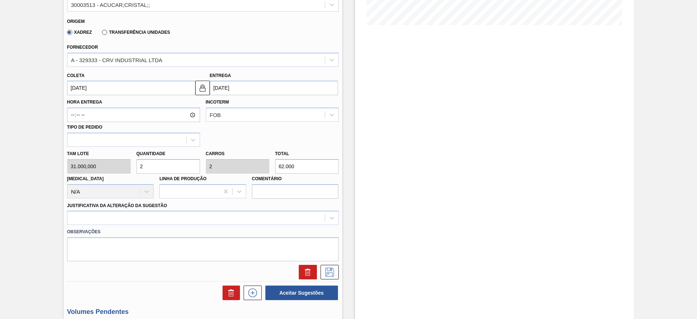
scroll to position [189, 0]
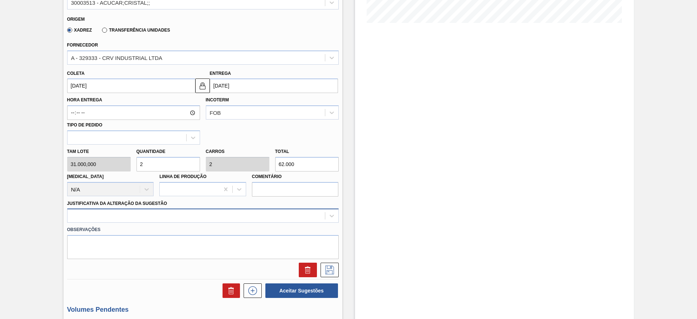
type input "2"
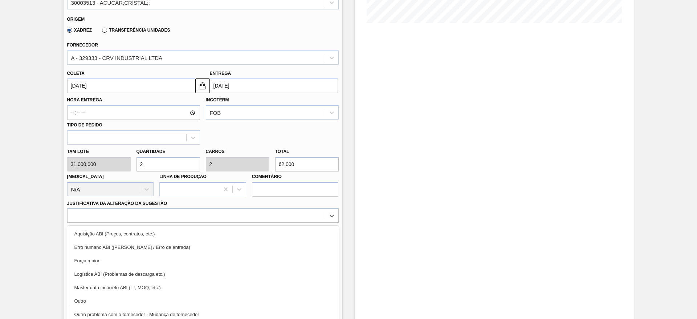
scroll to position [208, 0]
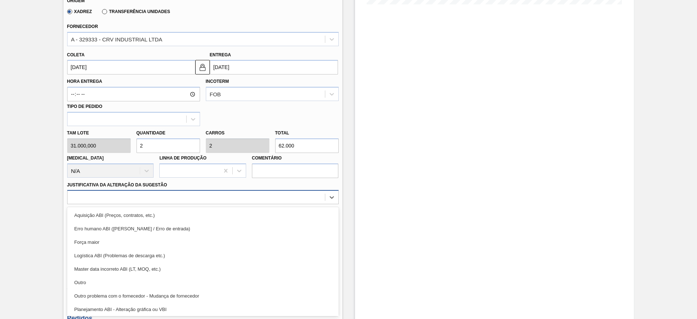
click at [237, 204] on div "option Aquisição ABI (Preços, contratos, etc.) focused, 1 of 18. 18 results ava…" at bounding box center [203, 197] width 272 height 14
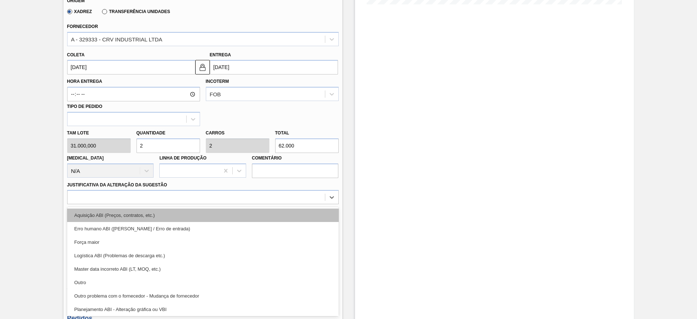
click at [246, 215] on div "Aquisição ABI (Preços, contratos, etc.)" at bounding box center [203, 214] width 272 height 13
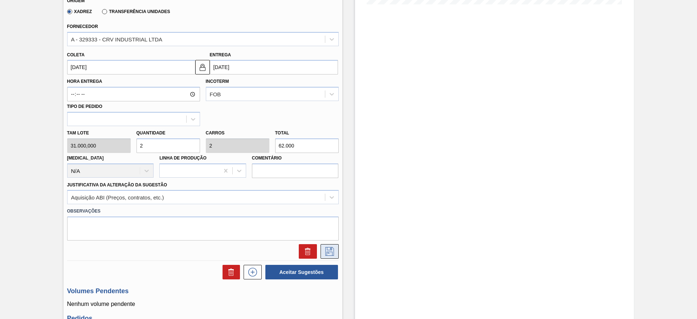
click at [327, 252] on icon at bounding box center [330, 251] width 12 height 9
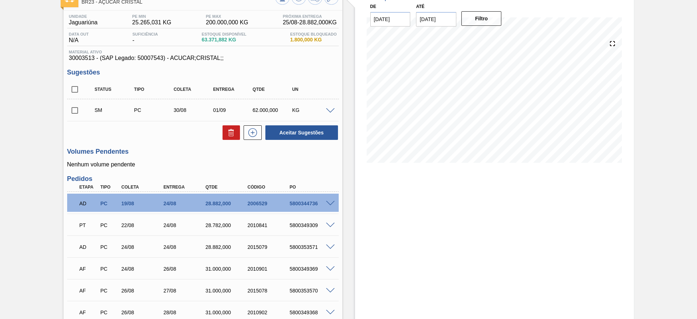
scroll to position [48, 0]
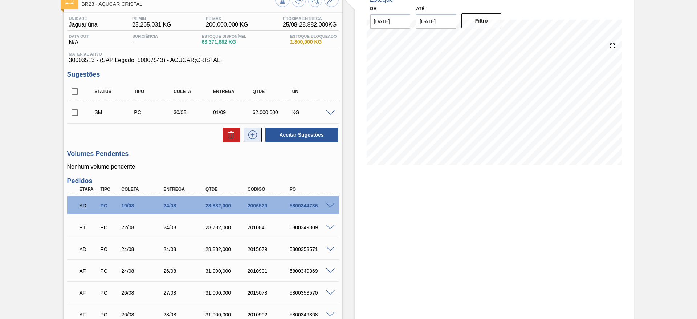
click at [253, 132] on icon at bounding box center [253, 134] width 12 height 9
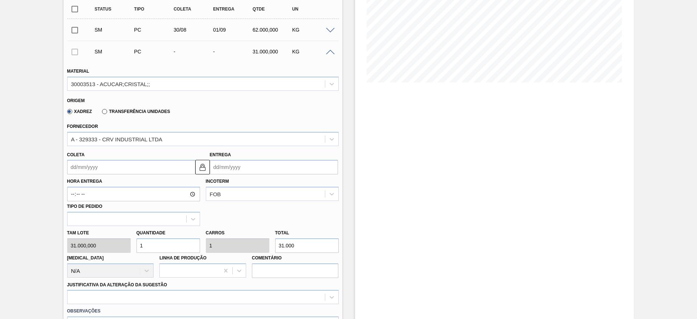
scroll to position [134, 0]
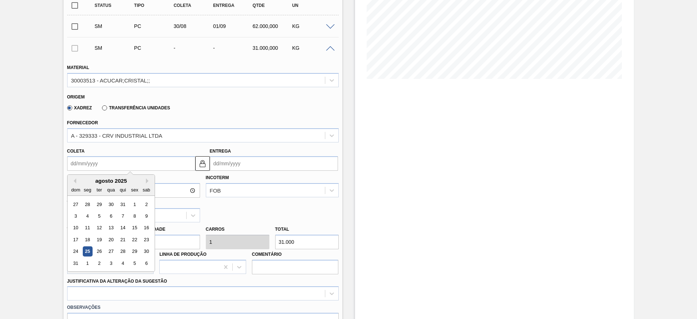
click at [98, 159] on input "Coleta" at bounding box center [131, 163] width 128 height 15
click at [74, 262] on div "31" at bounding box center [76, 263] width 10 height 10
type input "31/08/2025"
type input "02/09/2025"
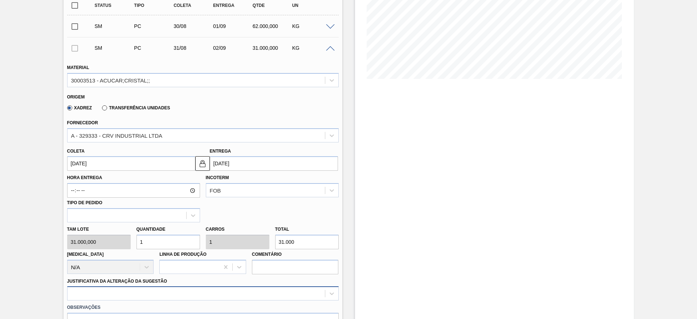
scroll to position [230, 0]
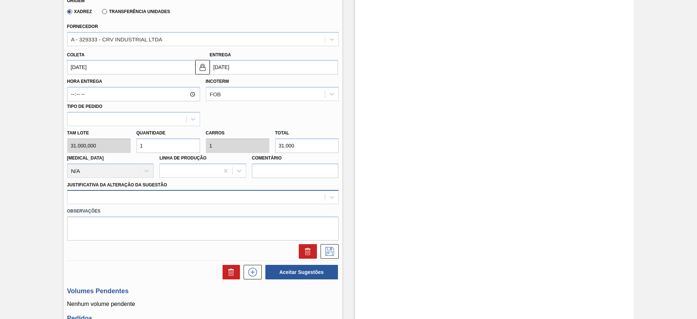
click at [196, 204] on div at bounding box center [203, 197] width 272 height 14
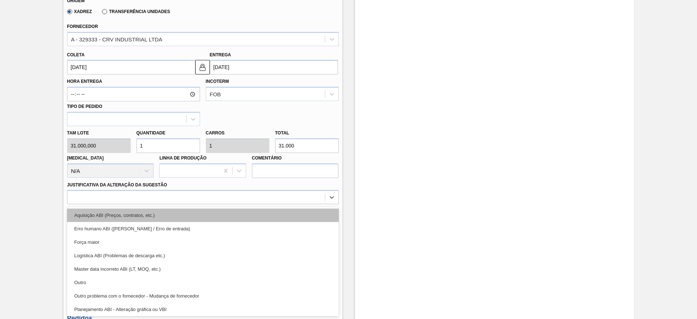
click at [246, 214] on div "Aquisição ABI (Preços, contratos, etc.)" at bounding box center [203, 214] width 272 height 13
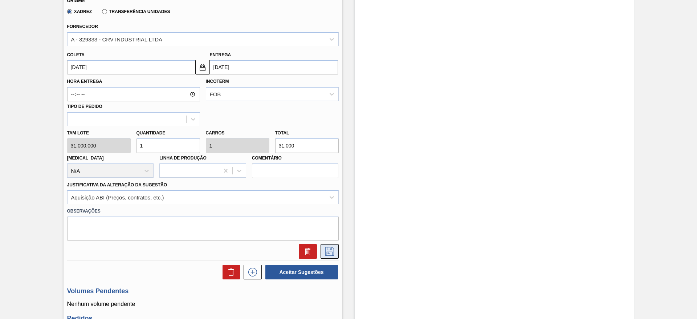
click at [327, 252] on icon at bounding box center [330, 251] width 12 height 9
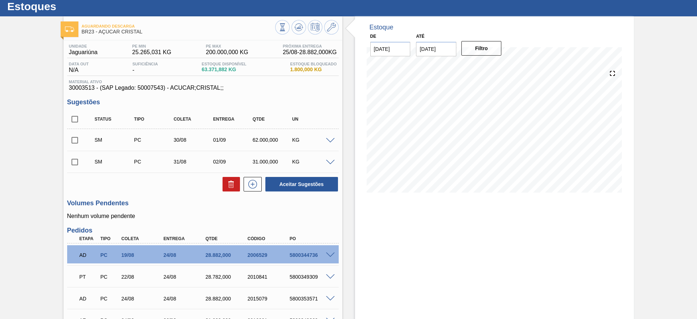
scroll to position [19, 0]
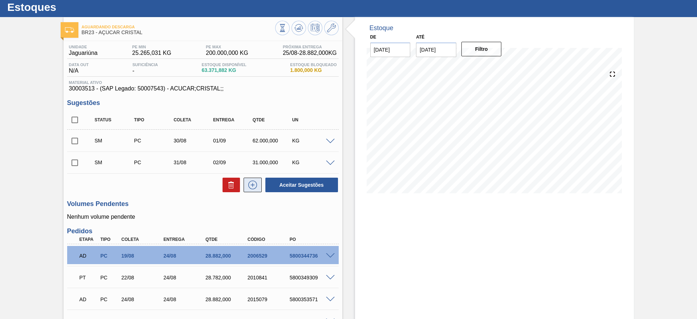
click at [252, 182] on icon at bounding box center [253, 184] width 12 height 9
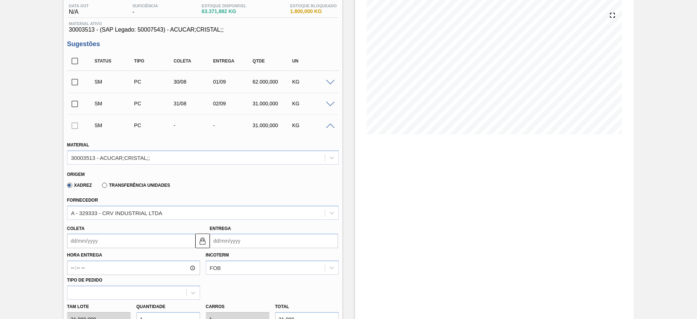
scroll to position [83, 0]
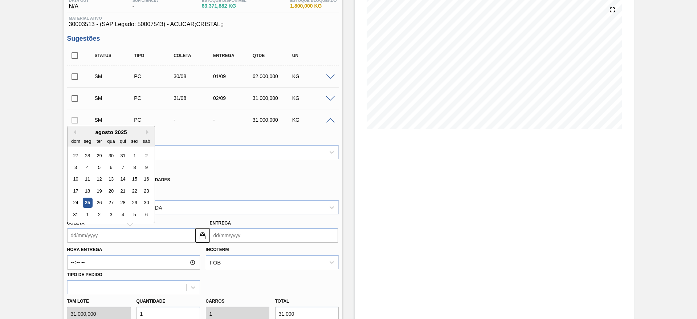
click at [90, 239] on input "Coleta" at bounding box center [131, 235] width 128 height 15
click at [88, 219] on div "1" at bounding box center [87, 214] width 10 height 10
type input "01/09/2025"
type input "03/09/2025"
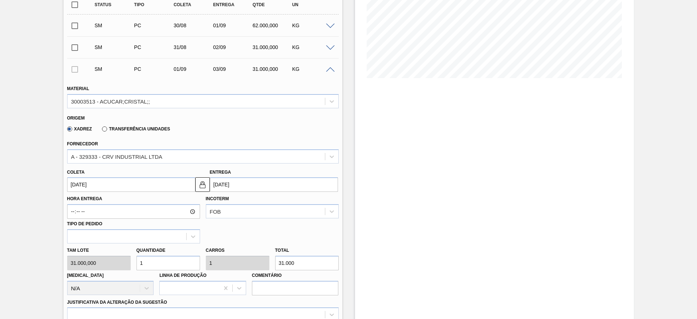
scroll to position [143, 0]
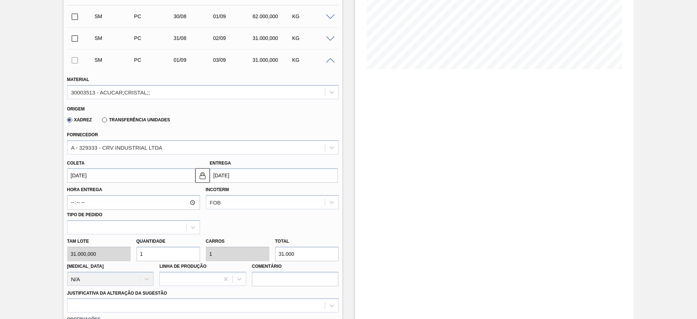
click at [150, 256] on input "1" at bounding box center [168, 253] width 64 height 15
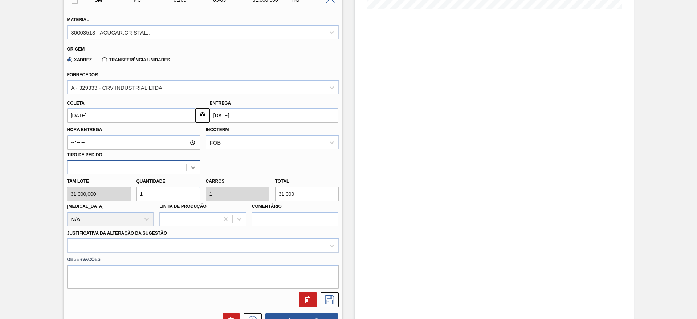
scroll to position [204, 0]
type input "2"
type input "62.000"
type input "2"
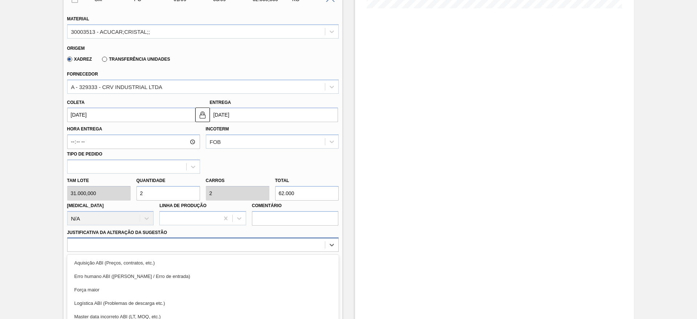
scroll to position [252, 0]
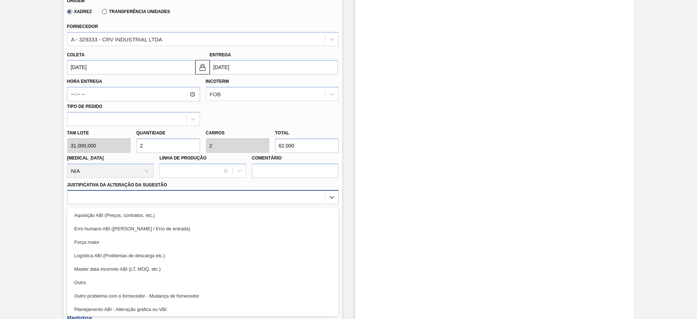
click at [256, 204] on div "option Força maior focused, 3 of 18. 18 results available. Use Up and Down to c…" at bounding box center [203, 197] width 272 height 14
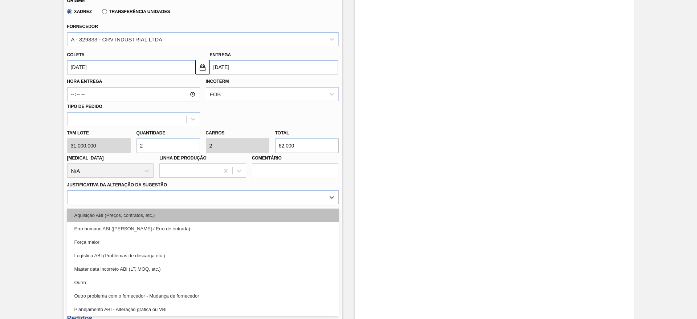
click at [279, 217] on div "Aquisição ABI (Preços, contratos, etc.)" at bounding box center [203, 214] width 272 height 13
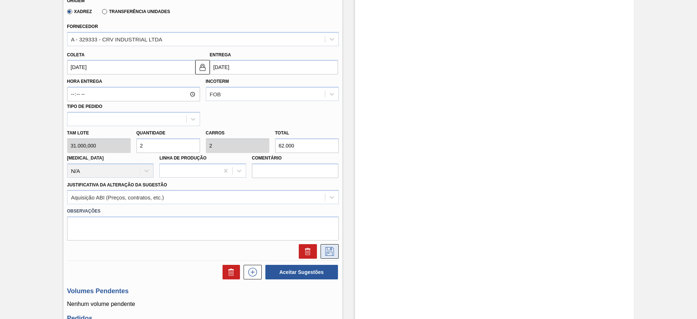
click at [329, 254] on icon at bounding box center [330, 251] width 12 height 9
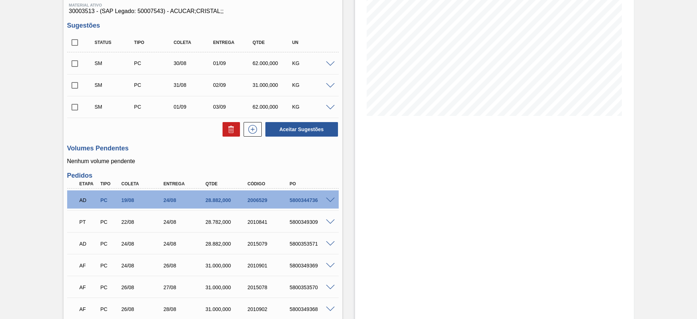
scroll to position [112, 0]
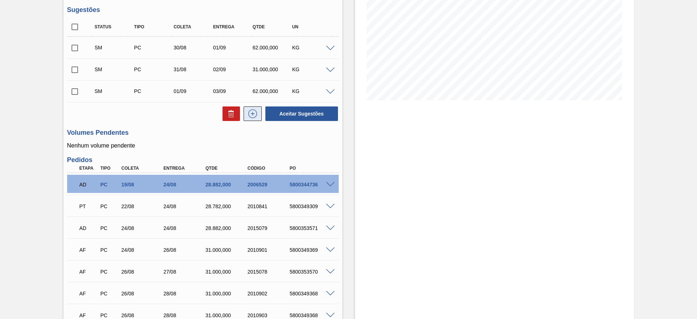
click at [254, 115] on icon at bounding box center [253, 113] width 12 height 9
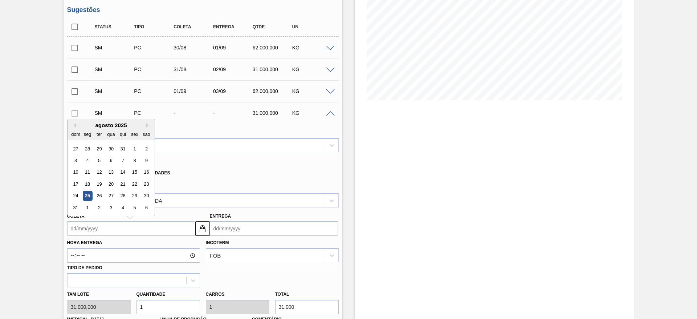
click at [89, 227] on input "Coleta" at bounding box center [131, 228] width 128 height 15
click at [98, 208] on div "2" at bounding box center [99, 208] width 10 height 10
type input "02/09/2025"
type input "04/09/2025"
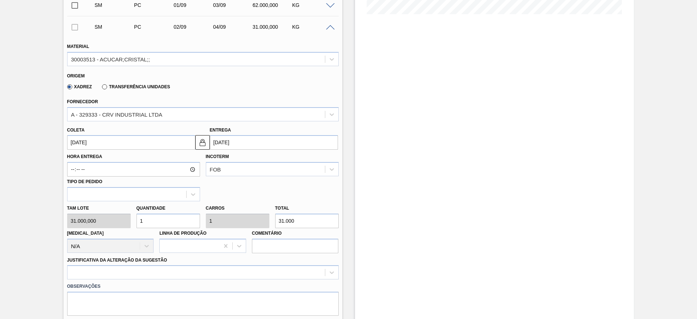
scroll to position [201, 0]
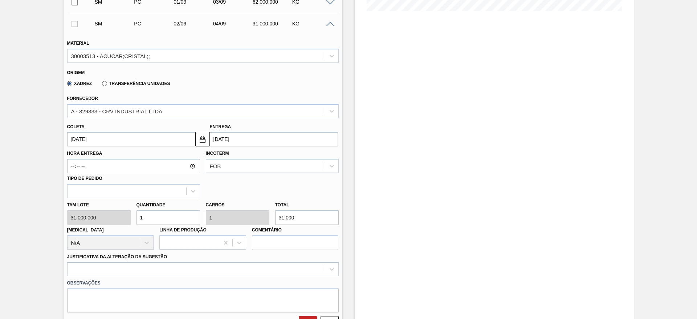
click at [160, 216] on input "1" at bounding box center [168, 217] width 64 height 15
type input "2"
type input "62.000"
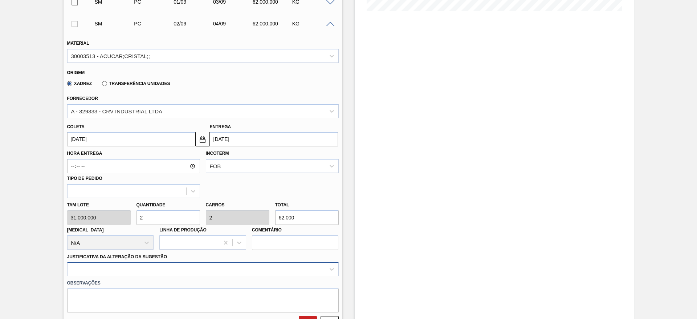
type input "2"
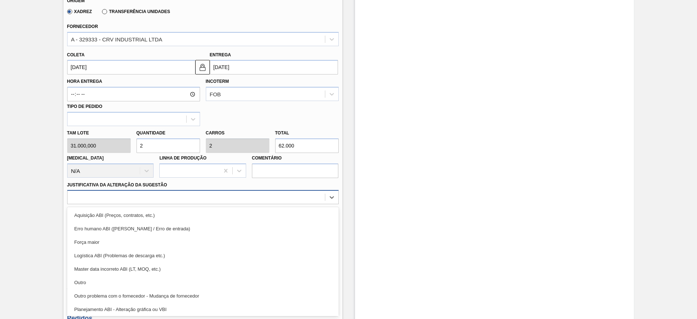
click at [241, 204] on div "option Master data incorreto ABI (LT, MOQ, etc.) focused, 5 of 18. 18 results a…" at bounding box center [203, 197] width 272 height 14
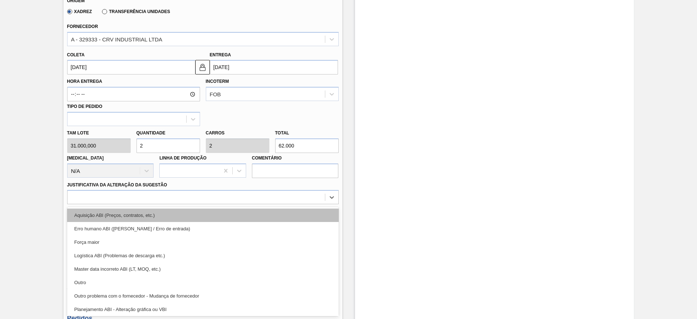
click at [269, 216] on div "Aquisição ABI (Preços, contratos, etc.)" at bounding box center [203, 214] width 272 height 13
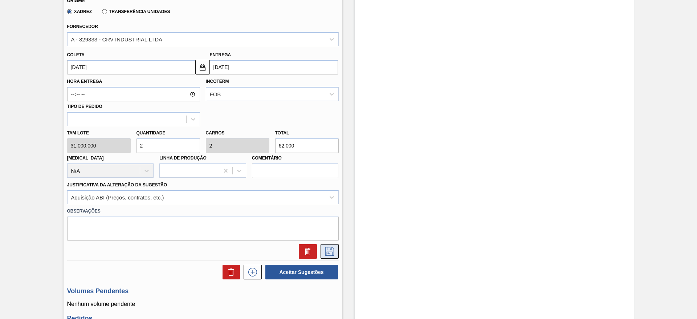
click at [336, 254] on button at bounding box center [330, 251] width 18 height 15
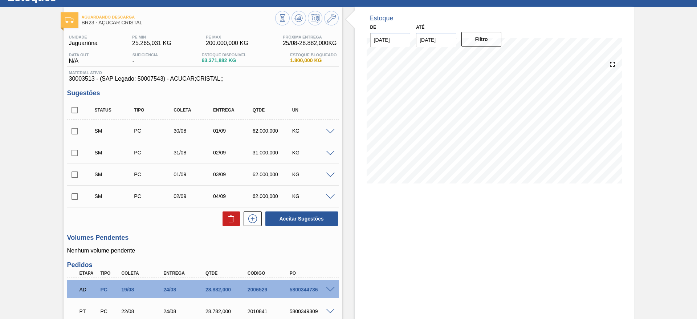
scroll to position [0, 0]
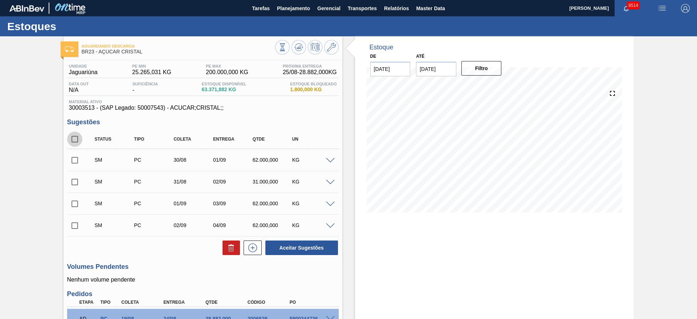
click at [74, 138] on input "checkbox" at bounding box center [74, 138] width 15 height 15
checkbox input "true"
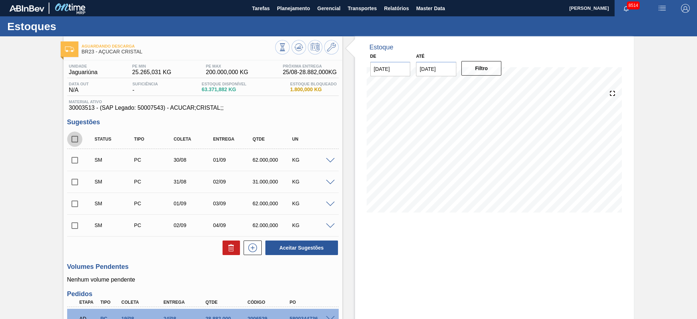
checkbox input "true"
click at [292, 245] on button "Aceitar Sugestões" at bounding box center [301, 247] width 73 height 15
checkbox input "false"
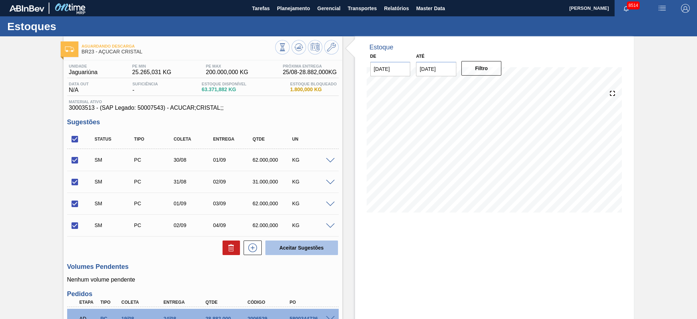
checkbox input "false"
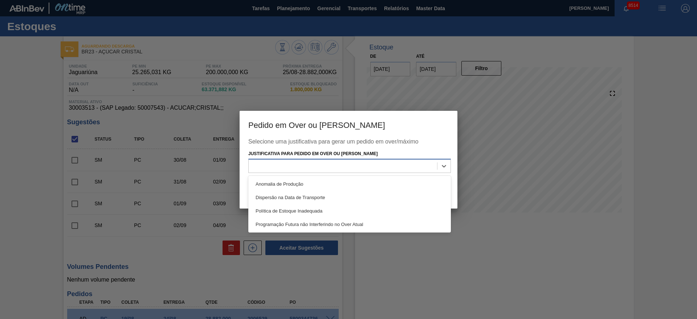
click at [323, 171] on div at bounding box center [343, 166] width 188 height 11
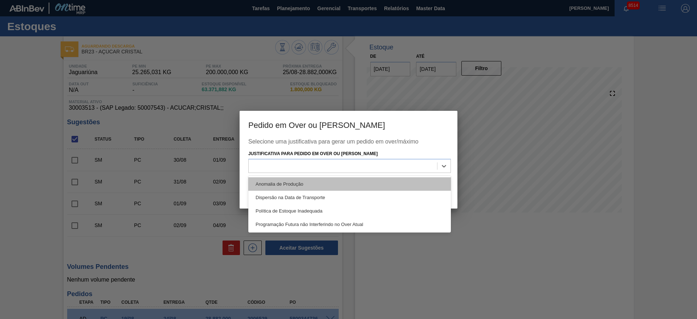
click at [330, 179] on div "Anomalia de Produção" at bounding box center [349, 183] width 203 height 13
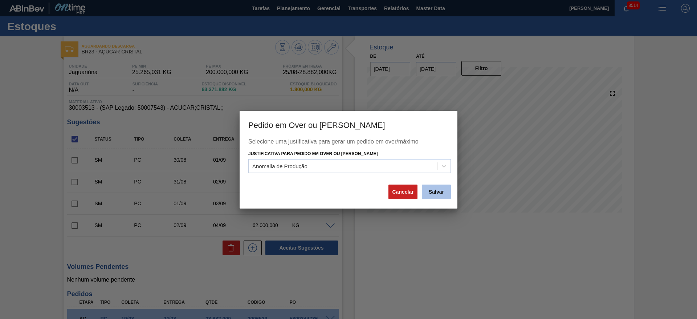
click at [436, 189] on button "Salvar" at bounding box center [436, 191] width 29 height 15
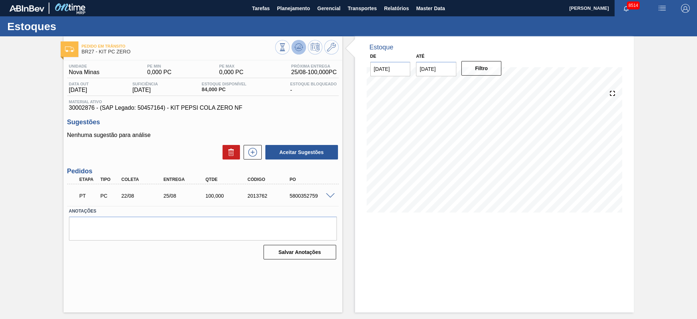
click at [300, 48] on icon at bounding box center [299, 47] width 1 height 3
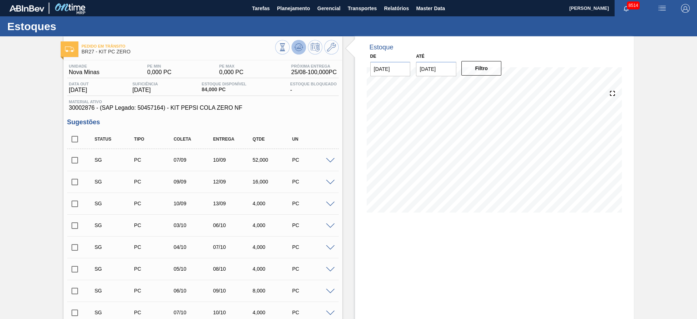
click at [300, 48] on icon at bounding box center [298, 47] width 9 height 9
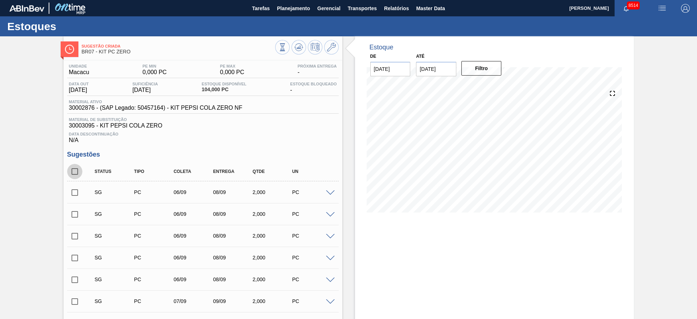
click at [73, 172] on input "checkbox" at bounding box center [74, 171] width 15 height 15
checkbox input "true"
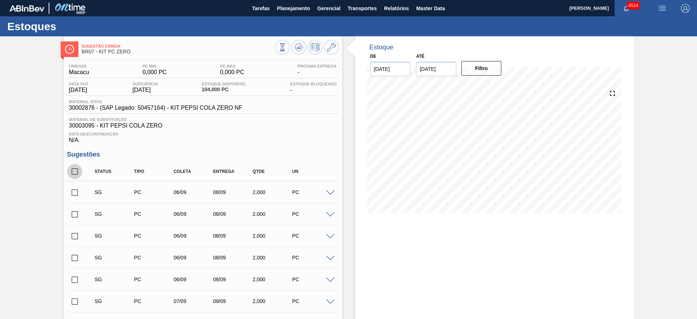
checkbox input "true"
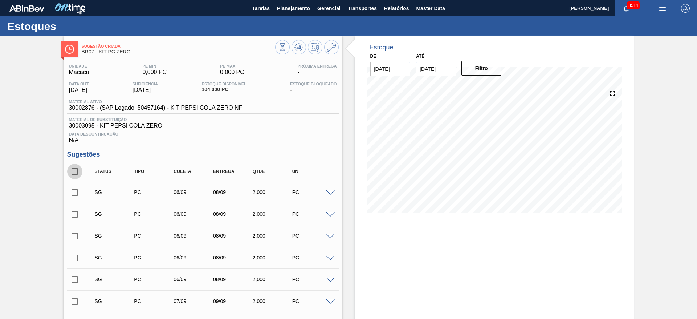
checkbox input "true"
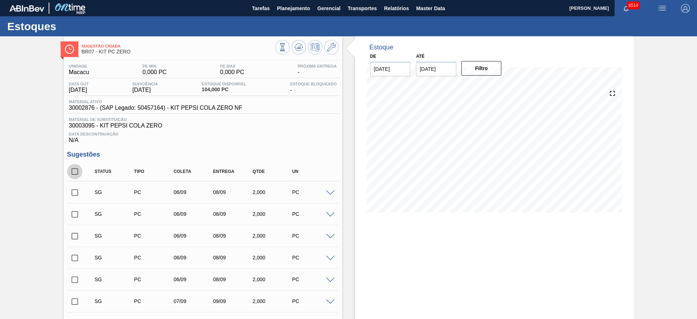
checkbox input "true"
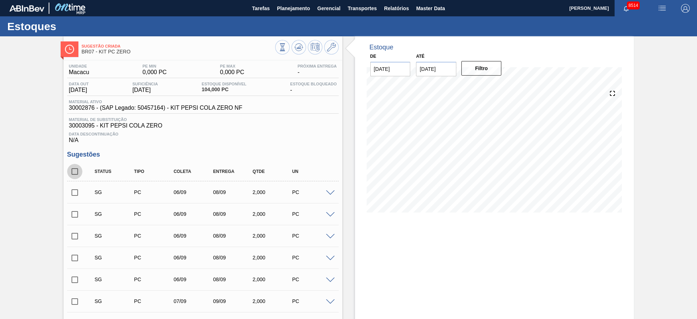
checkbox input "true"
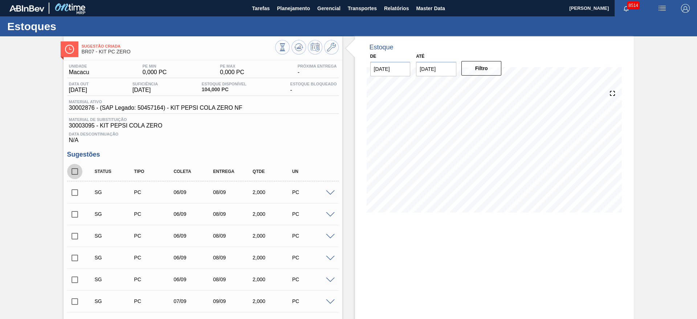
checkbox input "true"
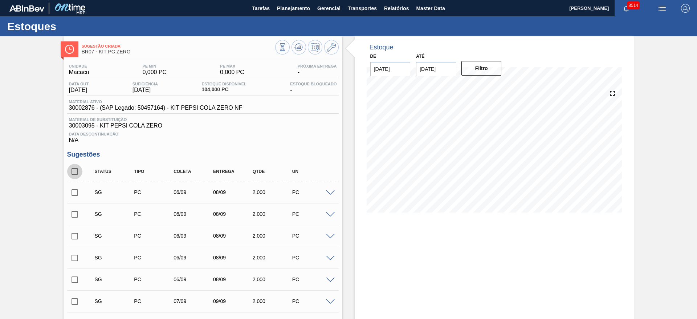
checkbox input "true"
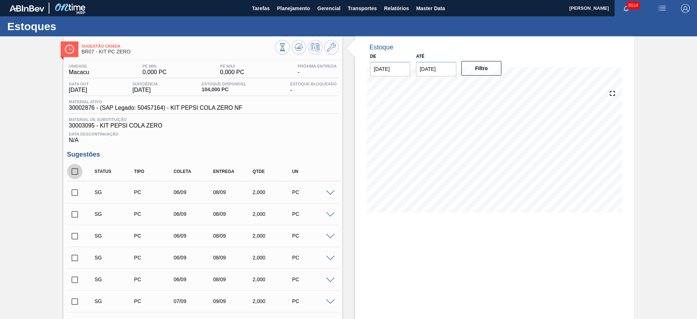
checkbox input "true"
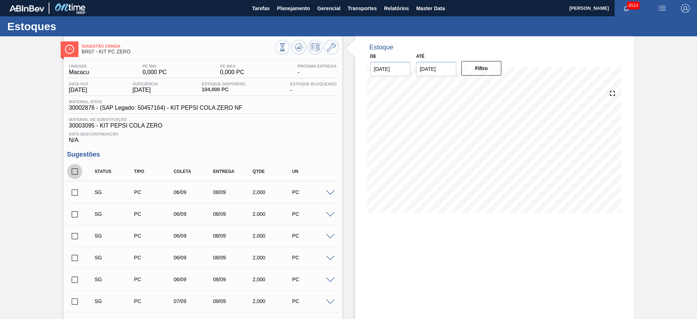
checkbox input "true"
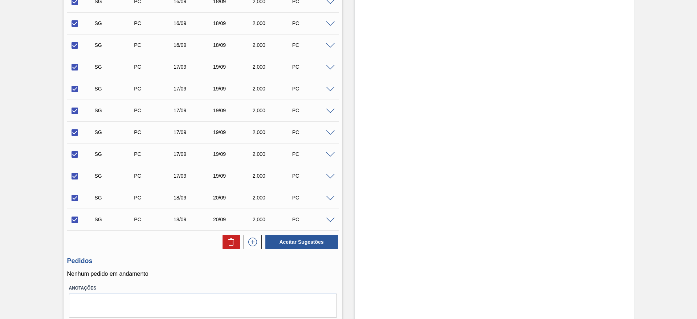
scroll to position [873, 0]
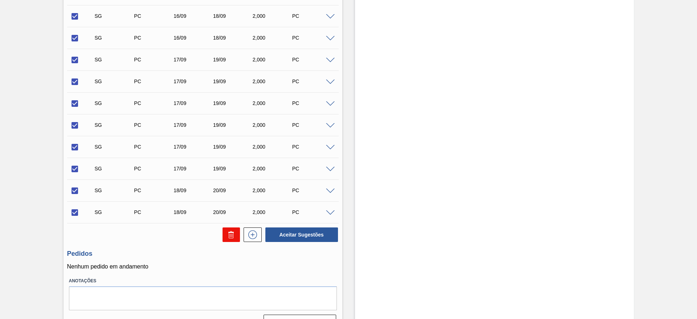
click at [232, 239] on button at bounding box center [231, 234] width 17 height 15
checkbox input "false"
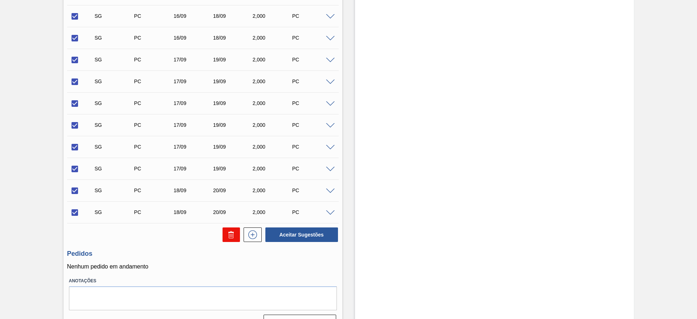
checkbox input "false"
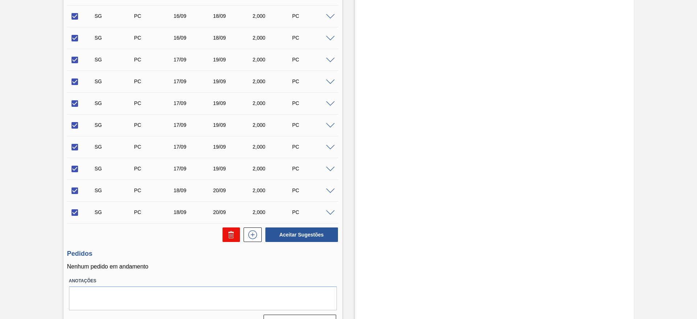
checkbox input "false"
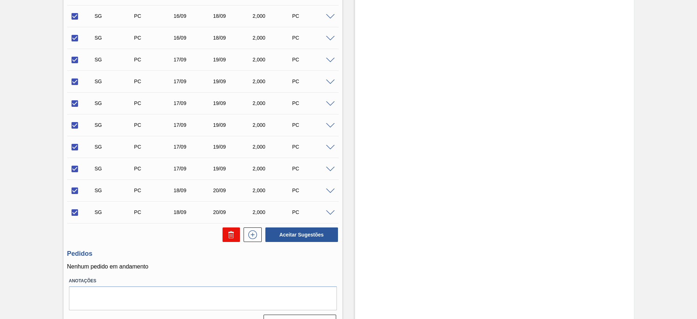
checkbox input "false"
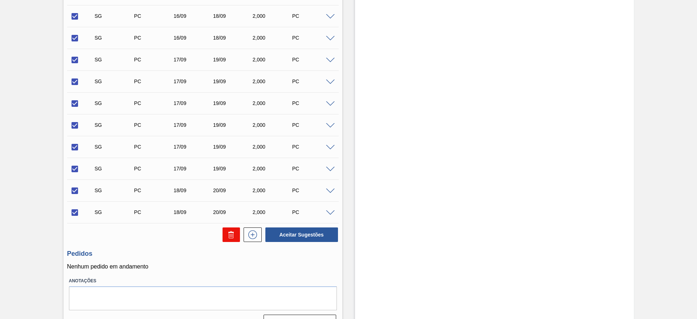
checkbox input "false"
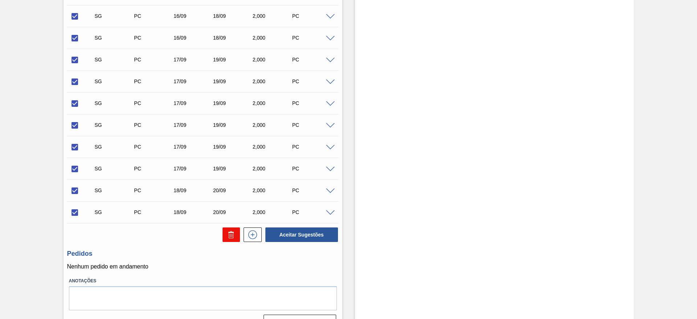
checkbox input "false"
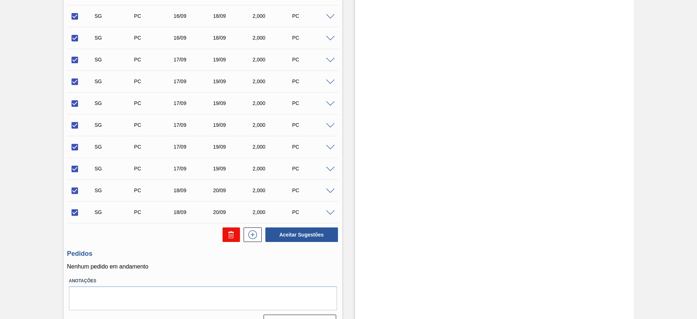
checkbox input "false"
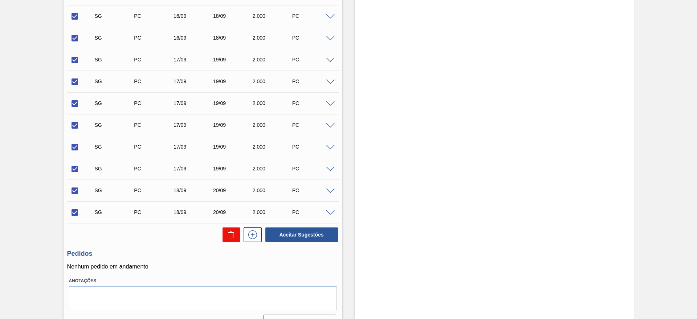
checkbox input "false"
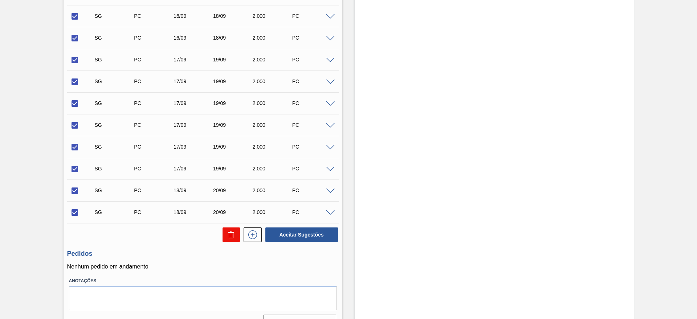
checkbox input "false"
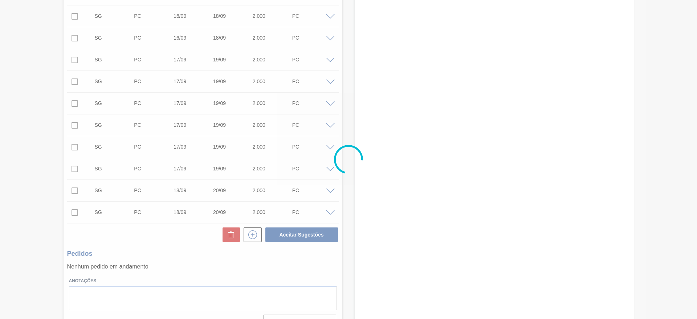
scroll to position [0, 0]
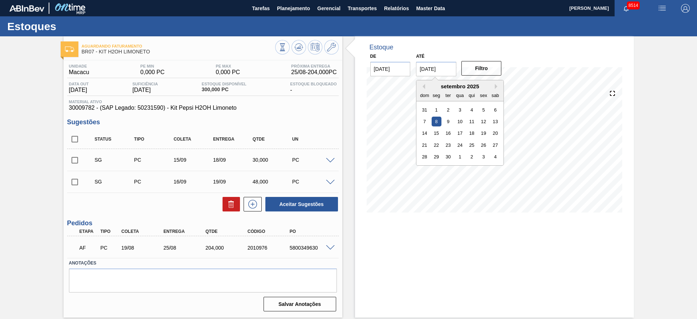
click at [432, 68] on input "[DATE]" at bounding box center [436, 69] width 40 height 15
click at [497, 156] on div "4" at bounding box center [495, 157] width 10 height 10
type input "[DATE]"
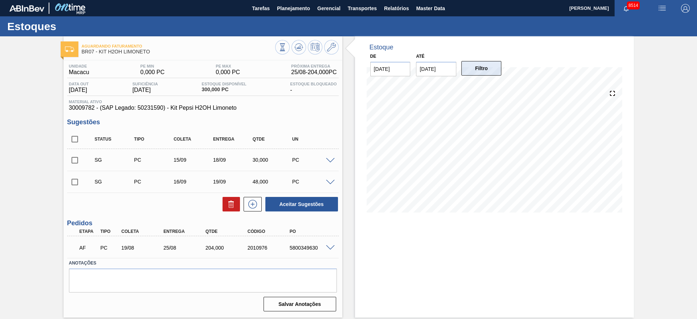
click at [486, 68] on button "Filtro" at bounding box center [481, 68] width 40 height 15
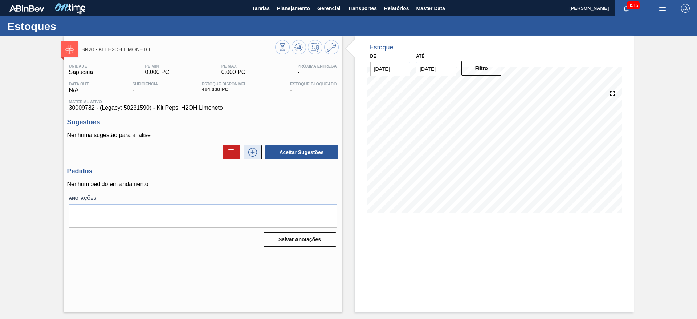
click at [253, 152] on icon at bounding box center [253, 152] width 12 height 9
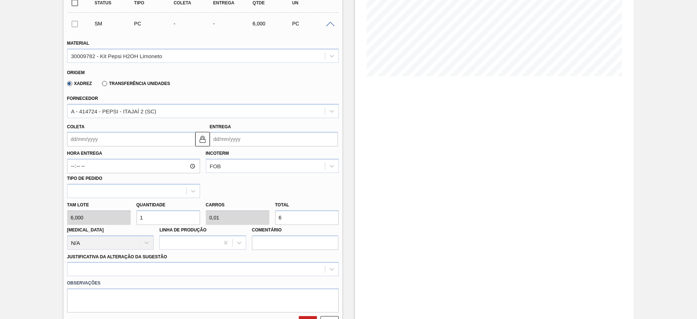
scroll to position [138, 0]
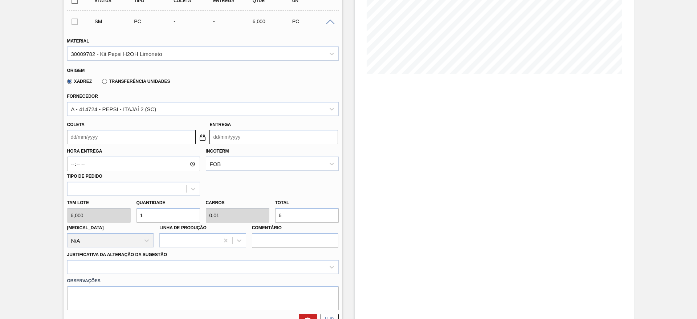
click at [146, 213] on input "1" at bounding box center [168, 215] width 64 height 15
type input "5"
type input "0,05"
type input "30"
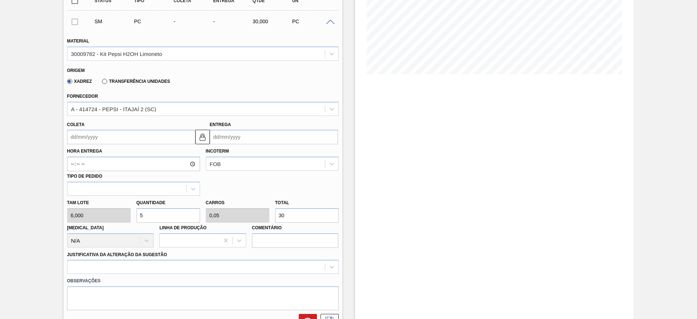
type input "50"
type input "0,5"
type input "300"
type input "50"
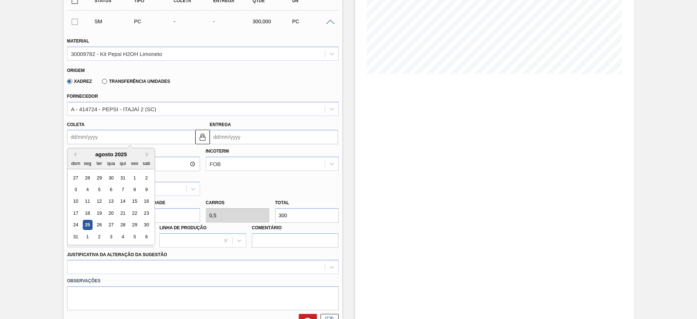
click at [81, 141] on input "Coleta" at bounding box center [131, 137] width 128 height 15
click at [101, 228] on div "26" at bounding box center [99, 225] width 10 height 10
type input "[DATE]"
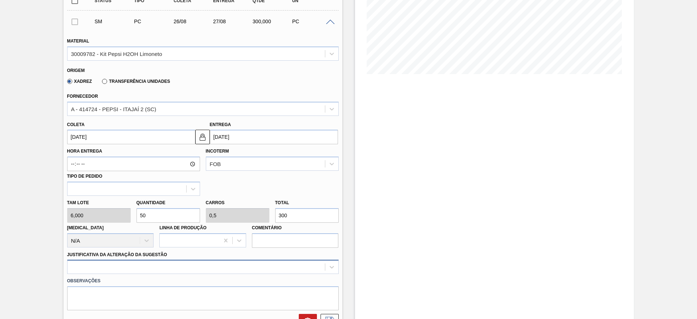
scroll to position [208, 0]
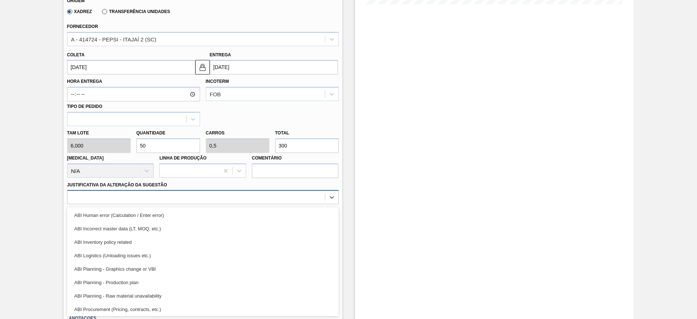
click at [310, 204] on div "option ABI Planning - Graphics change or VBI focused, 5 of 18. 18 results avail…" at bounding box center [203, 197] width 272 height 14
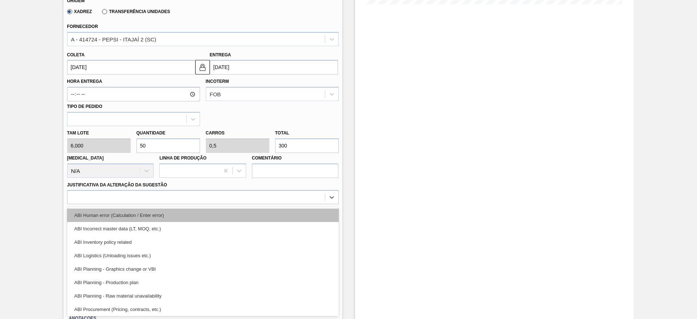
click at [317, 219] on div "ABI Human error (Calculation / Enter error)" at bounding box center [203, 214] width 272 height 13
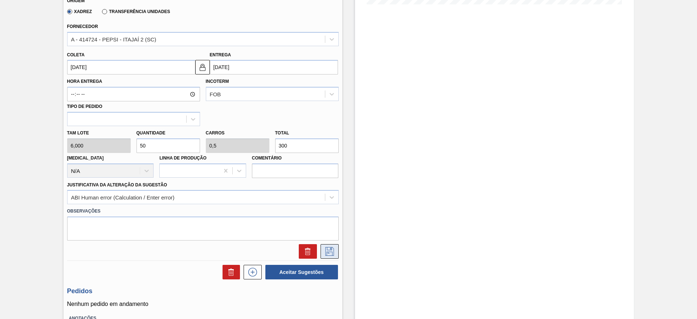
click at [330, 250] on icon at bounding box center [330, 251] width 12 height 9
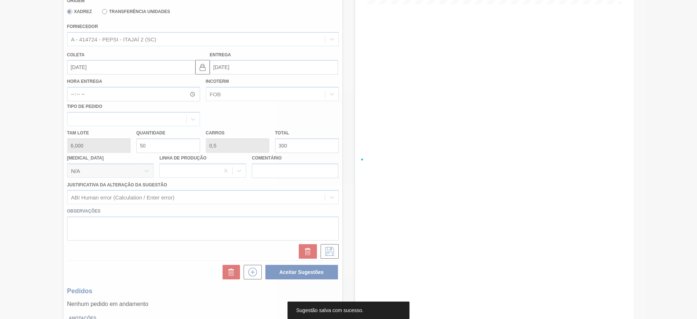
scroll to position [0, 0]
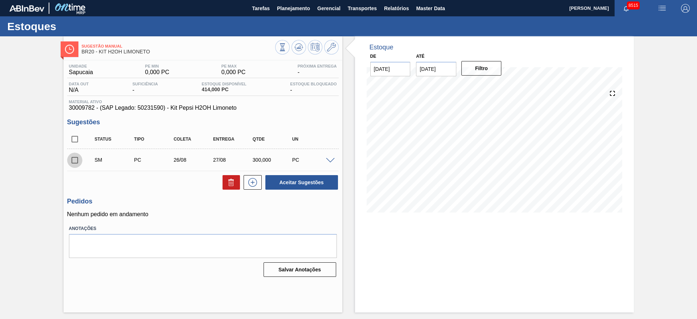
click at [74, 156] on input "checkbox" at bounding box center [74, 159] width 15 height 15
click at [318, 177] on button "Aceitar Sugestões" at bounding box center [301, 182] width 73 height 15
checkbox input "false"
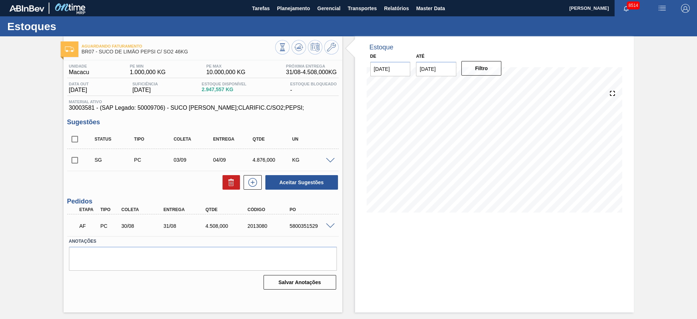
click at [310, 225] on div "5800351529" at bounding box center [311, 226] width 47 height 6
copy div "5800351529"
click at [328, 225] on span at bounding box center [330, 225] width 9 height 5
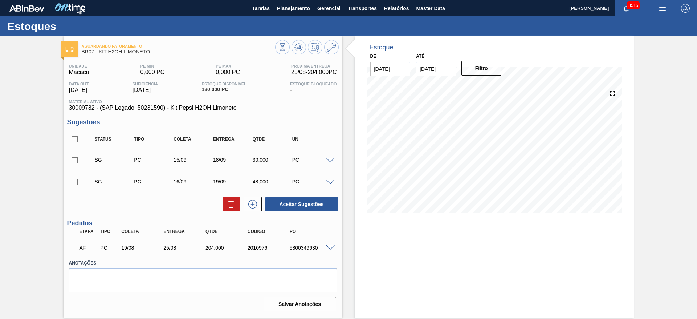
click at [331, 160] on span at bounding box center [330, 160] width 9 height 5
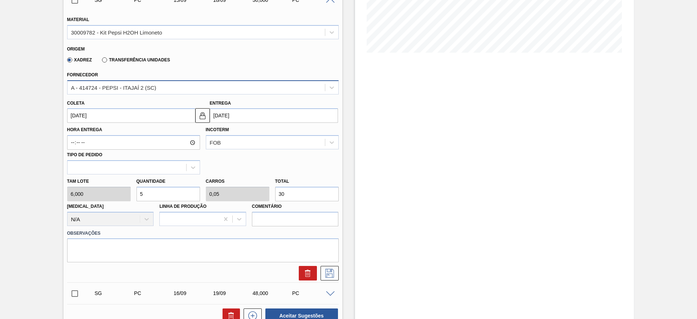
scroll to position [160, 0]
click at [156, 194] on input "5" at bounding box center [168, 193] width 64 height 15
type input "50"
type input "0,5"
type input "300"
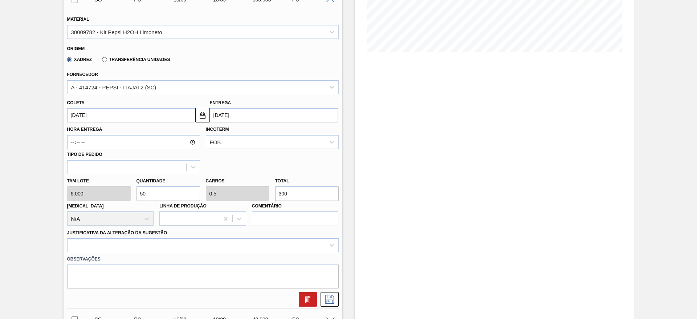
type input "50"
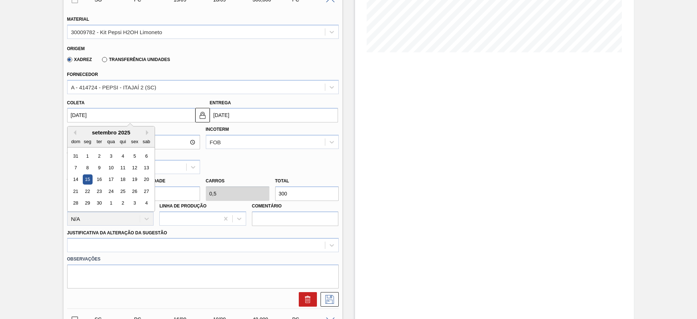
click at [86, 112] on input "15/09/2025" at bounding box center [131, 115] width 128 height 15
click at [73, 131] on button "Previous Month" at bounding box center [73, 132] width 5 height 5
click at [96, 203] on div "26" at bounding box center [99, 203] width 10 height 10
type input "26/08/2025"
type input "29/08/2025"
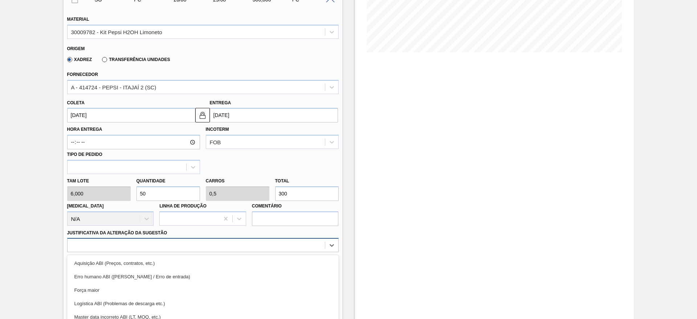
scroll to position [208, 0]
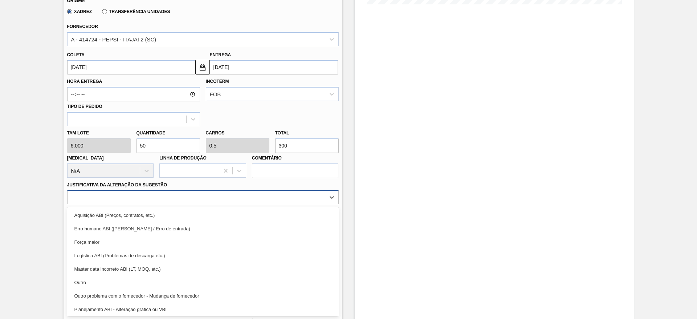
click at [269, 204] on div "option Força maior focused, 3 of 18. 18 results available. Use Up and Down to c…" at bounding box center [203, 197] width 272 height 14
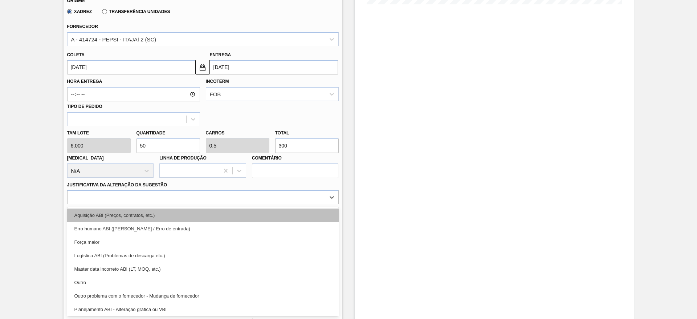
click at [294, 219] on div "Aquisição ABI (Preços, contratos, etc.)" at bounding box center [203, 214] width 272 height 13
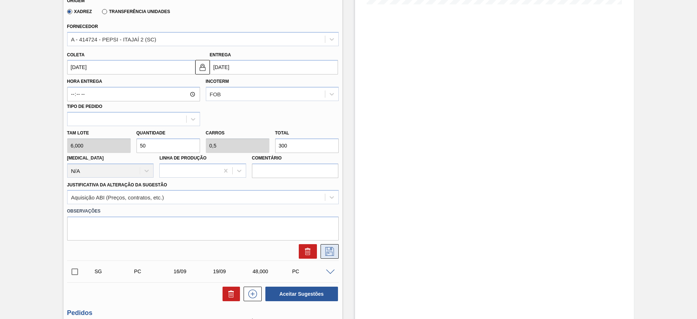
click at [327, 254] on icon at bounding box center [330, 251] width 12 height 9
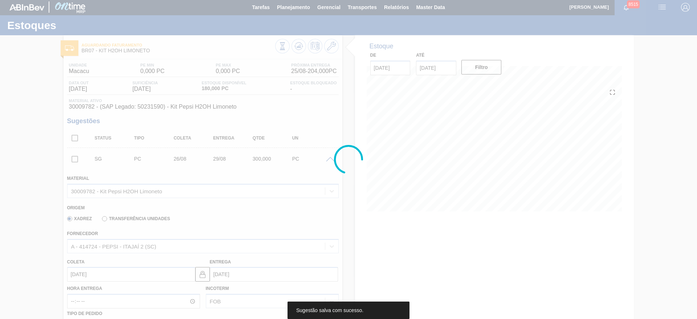
scroll to position [0, 0]
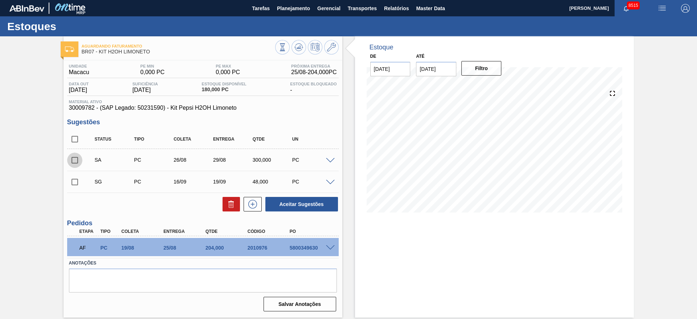
click at [73, 161] on input "checkbox" at bounding box center [74, 159] width 15 height 15
click at [292, 206] on button "Aceitar Sugestões" at bounding box center [301, 204] width 73 height 15
checkbox input "false"
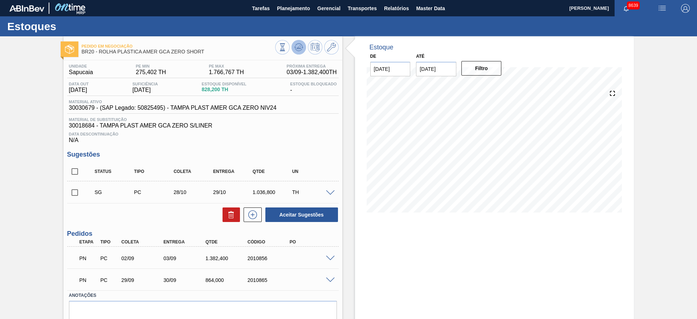
click at [297, 48] on icon at bounding box center [298, 47] width 9 height 9
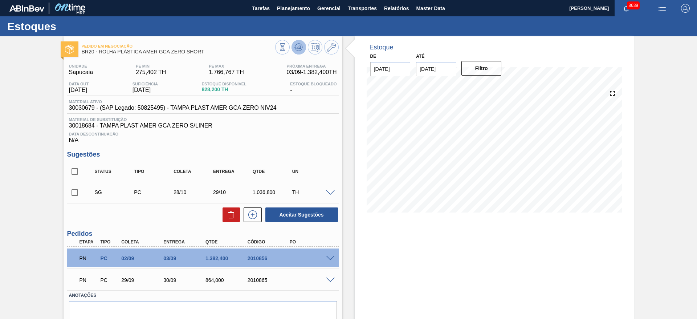
click at [297, 48] on icon at bounding box center [298, 47] width 9 height 9
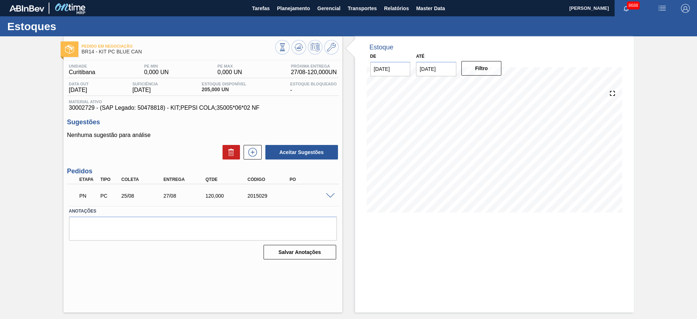
click at [325, 196] on div at bounding box center [331, 194] width 15 height 5
click at [330, 195] on span at bounding box center [330, 195] width 9 height 5
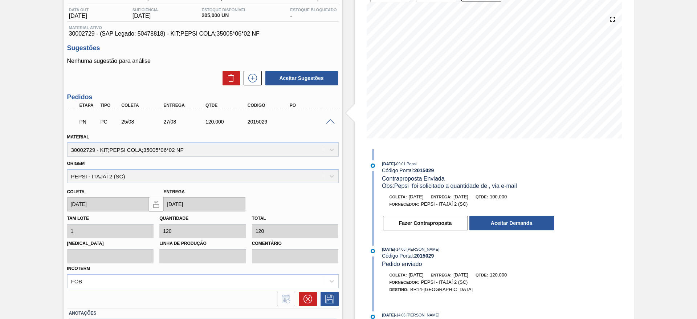
scroll to position [76, 0]
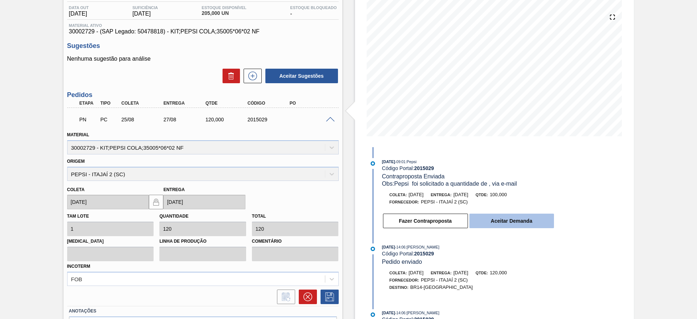
click at [509, 222] on button "Aceitar Demanda" at bounding box center [511, 220] width 85 height 15
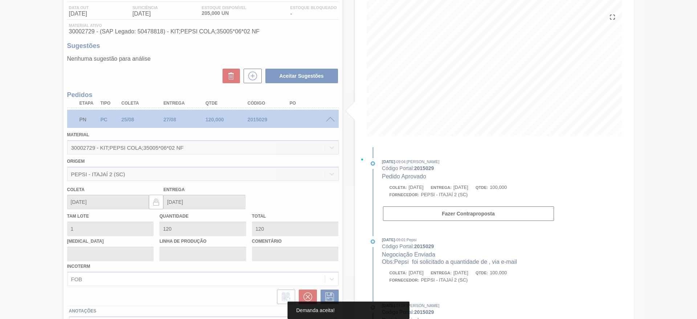
type input "100"
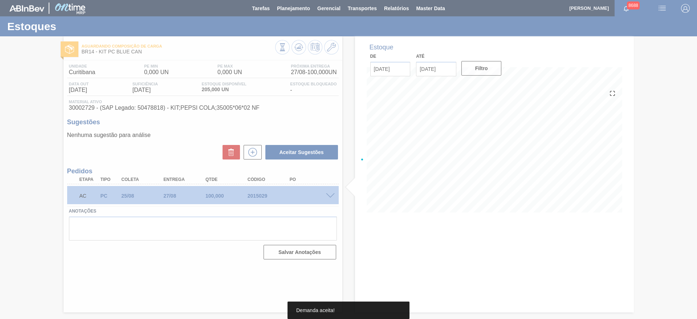
scroll to position [0, 0]
